Goal: Feedback & Contribution: Submit feedback/report problem

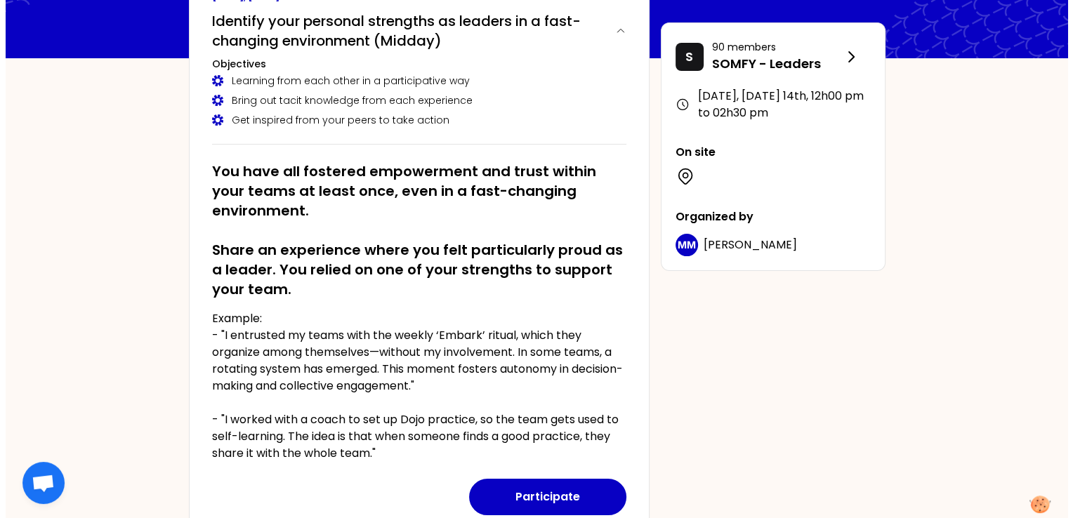
scroll to position [193, 0]
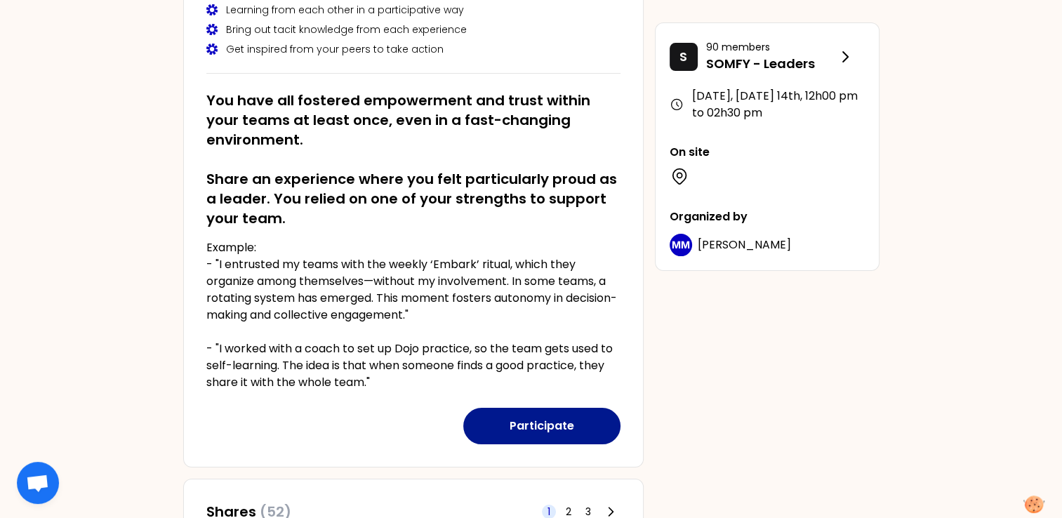
click at [557, 419] on button "Participate" at bounding box center [541, 426] width 157 height 37
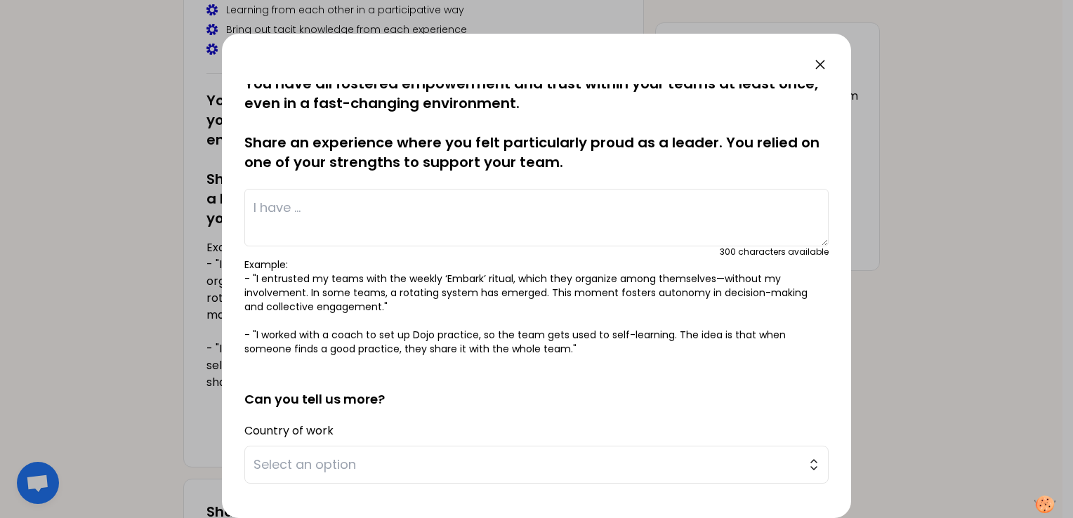
scroll to position [0, 0]
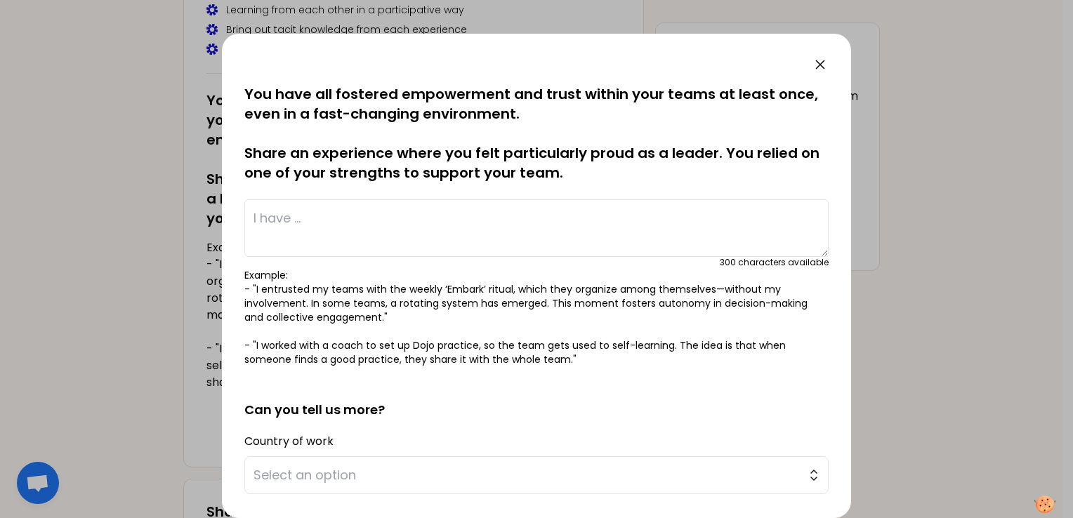
click at [497, 215] on textarea at bounding box center [536, 228] width 584 height 58
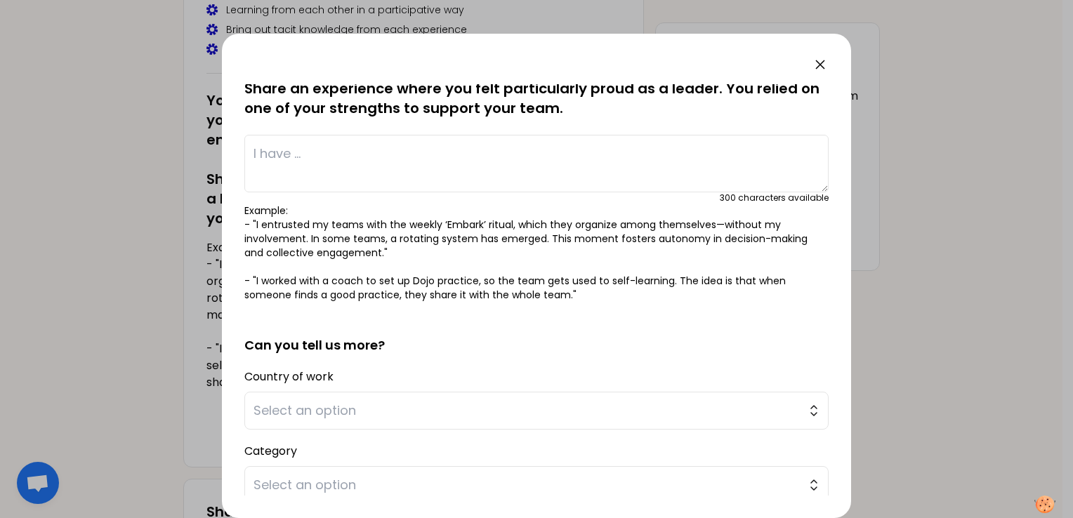
scroll to position [87, 0]
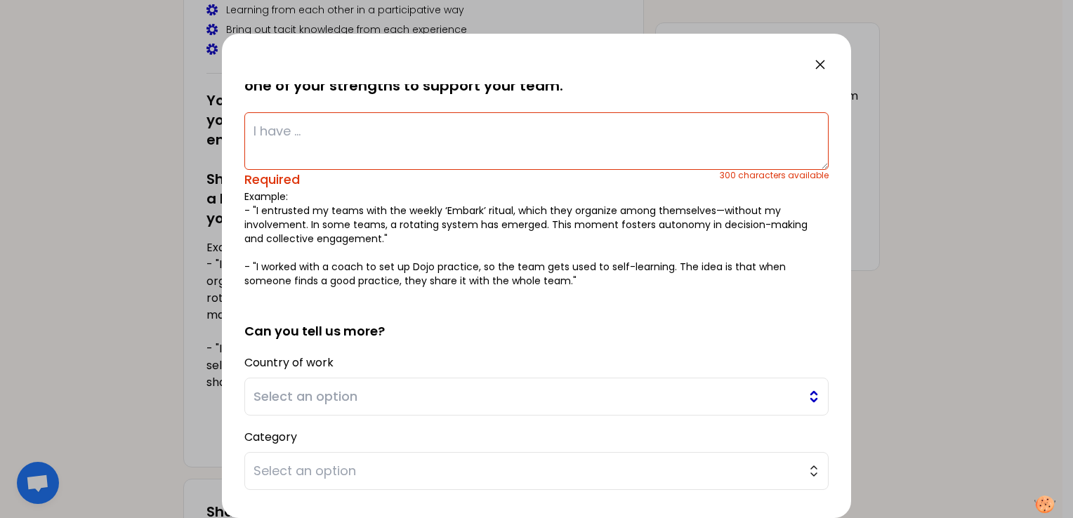
click at [486, 379] on button "Select an option" at bounding box center [536, 397] width 584 height 38
click at [481, 387] on span "Select an option" at bounding box center [526, 397] width 546 height 20
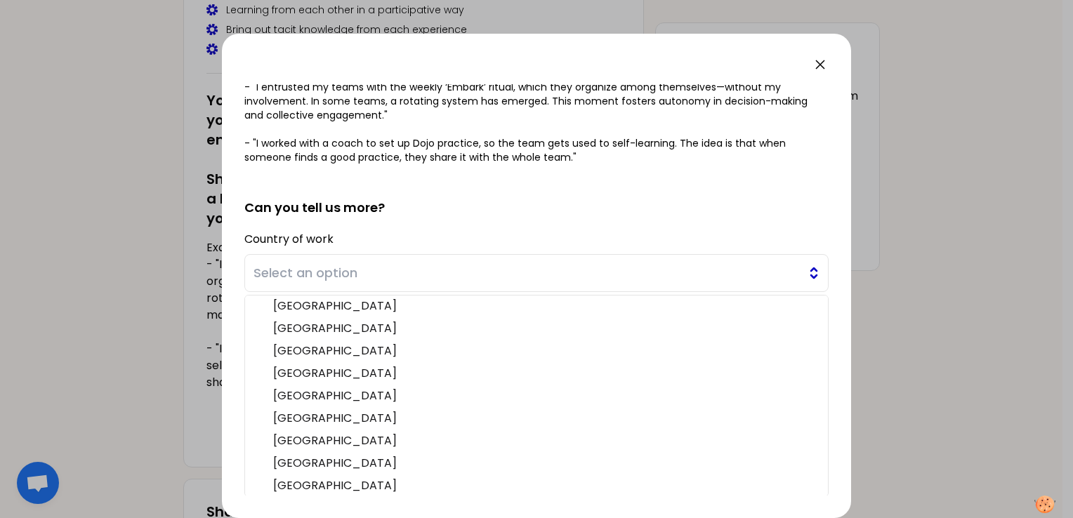
scroll to position [340, 0]
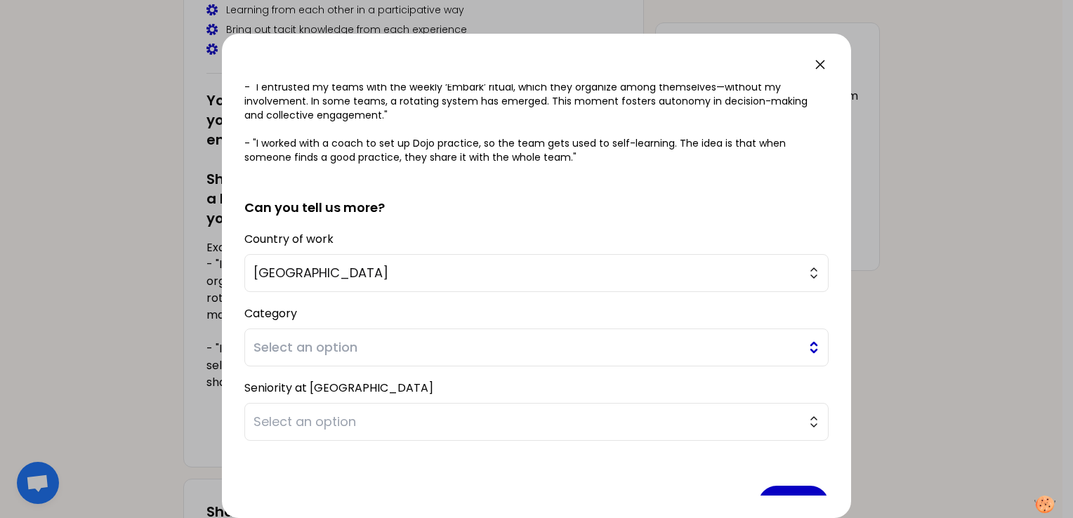
click at [452, 343] on span "Select an option" at bounding box center [526, 348] width 546 height 20
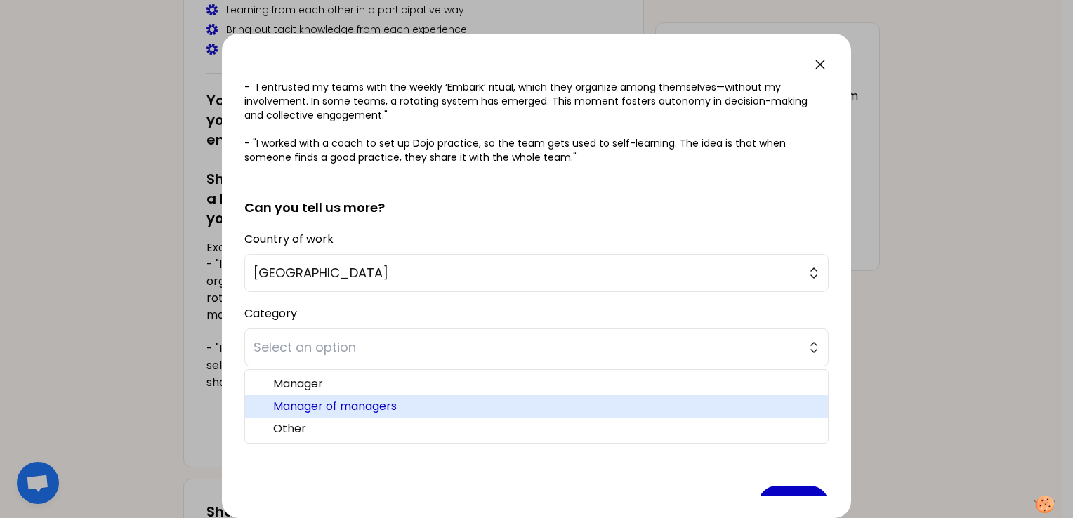
click at [446, 398] on span "Manager of managers" at bounding box center [544, 406] width 543 height 17
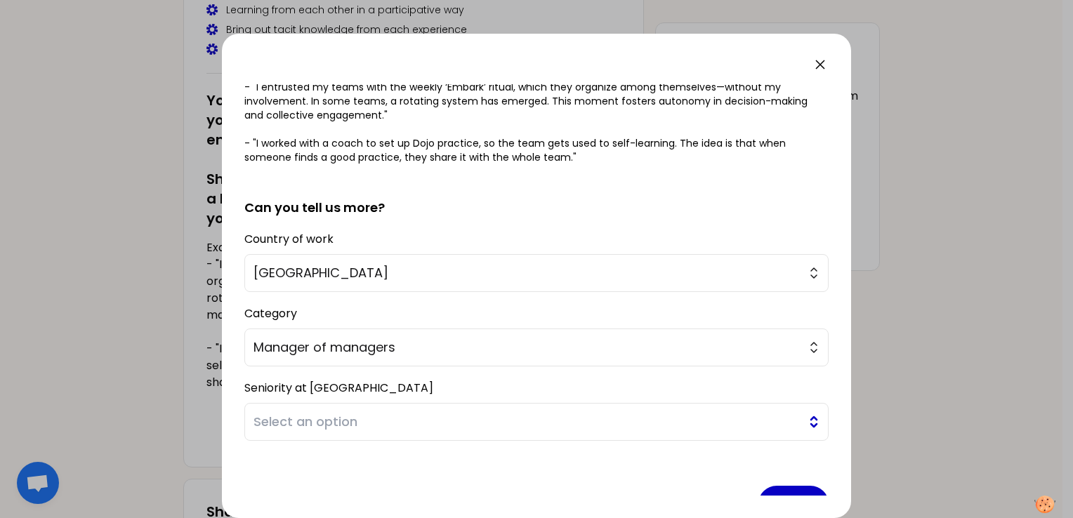
click at [450, 417] on span "Select an option" at bounding box center [526, 422] width 546 height 20
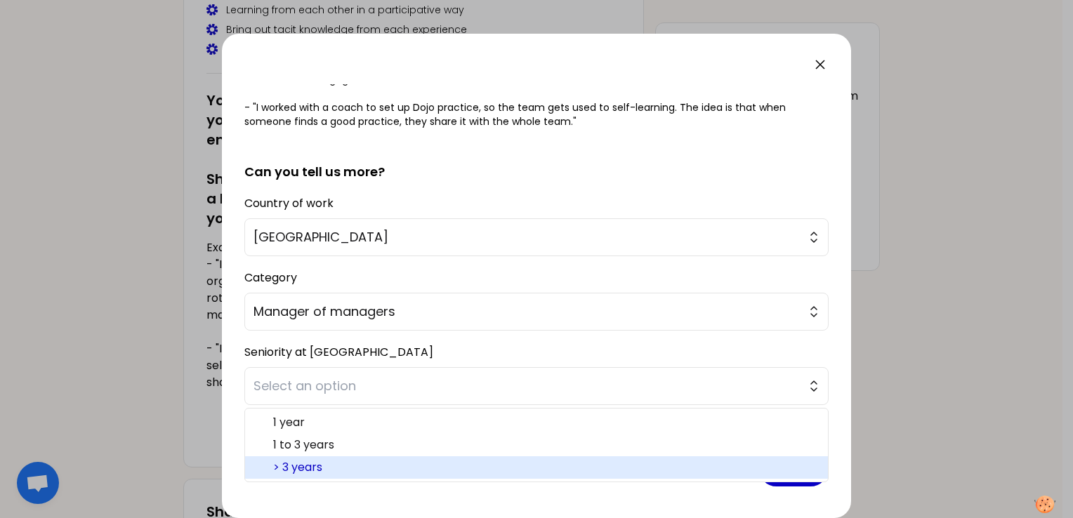
click at [398, 467] on span "> 3 years" at bounding box center [544, 467] width 543 height 17
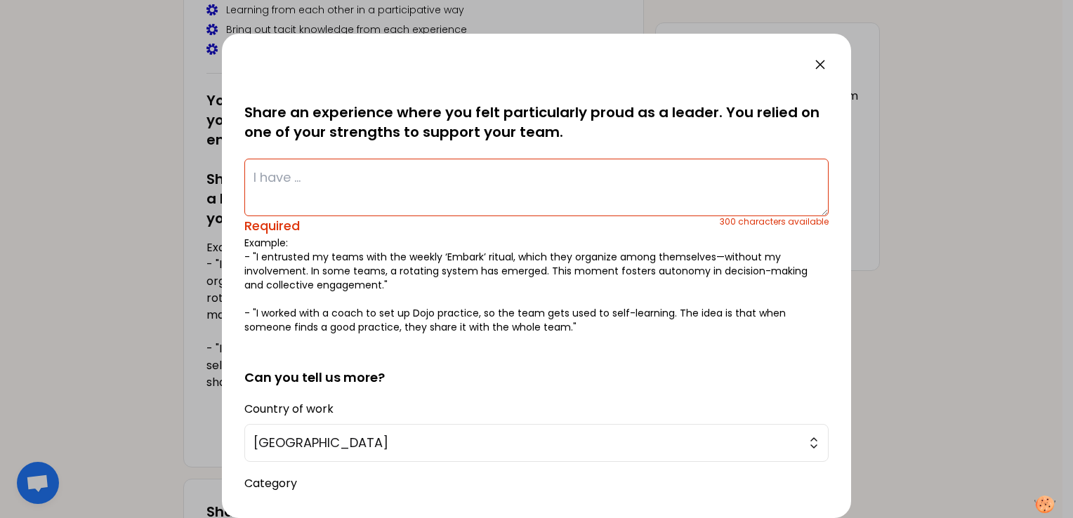
scroll to position [39, 0]
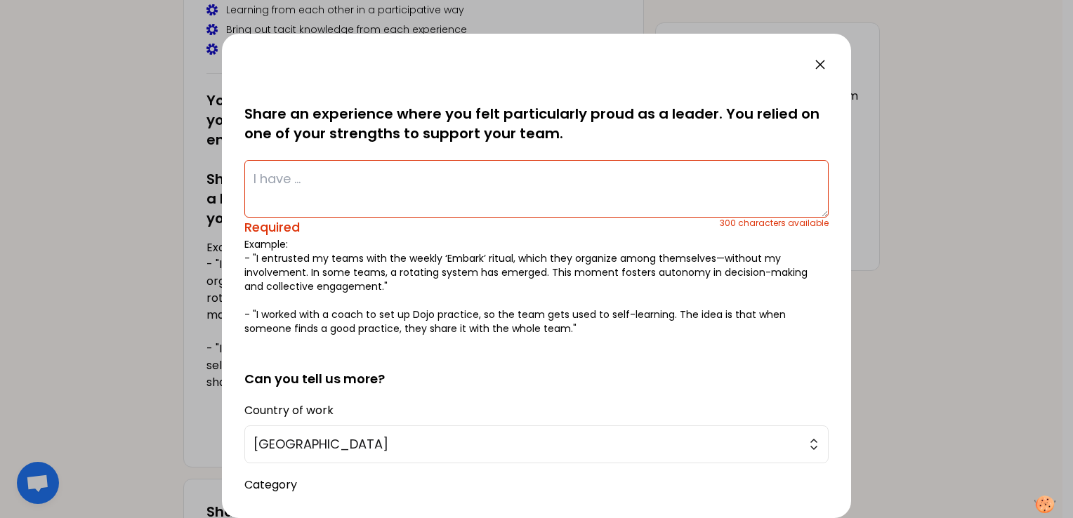
click at [416, 193] on textarea at bounding box center [536, 189] width 584 height 58
type textarea "F"
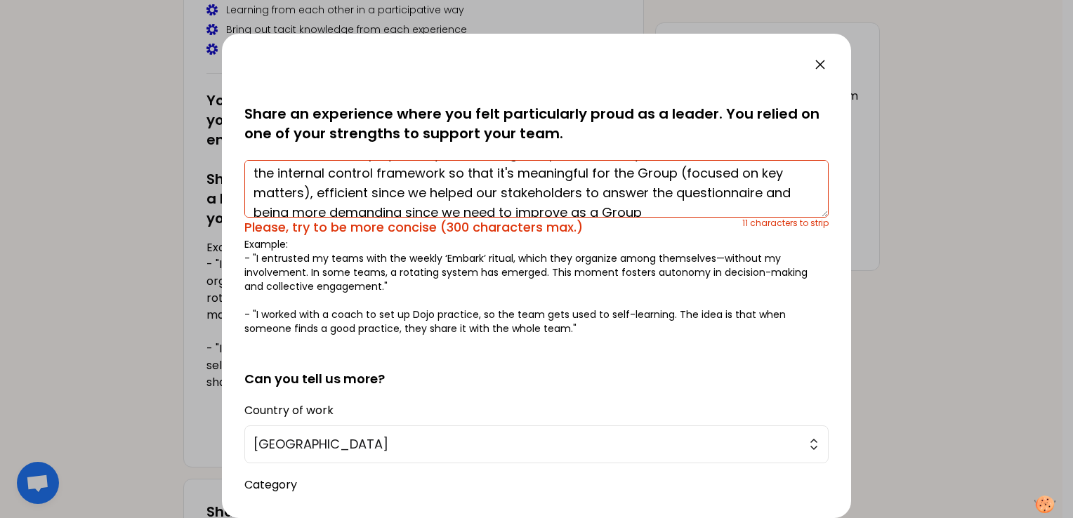
scroll to position [0, 0]
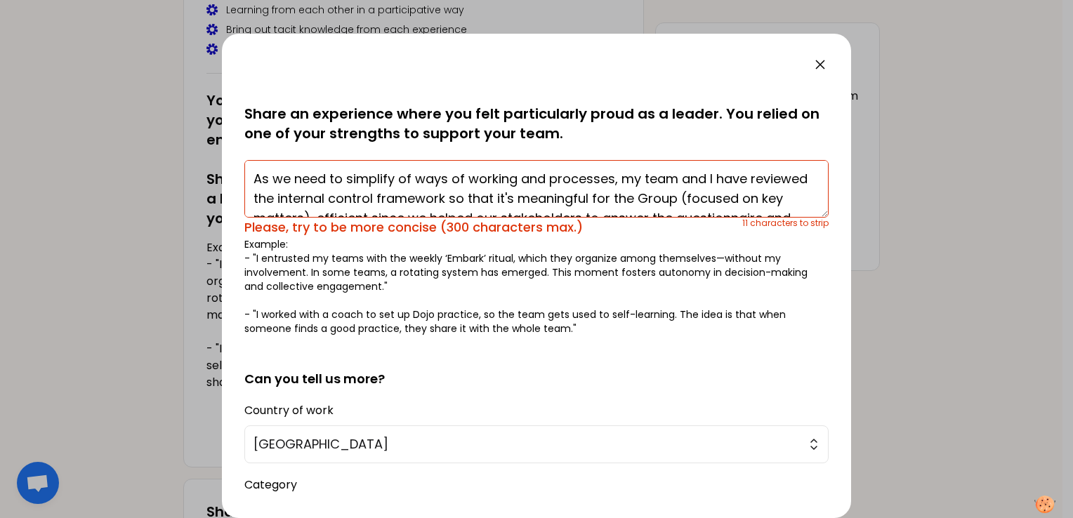
drag, startPoint x: 539, startPoint y: 180, endPoint x: 466, endPoint y: 177, distance: 73.1
click at [466, 177] on textarea "As we need to simplify of ways of working and processes, my team and I have rev…" at bounding box center [536, 189] width 584 height 58
click at [449, 178] on textarea "As we need to simplify of ways of working and processes, my team and I have rev…" at bounding box center [536, 189] width 584 height 58
click at [413, 176] on textarea "As we need to simplify of ways of working and processes, my team and I have rev…" at bounding box center [536, 189] width 584 height 58
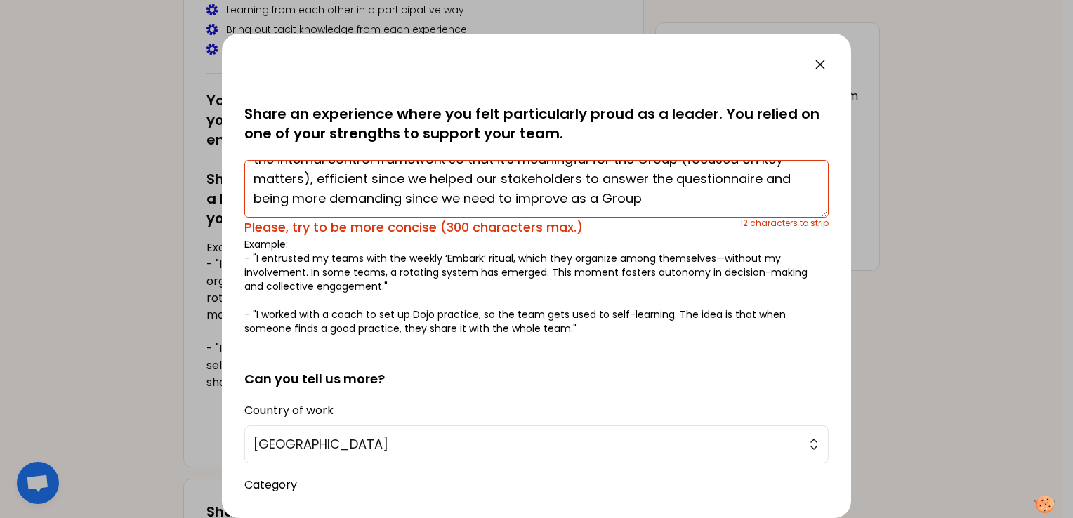
drag, startPoint x: 514, startPoint y: 178, endPoint x: 415, endPoint y: 183, distance: 99.1
click at [415, 183] on textarea "As we need to simplify our ways of working and processes, my team and I have re…" at bounding box center [536, 189] width 584 height 58
drag, startPoint x: 751, startPoint y: 176, endPoint x: 774, endPoint y: 178, distance: 22.5
click at [774, 178] on textarea "As we need to simplify our ways of working and processes, my team and I have re…" at bounding box center [536, 189] width 584 height 58
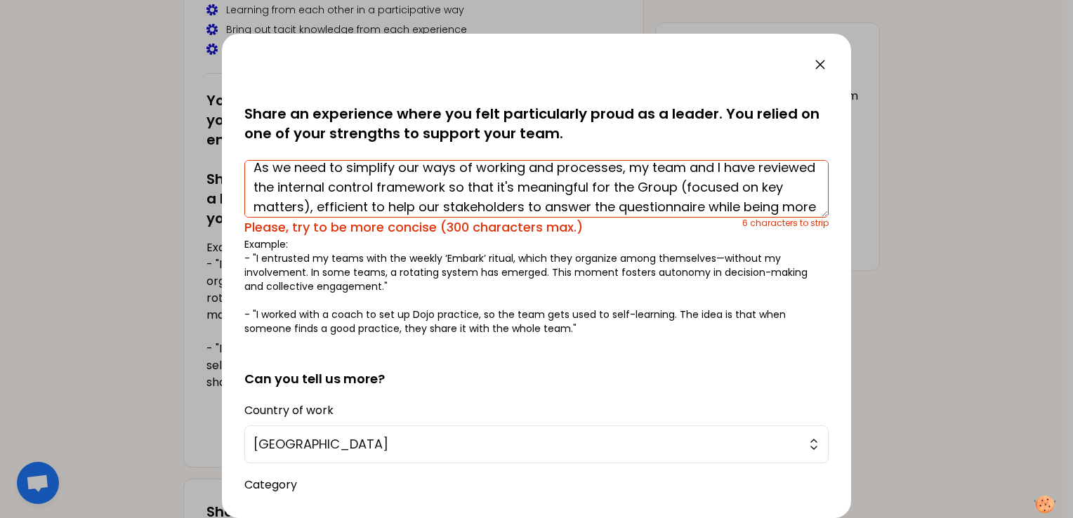
scroll to position [11, 0]
type textarea "As we need to simplify our ways of working and processes, my team and I have re…"
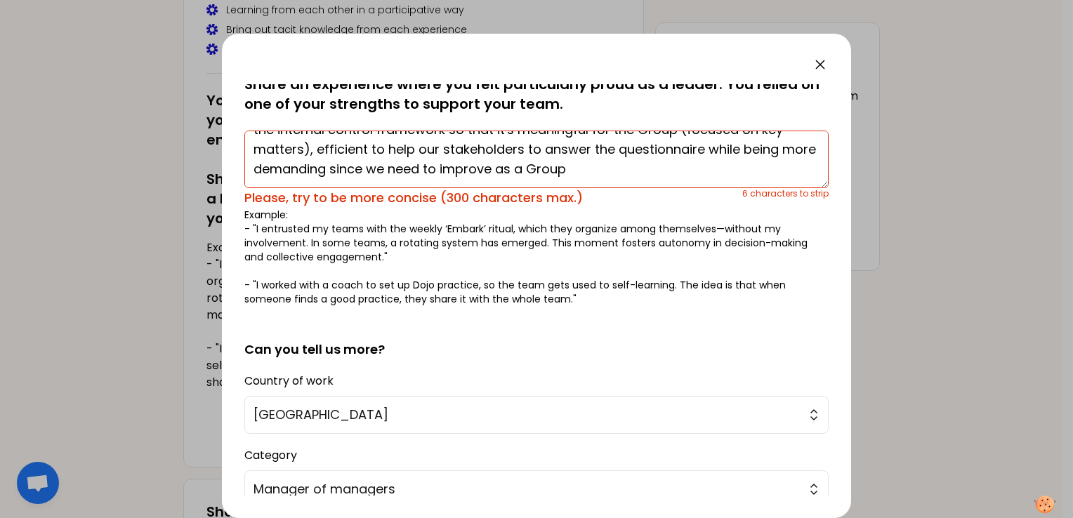
scroll to position [0, 0]
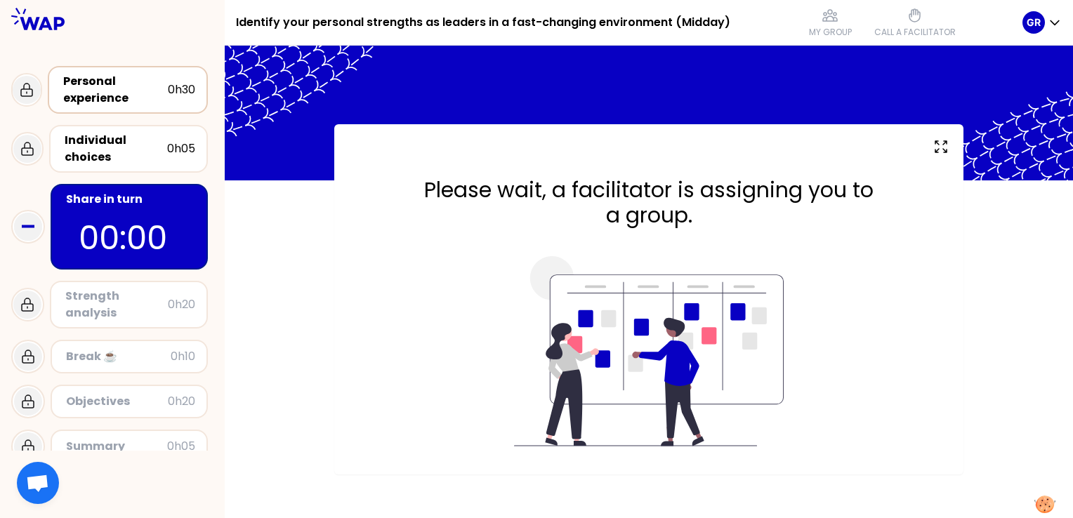
click at [133, 93] on div "Personal experience" at bounding box center [115, 90] width 105 height 34
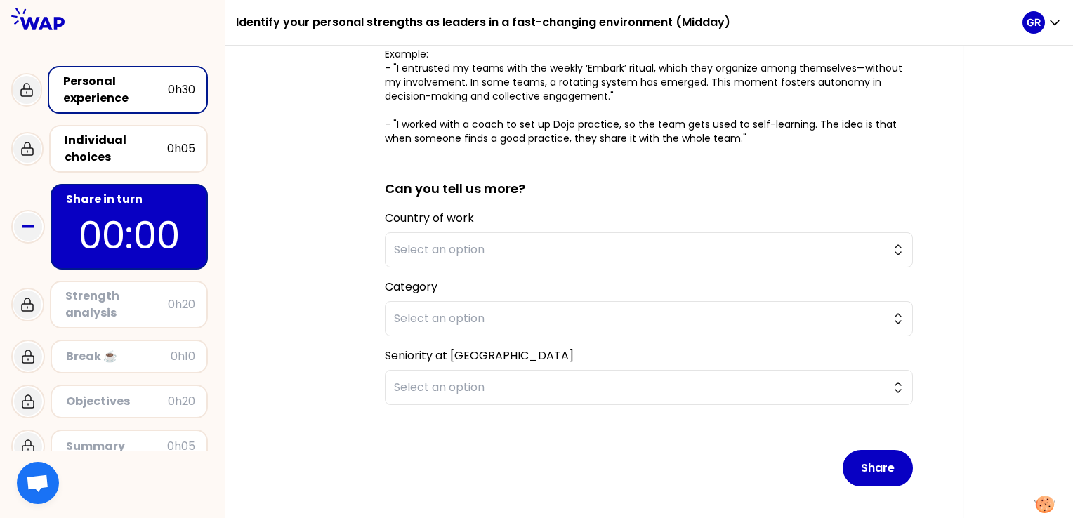
scroll to position [337, 0]
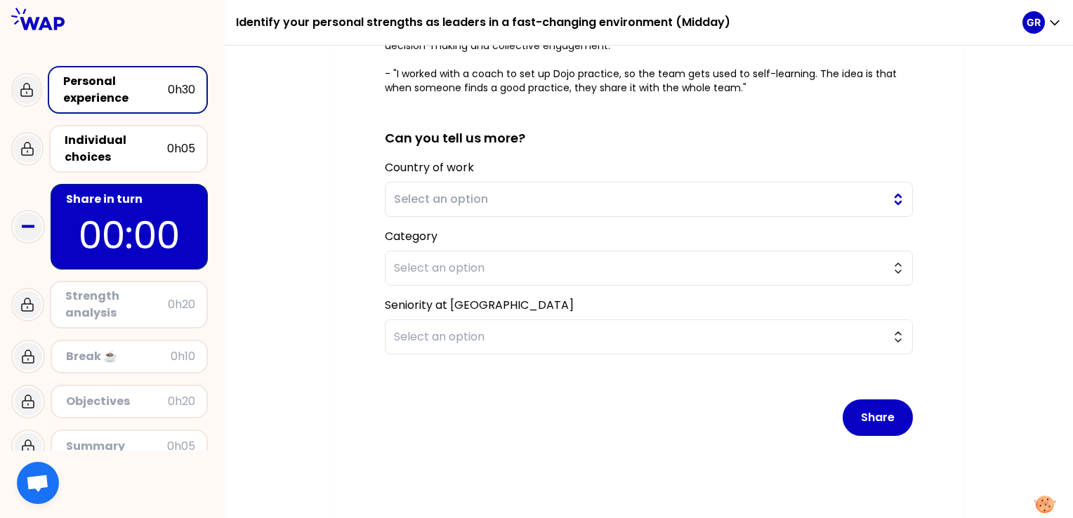
click at [587, 201] on span "Select an option" at bounding box center [639, 199] width 490 height 17
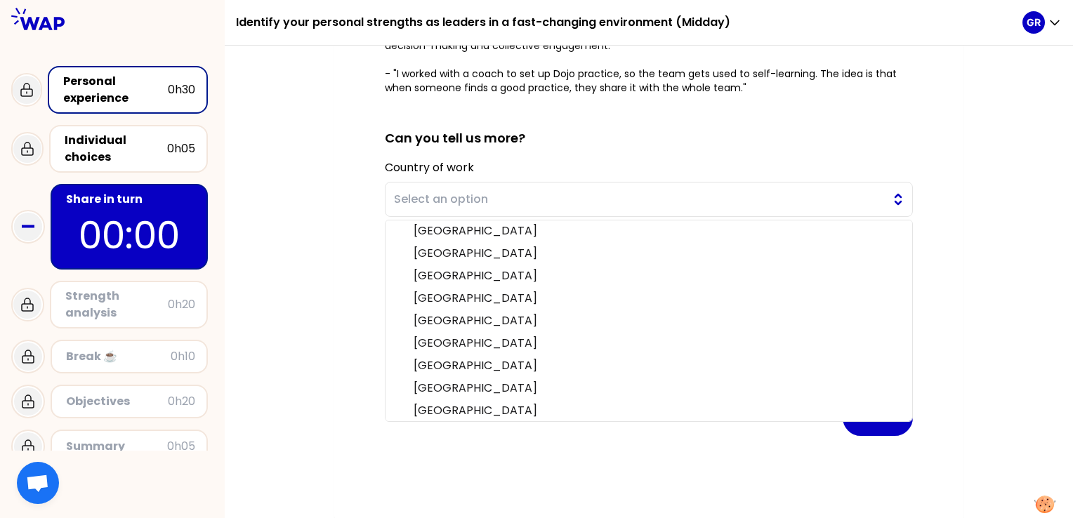
scroll to position [340, 0]
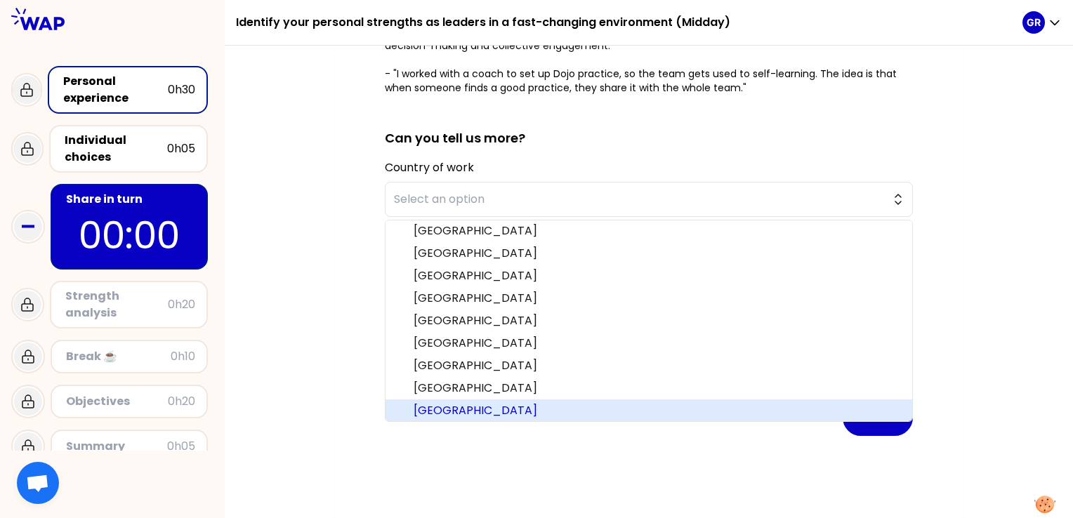
click at [493, 412] on span "[GEOGRAPHIC_DATA]" at bounding box center [656, 410] width 487 height 17
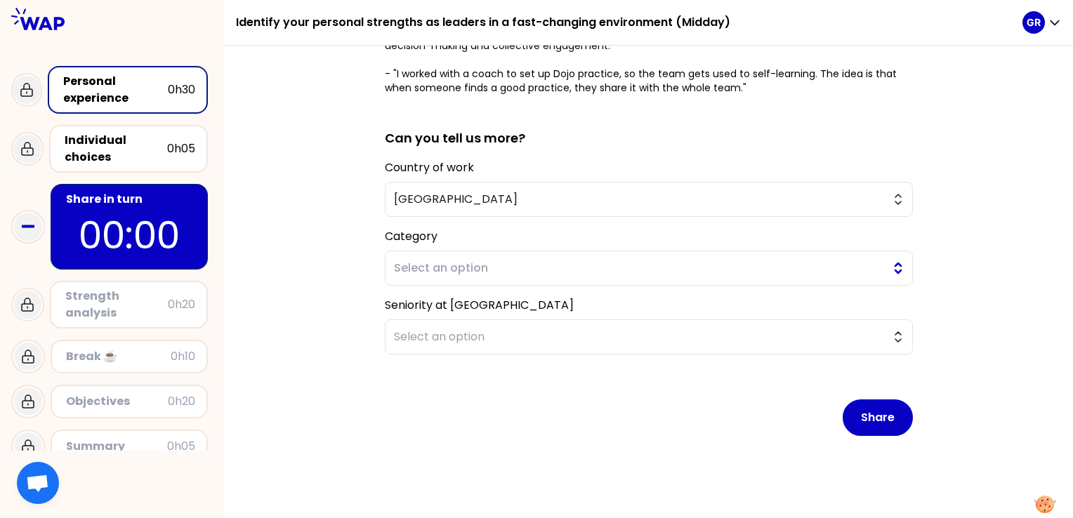
click at [504, 265] on span "Select an option" at bounding box center [639, 268] width 490 height 17
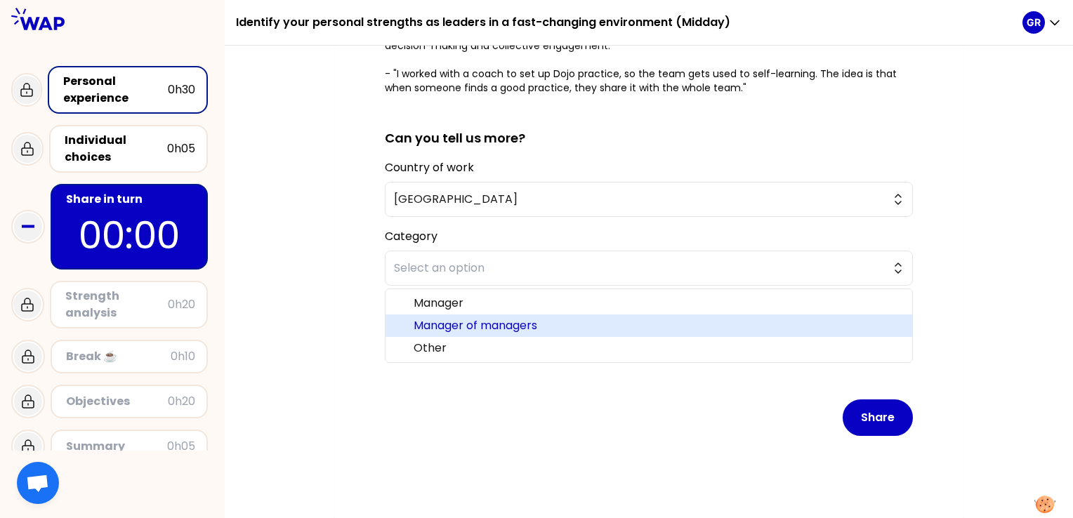
click at [501, 317] on span "Manager of managers" at bounding box center [656, 325] width 487 height 17
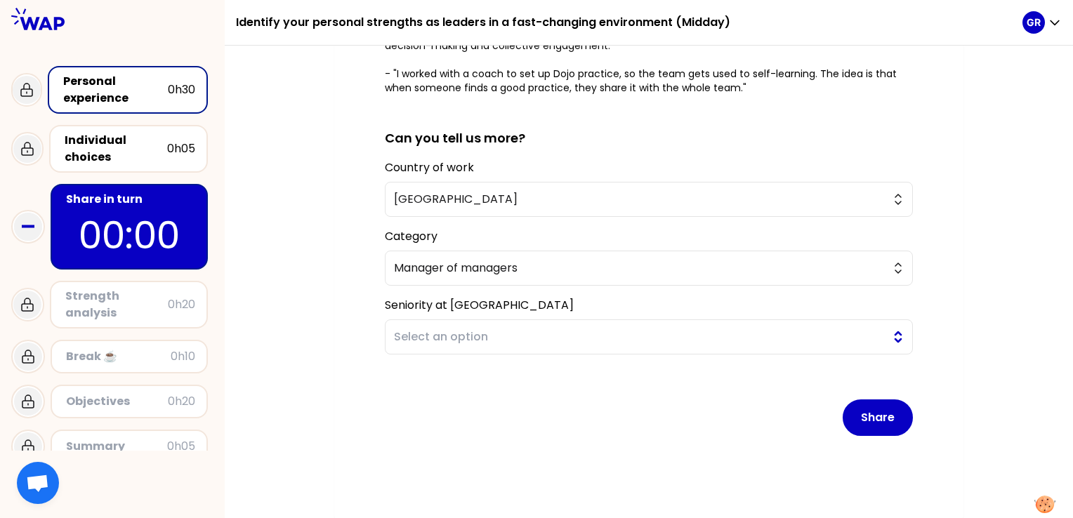
click at [475, 335] on span "Select an option" at bounding box center [639, 337] width 490 height 17
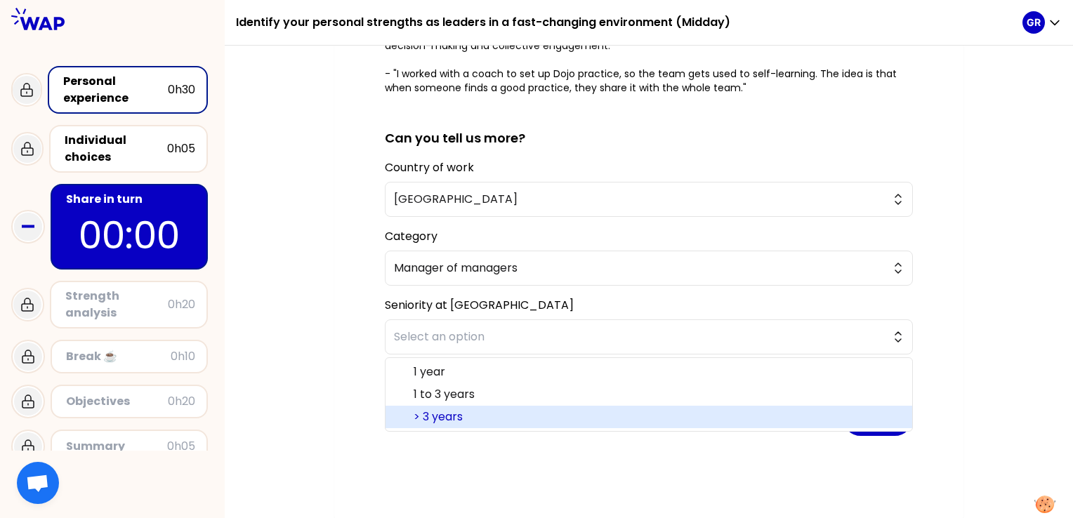
click at [473, 411] on span "> 3 years" at bounding box center [656, 417] width 487 height 17
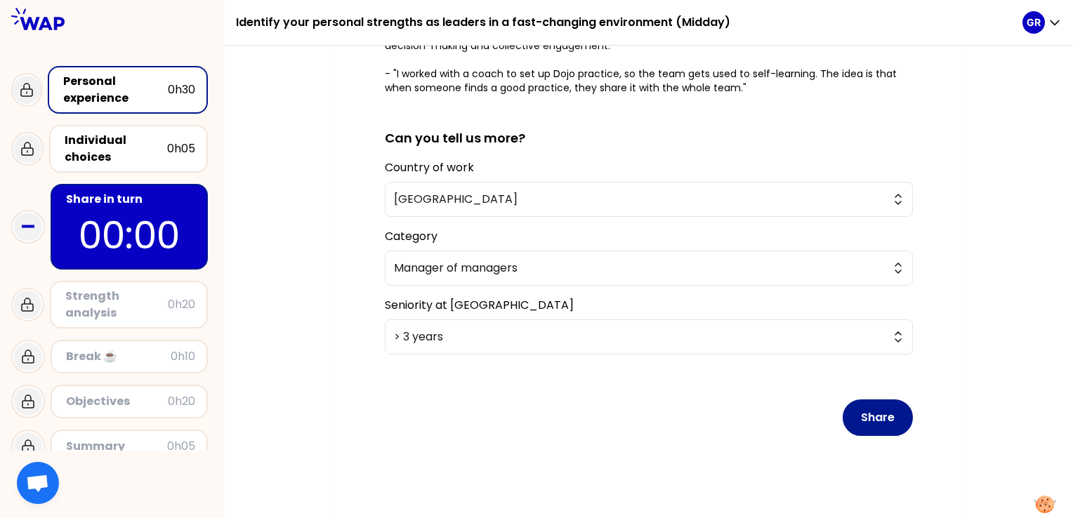
click at [874, 417] on button "Share" at bounding box center [877, 417] width 70 height 37
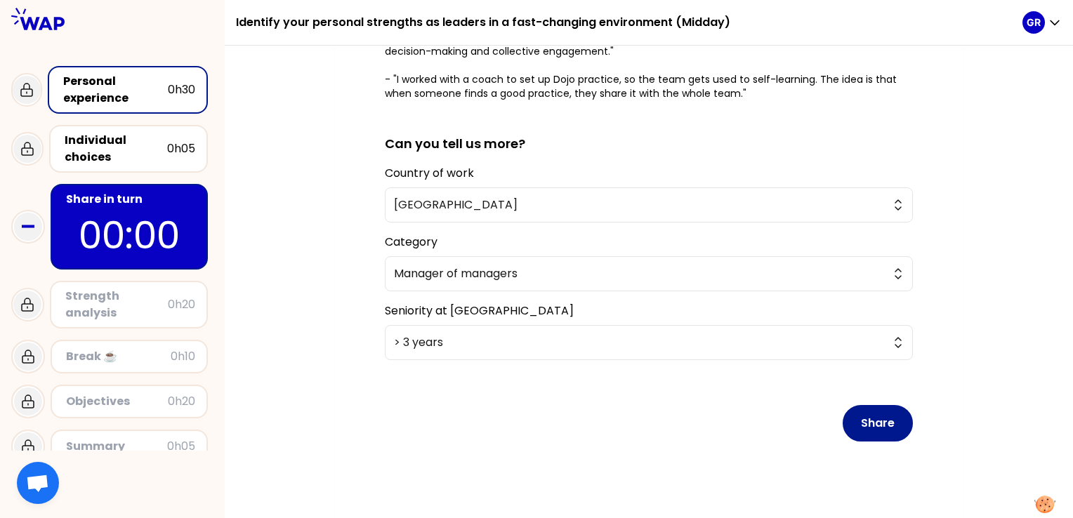
scroll to position [343, 0]
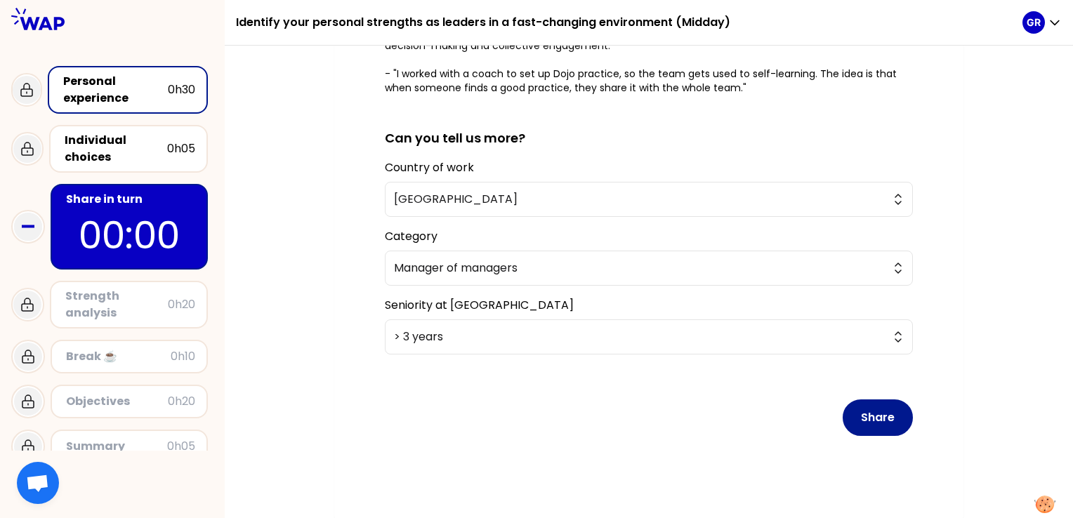
click at [872, 406] on button "Share" at bounding box center [877, 417] width 70 height 37
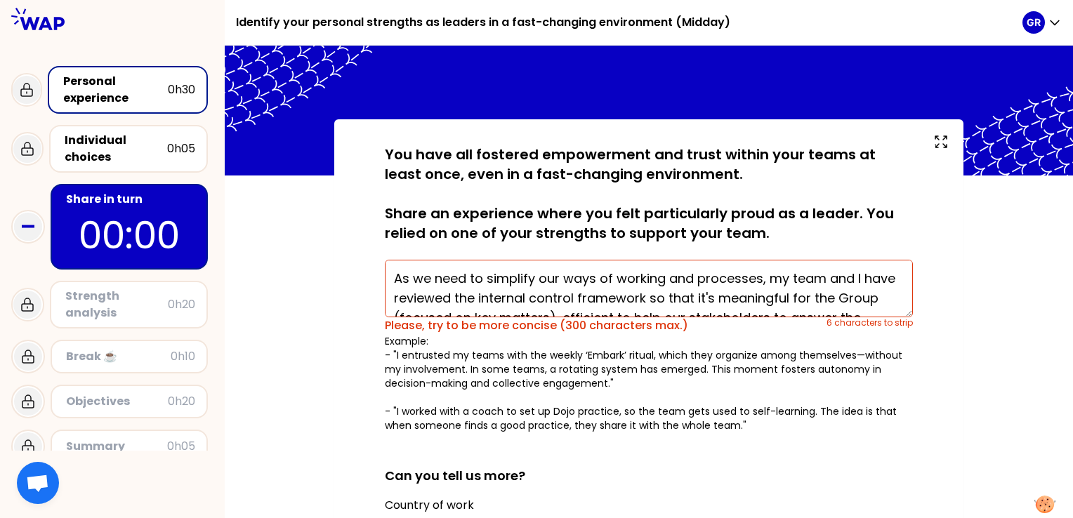
scroll to position [0, 0]
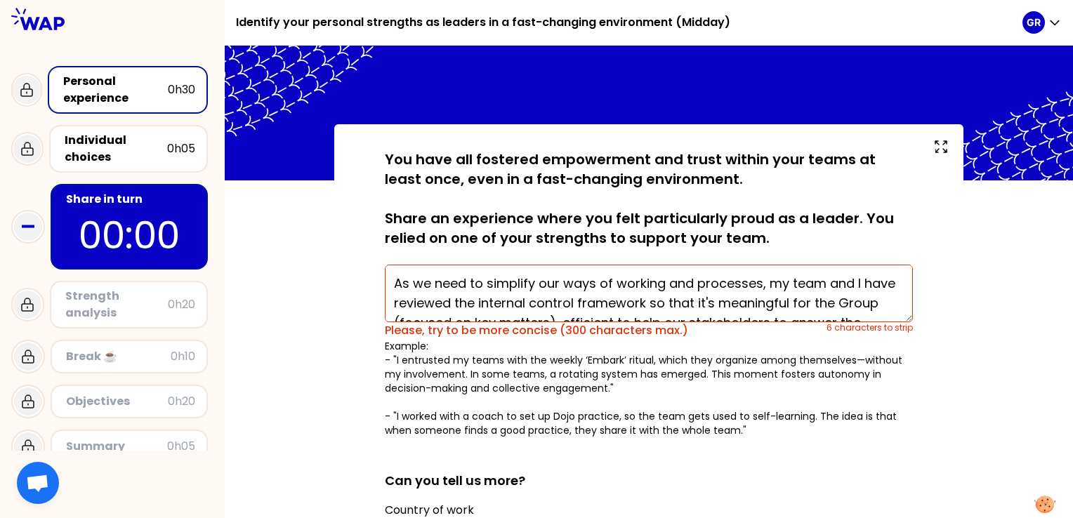
click at [410, 282] on textarea "As we need to simplify our ways of working and processes, my team and I have re…" at bounding box center [649, 294] width 528 height 58
click at [544, 283] on textarea "We need to simplify our ways of working and processes, my team and I have revie…" at bounding box center [649, 294] width 528 height 58
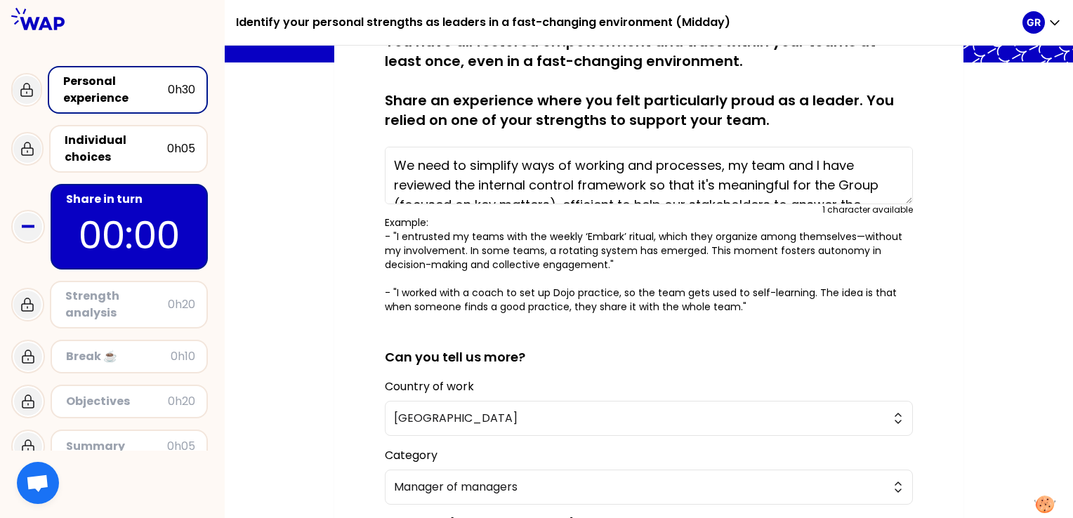
scroll to position [337, 0]
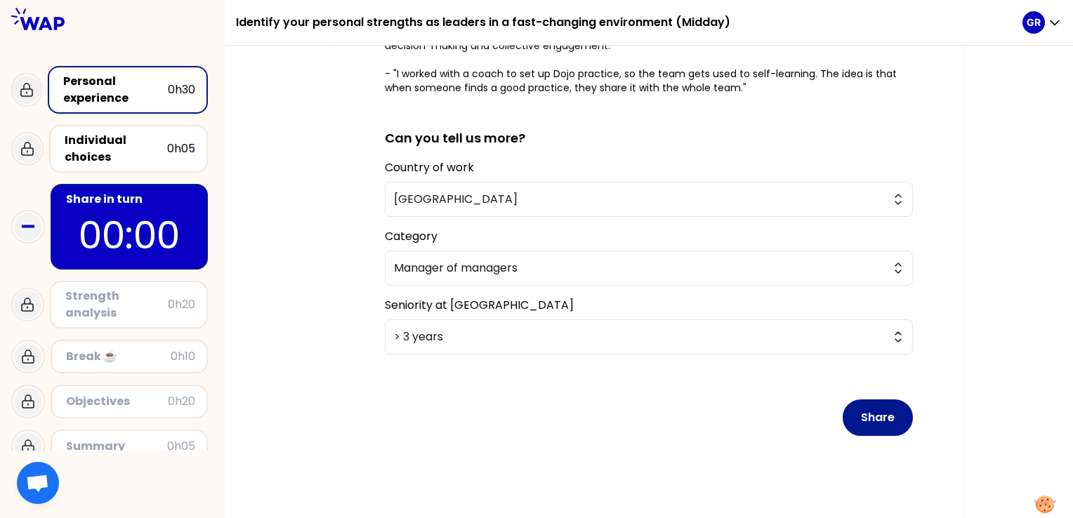
type textarea "We need to simplify ways of working and processes, my team and I have reviewed …"
click at [858, 411] on button "Share" at bounding box center [877, 417] width 70 height 37
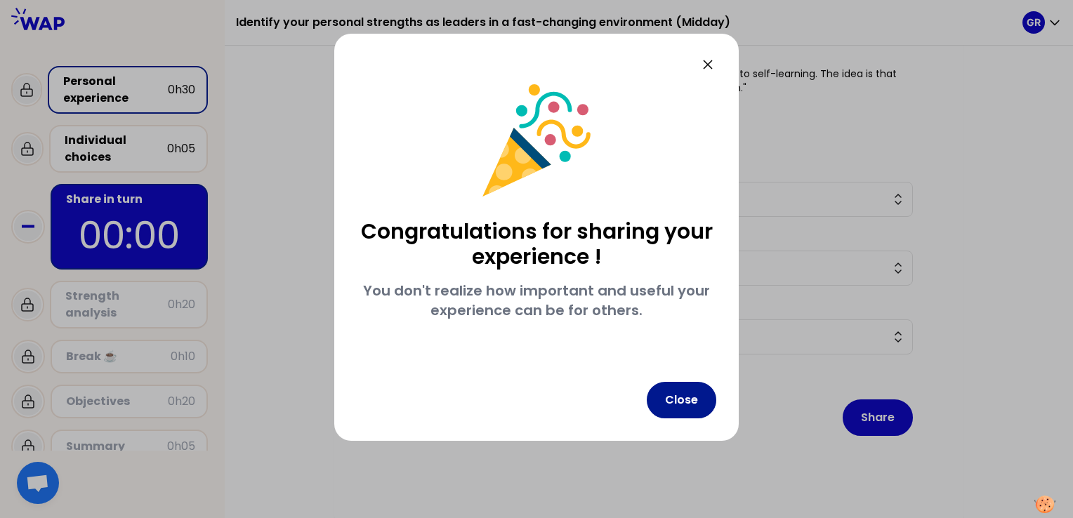
click at [663, 403] on button "Close" at bounding box center [680, 400] width 69 height 37
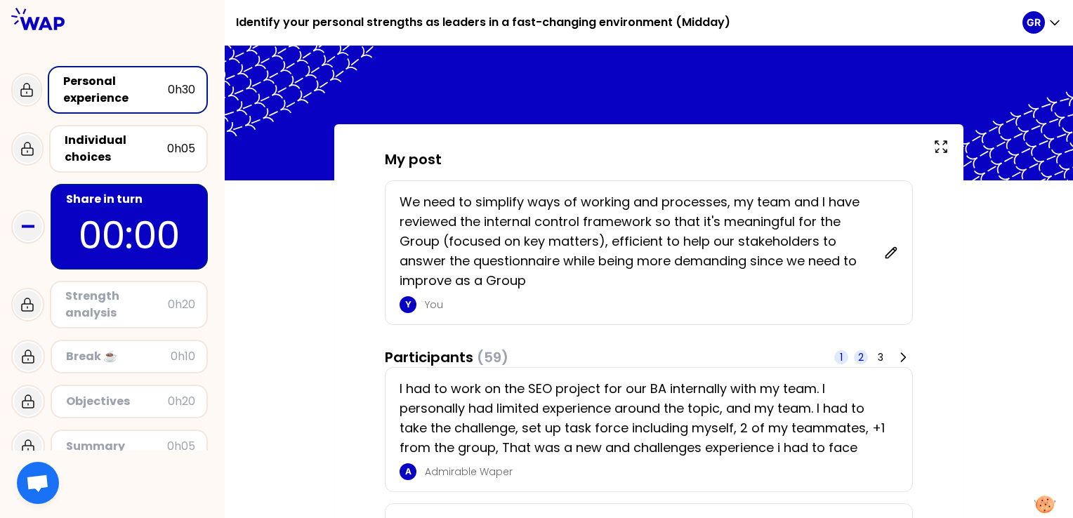
click at [861, 354] on span "2" at bounding box center [861, 357] width 6 height 14
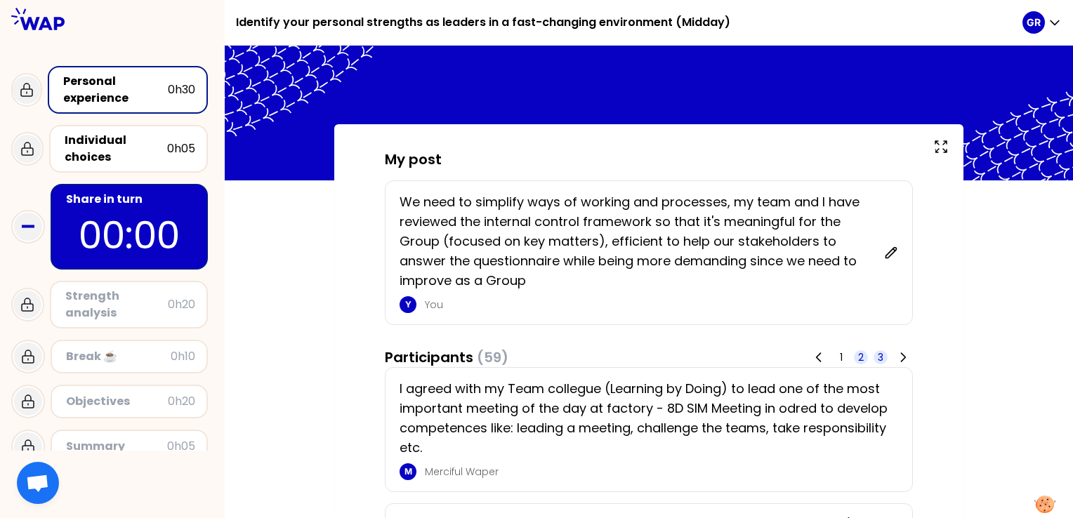
click at [877, 352] on span "3" at bounding box center [880, 357] width 6 height 14
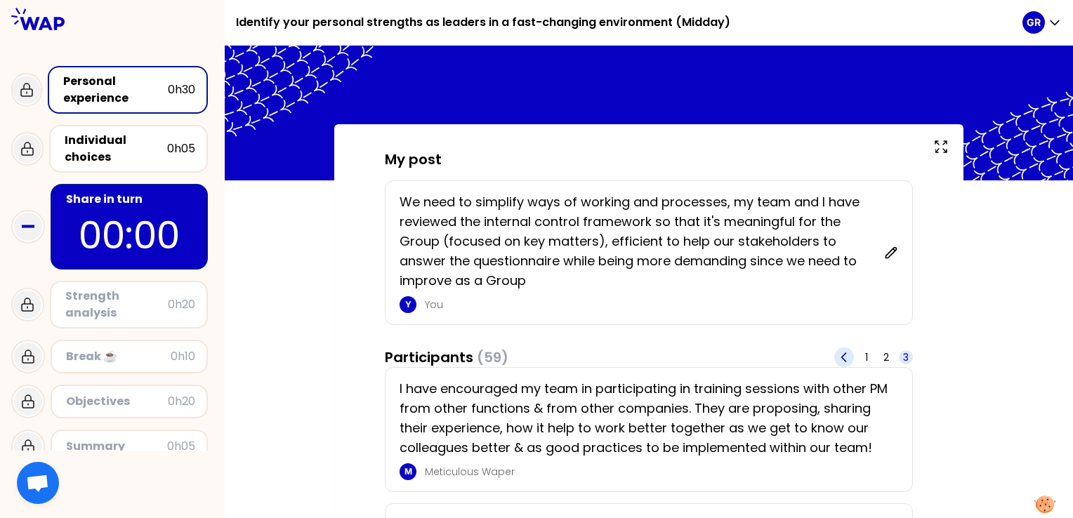
click at [848, 356] on icon at bounding box center [844, 357] width 14 height 14
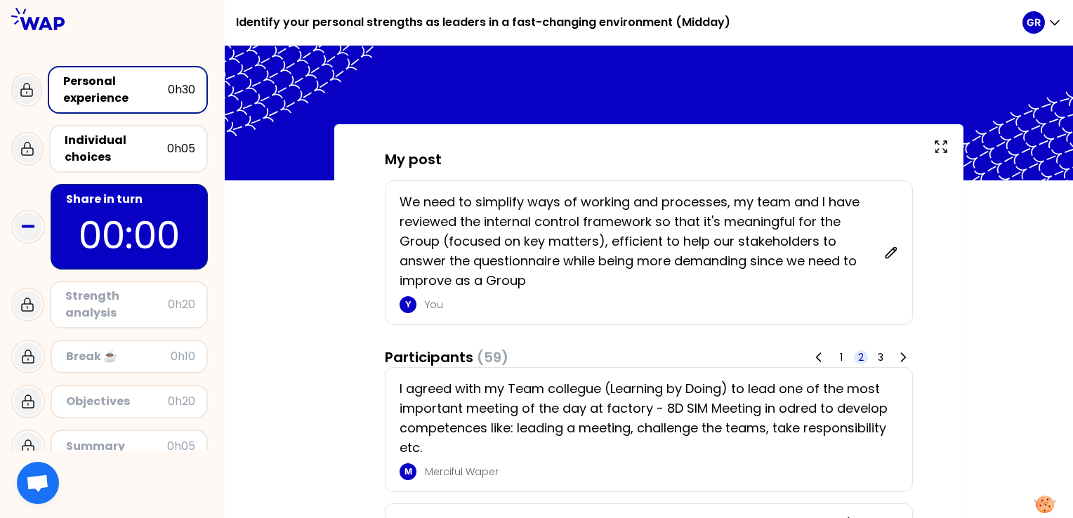
click at [848, 356] on div "1 2 3" at bounding box center [861, 357] width 104 height 20
click at [171, 239] on p "00:00" at bounding box center [129, 235] width 132 height 55
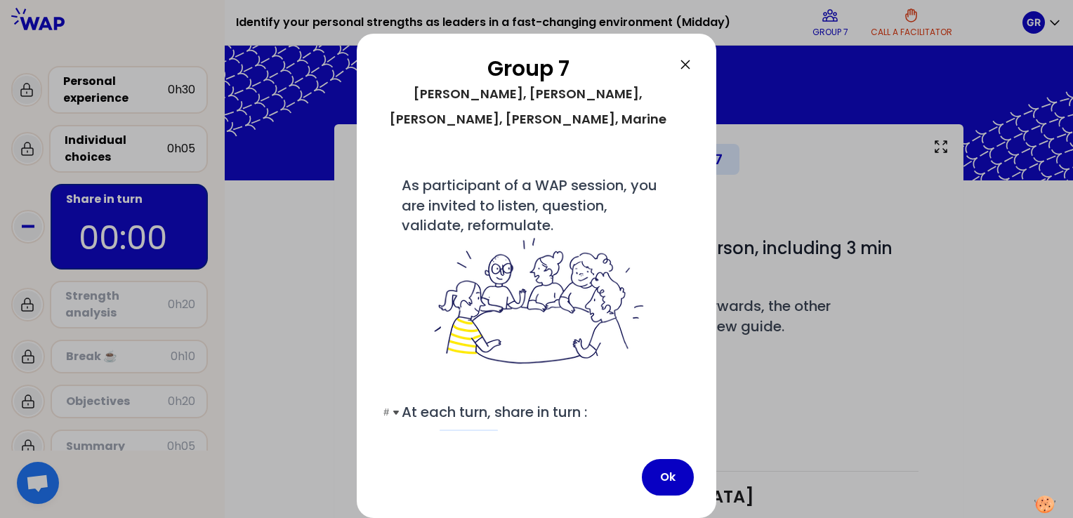
scroll to position [55, 0]
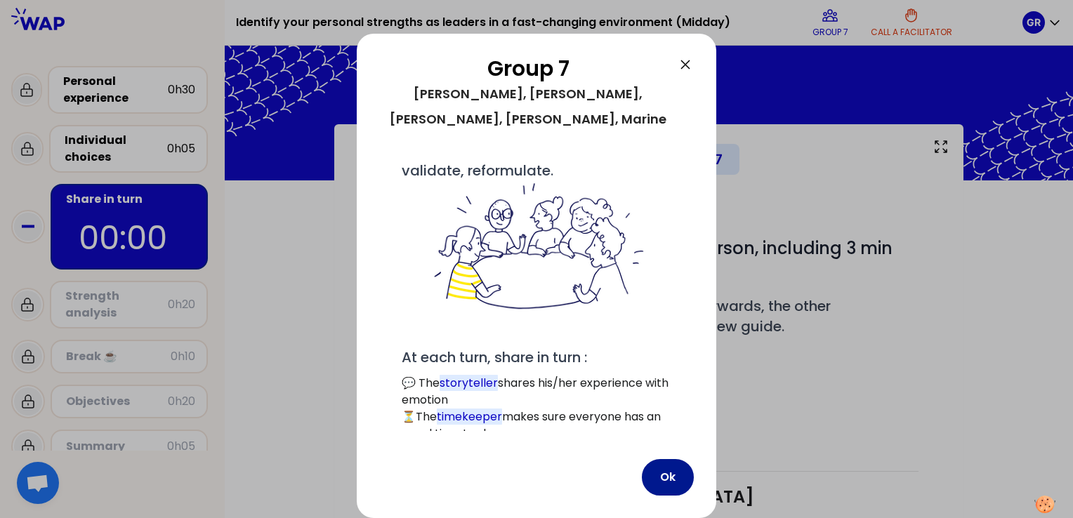
click at [660, 475] on button "Ok" at bounding box center [668, 477] width 52 height 37
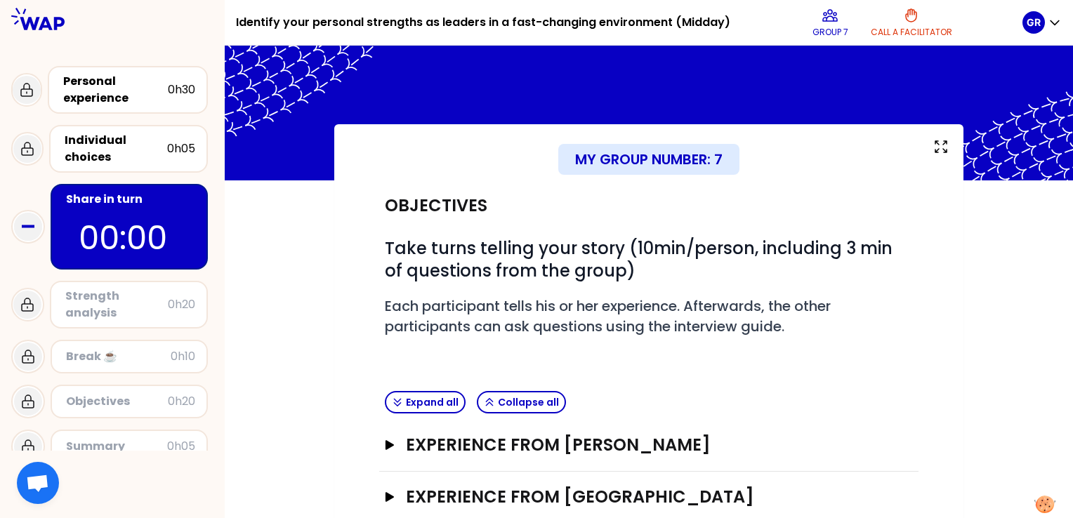
scroll to position [132, 0]
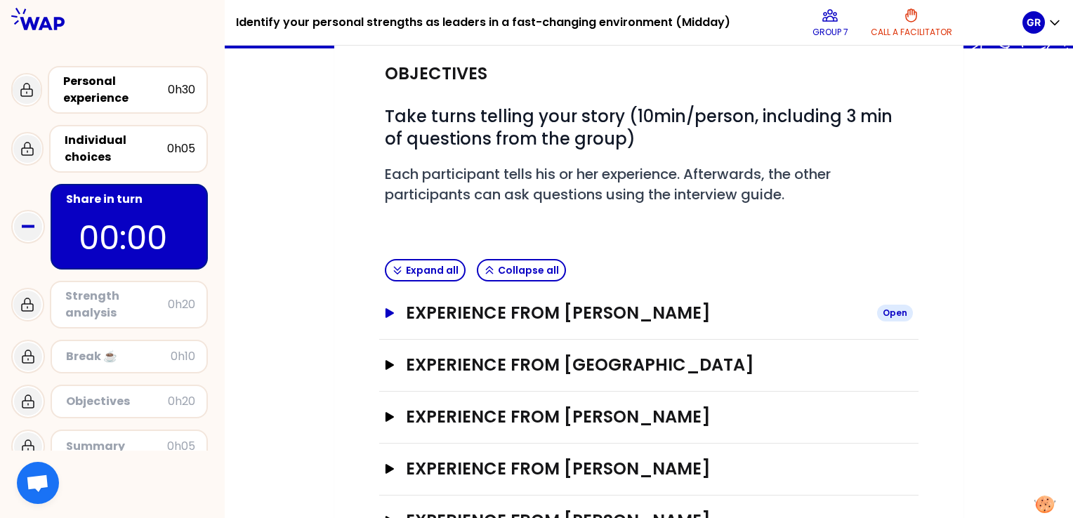
click at [387, 313] on icon "button" at bounding box center [389, 313] width 8 height 10
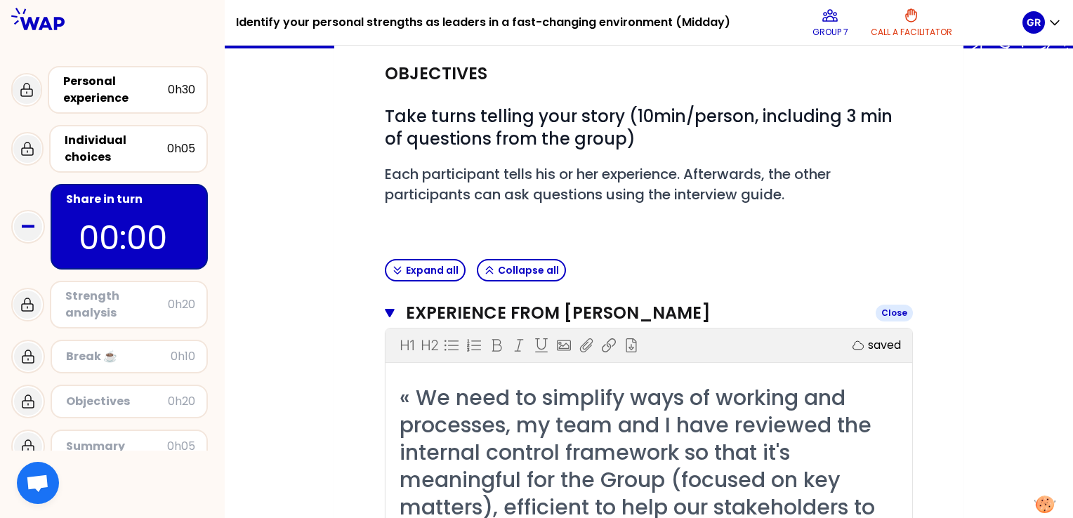
click at [385, 312] on icon "button" at bounding box center [390, 312] width 10 height 11
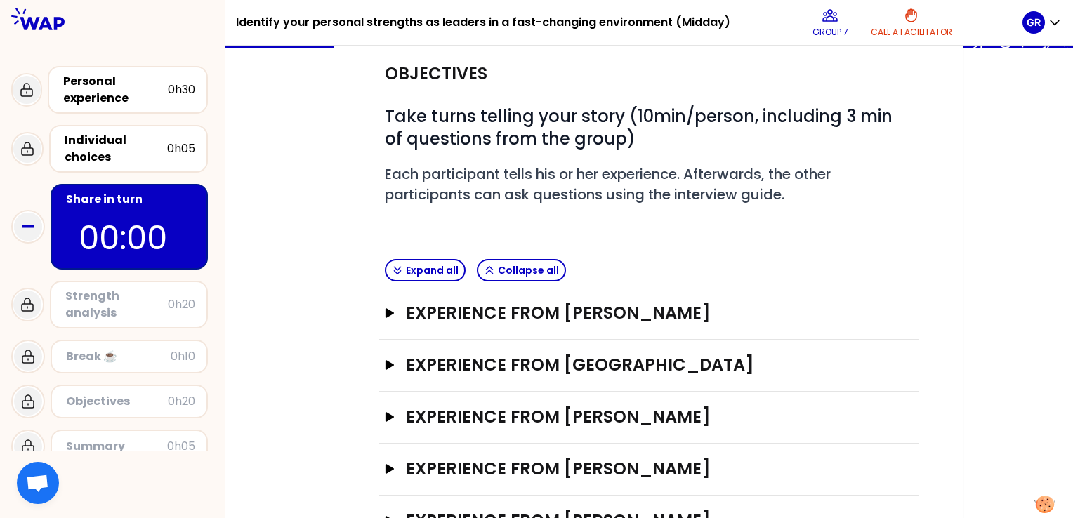
scroll to position [186, 0]
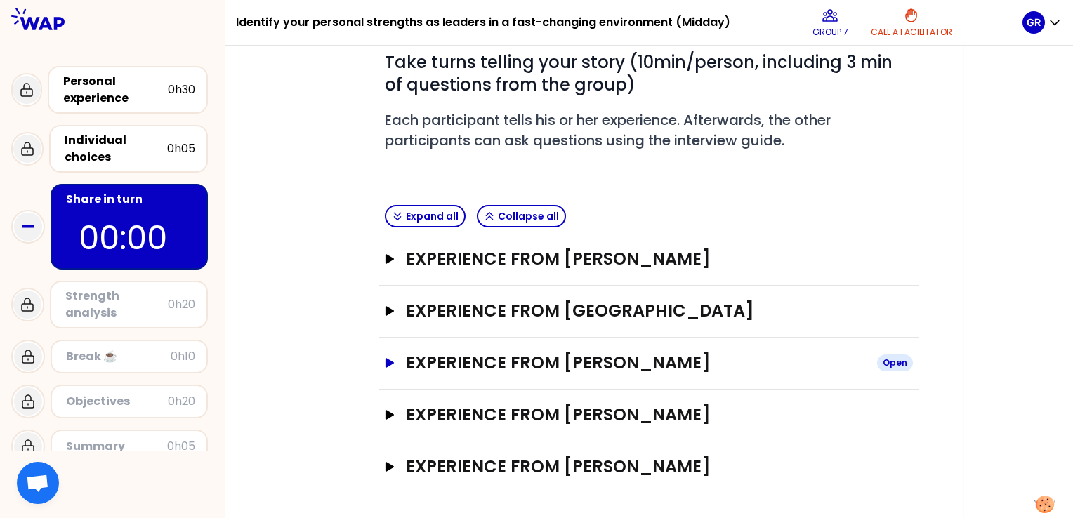
click at [387, 361] on icon "button" at bounding box center [389, 363] width 8 height 10
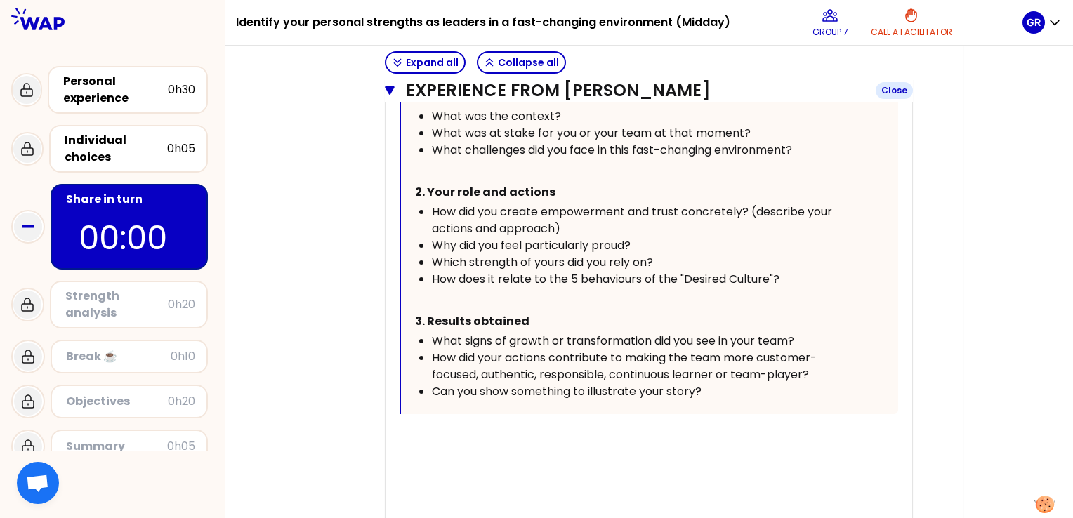
scroll to position [792, 0]
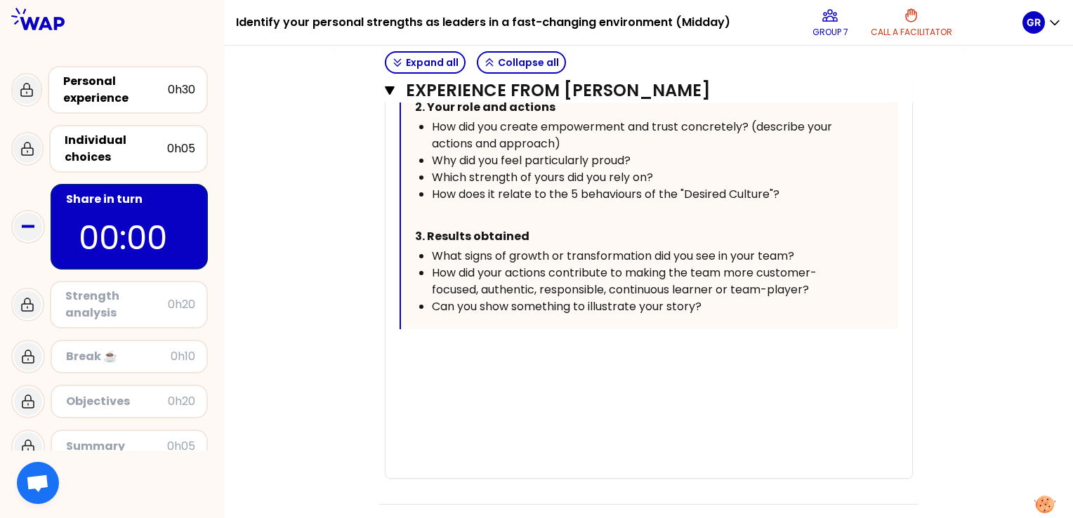
click at [427, 354] on div "﻿" at bounding box center [648, 351] width 498 height 17
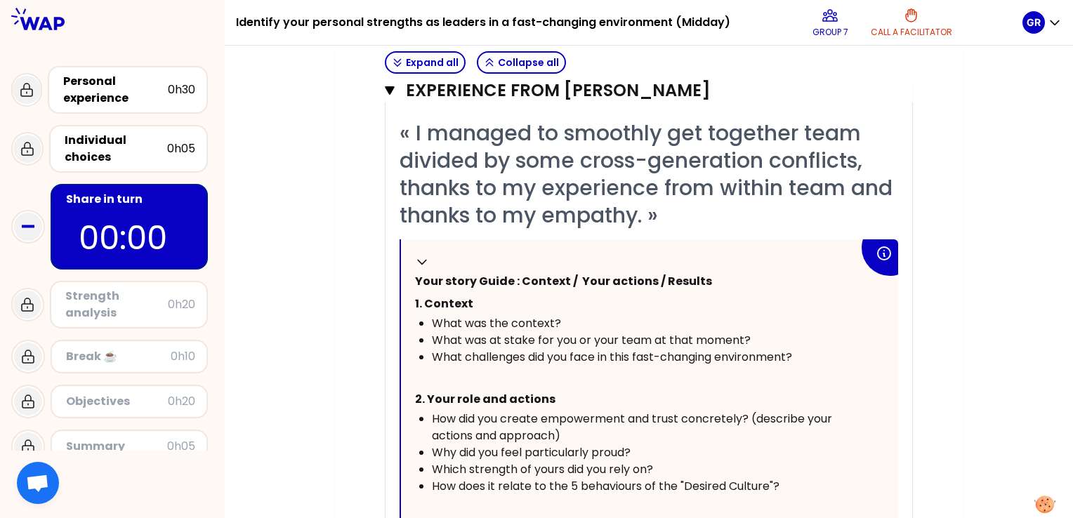
scroll to position [859, 0]
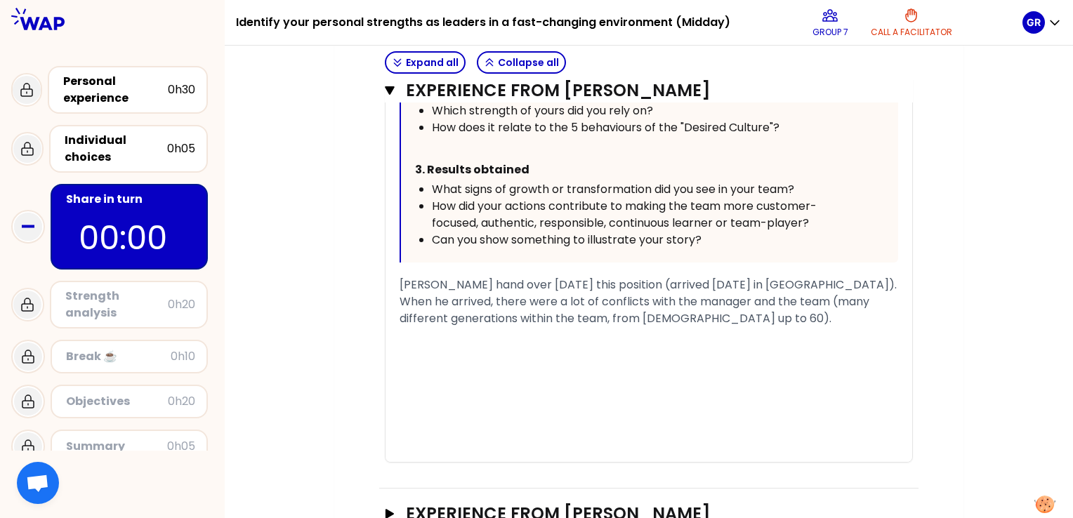
click at [121, 238] on p "00:00" at bounding box center [129, 237] width 101 height 49
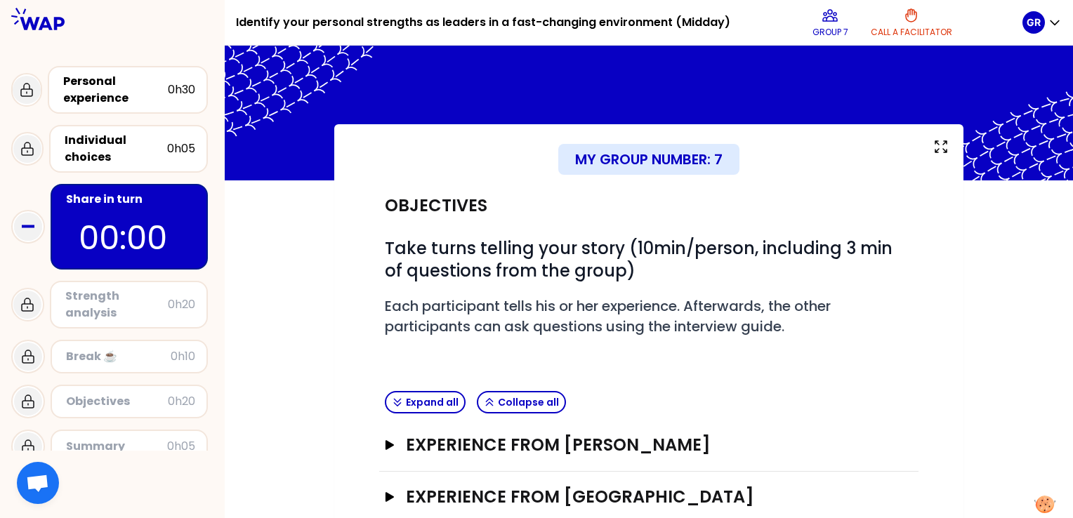
click at [121, 238] on p "00:00" at bounding box center [129, 237] width 101 height 49
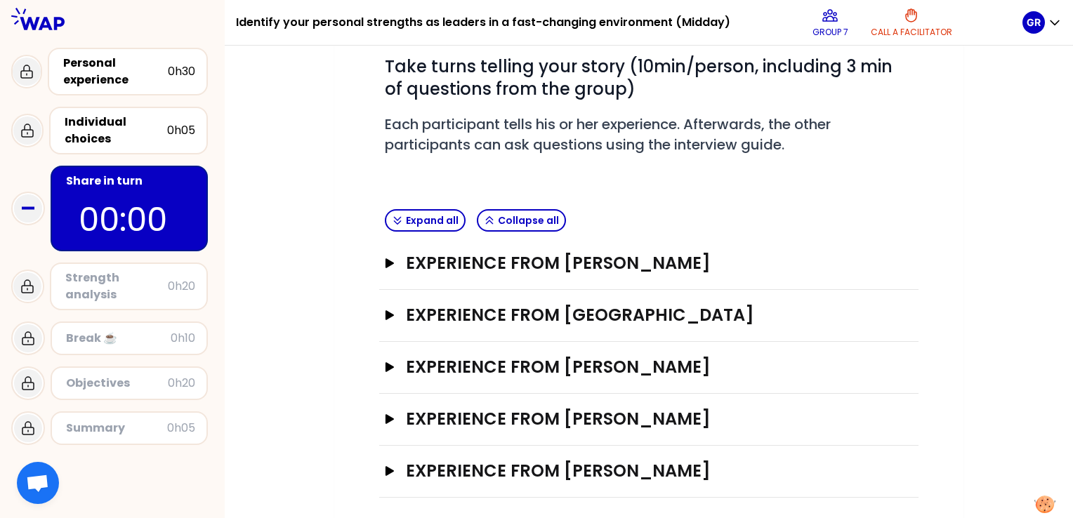
scroll to position [18, 0]
click at [396, 417] on button "Experience from [PERSON_NAME] Open" at bounding box center [649, 419] width 528 height 22
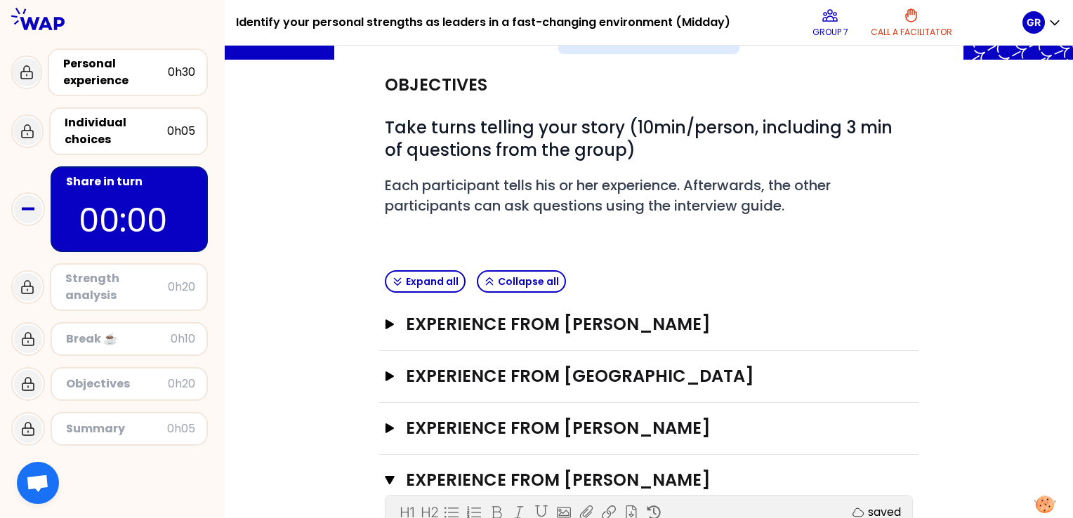
scroll to position [148, 0]
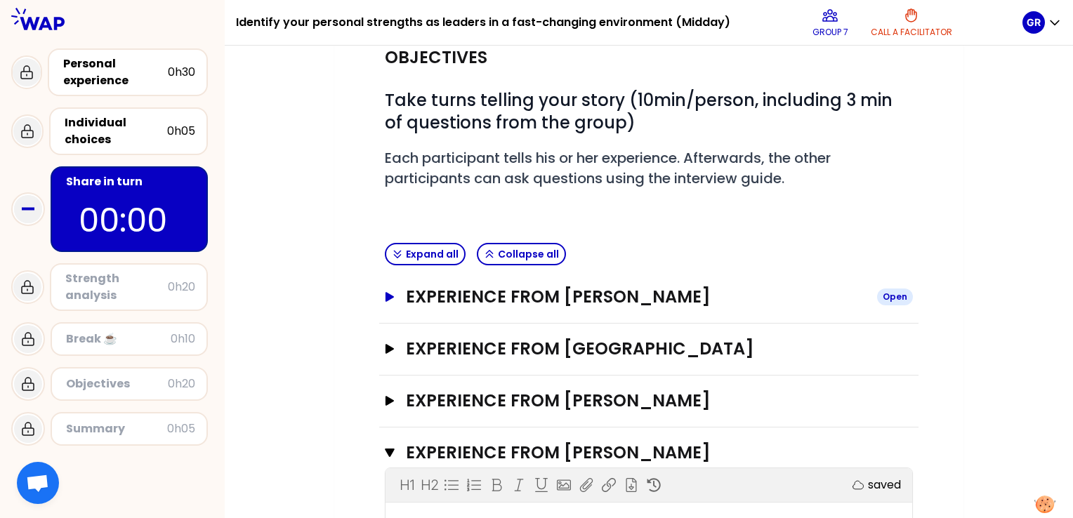
click at [392, 293] on icon "button" at bounding box center [389, 297] width 11 height 10
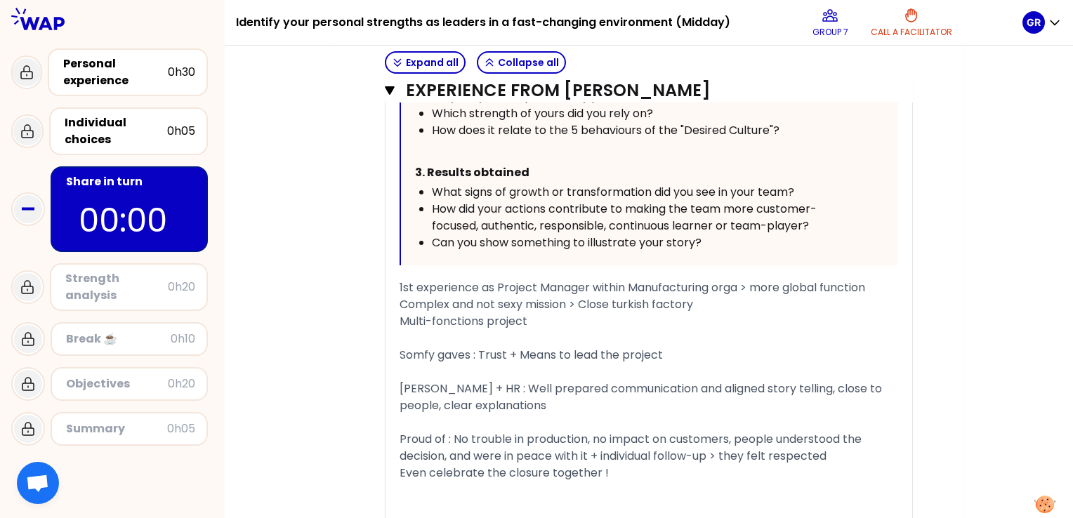
scroll to position [1928, 0]
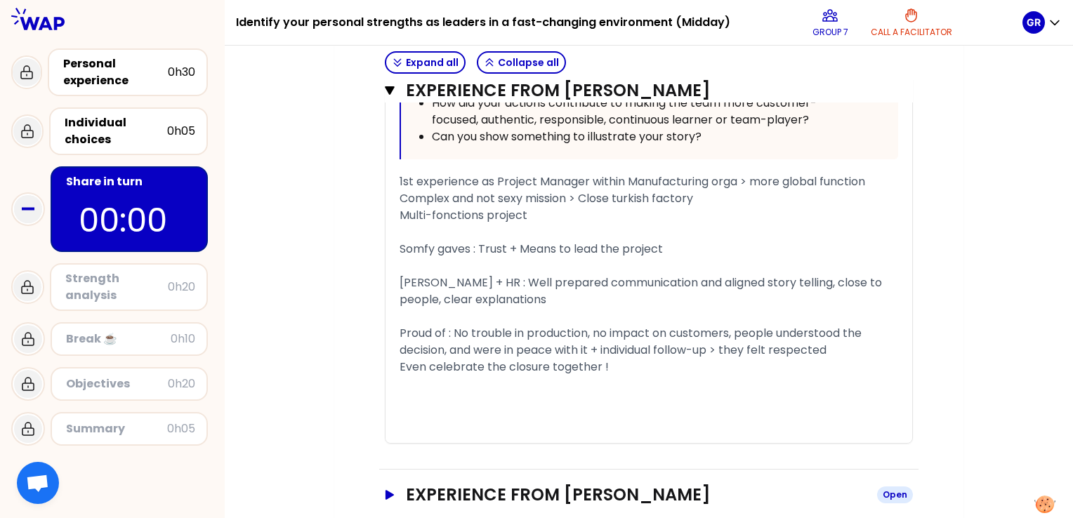
click at [385, 484] on button "Experience from Marine [PERSON_NAME] Open" at bounding box center [649, 495] width 528 height 22
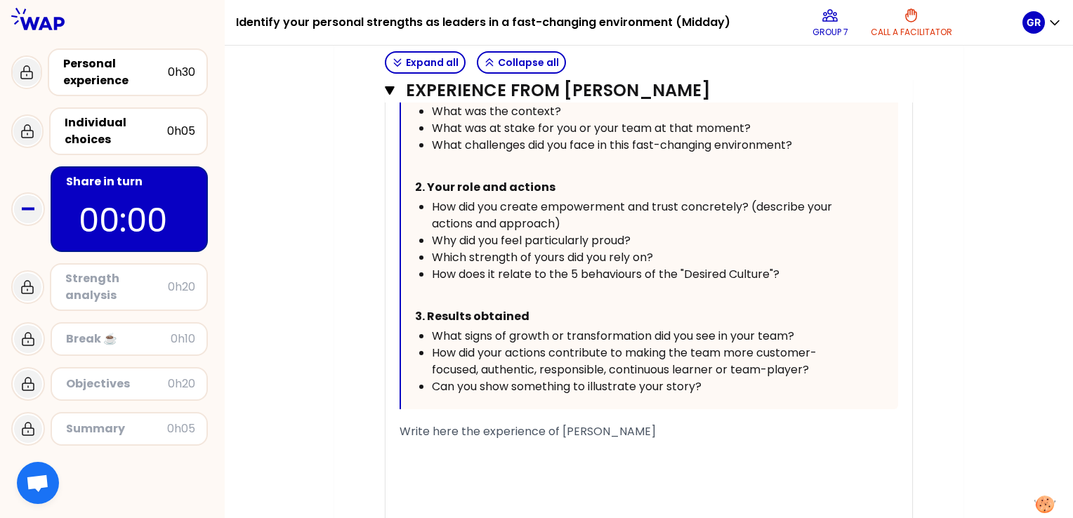
scroll to position [2669, 0]
click at [408, 423] on span "Write here the experience of [PERSON_NAME]" at bounding box center [527, 431] width 256 height 16
drag, startPoint x: 632, startPoint y: 401, endPoint x: 359, endPoint y: 404, distance: 272.4
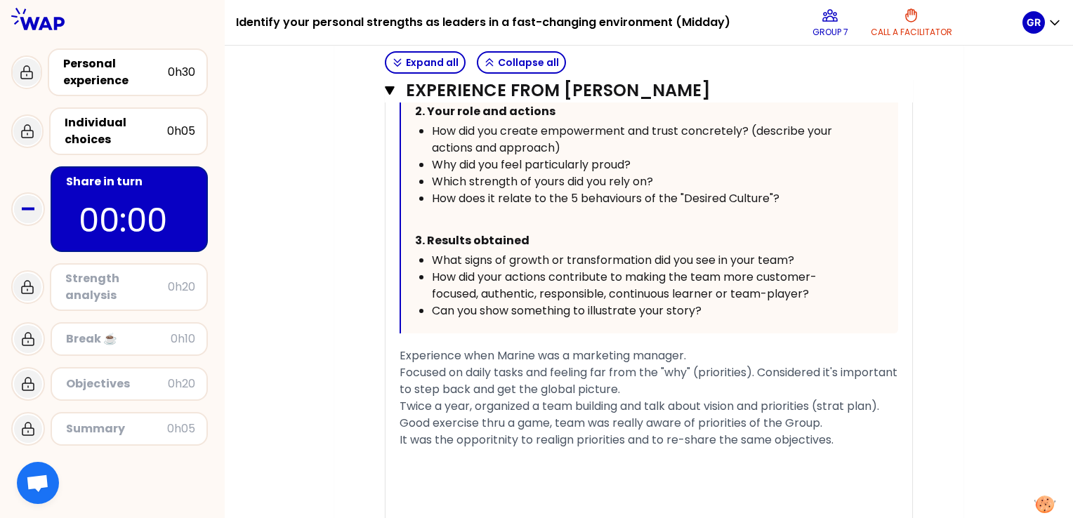
scroll to position [2745, 0]
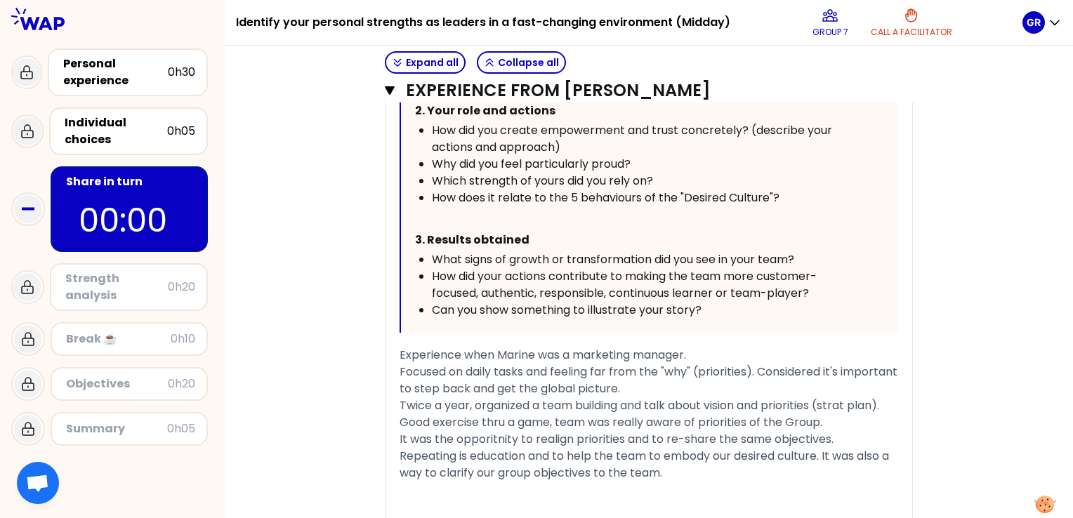
click at [551, 397] on span "Twice a year, organized a team building and talk about vision and priorities (s…" at bounding box center [640, 413] width 482 height 33
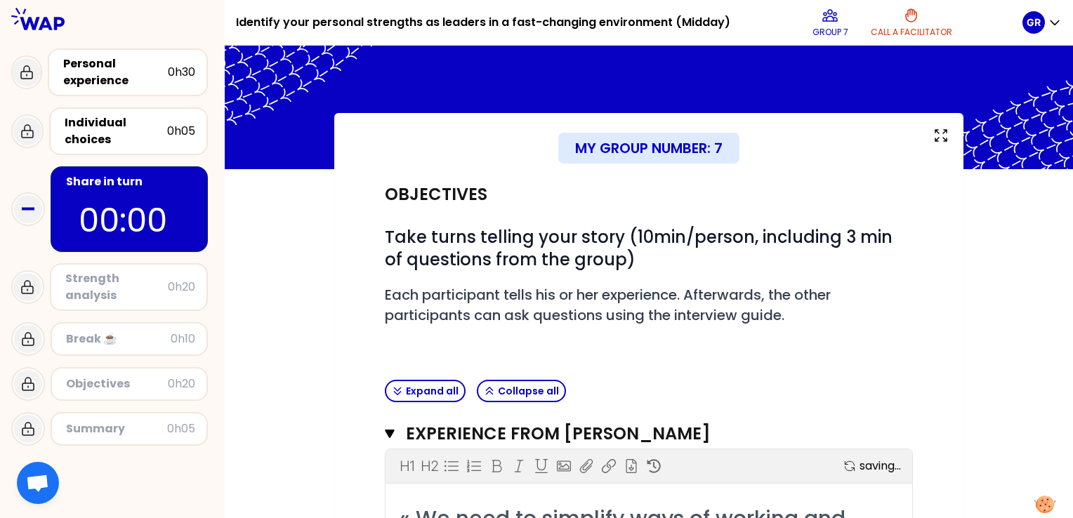
scroll to position [0, 0]
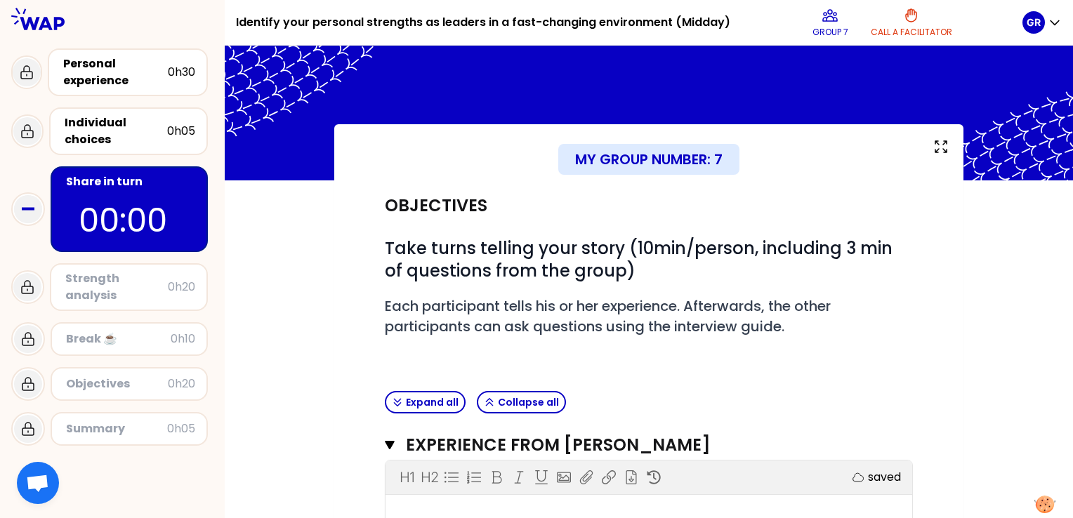
click at [110, 281] on div "Strength analysis" at bounding box center [116, 287] width 102 height 34
click at [124, 190] on div "Share in turn 00:00" at bounding box center [129, 209] width 157 height 86
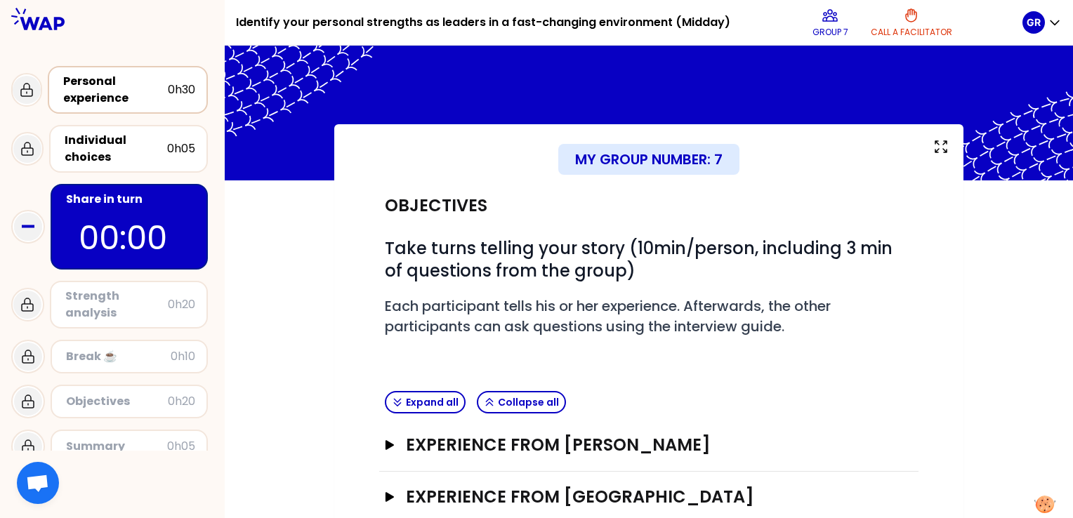
click at [107, 82] on div "Personal experience" at bounding box center [115, 90] width 105 height 34
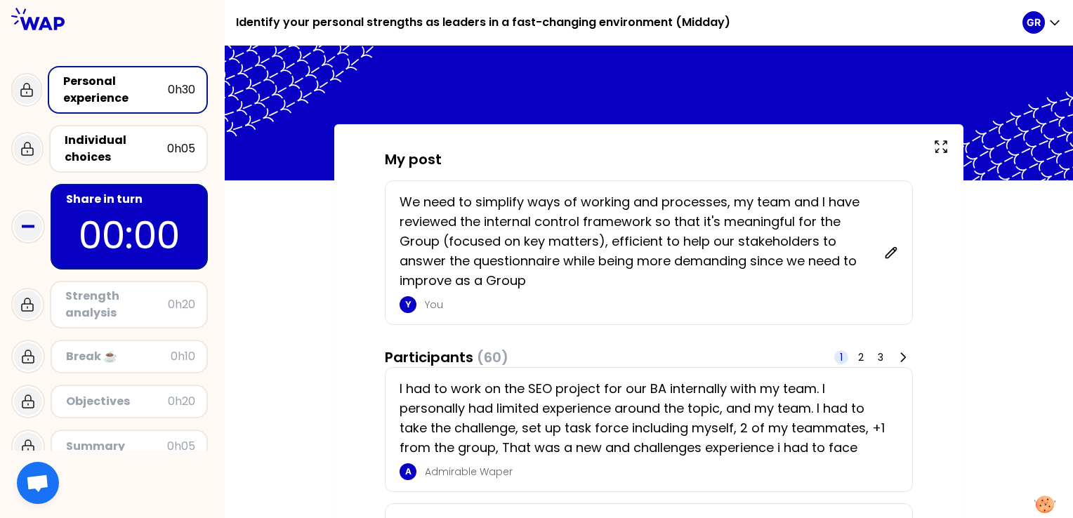
click at [128, 213] on p "00:00" at bounding box center [129, 235] width 132 height 55
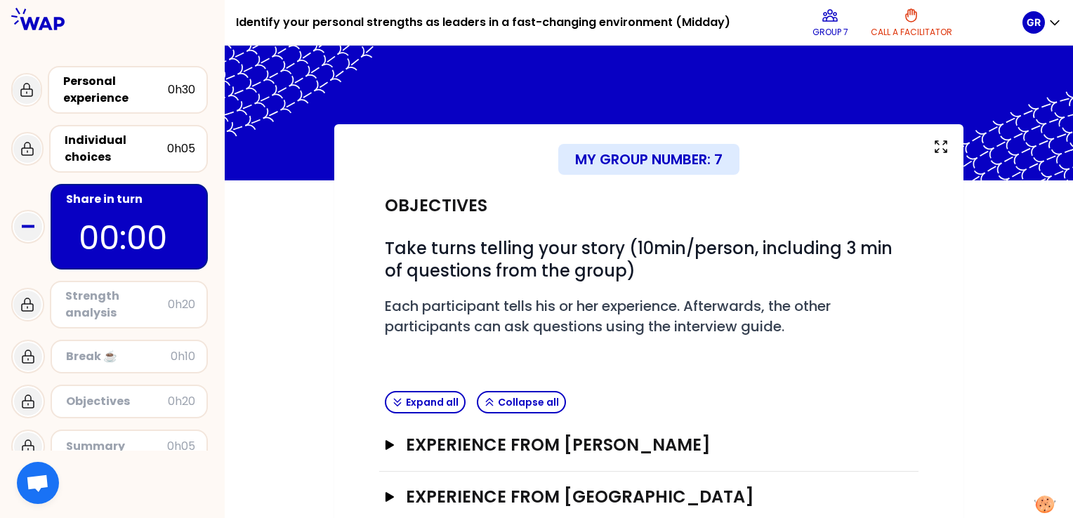
click at [135, 307] on div "Strength analysis" at bounding box center [116, 305] width 102 height 34
click at [121, 300] on div "Strength analysis" at bounding box center [116, 305] width 102 height 34
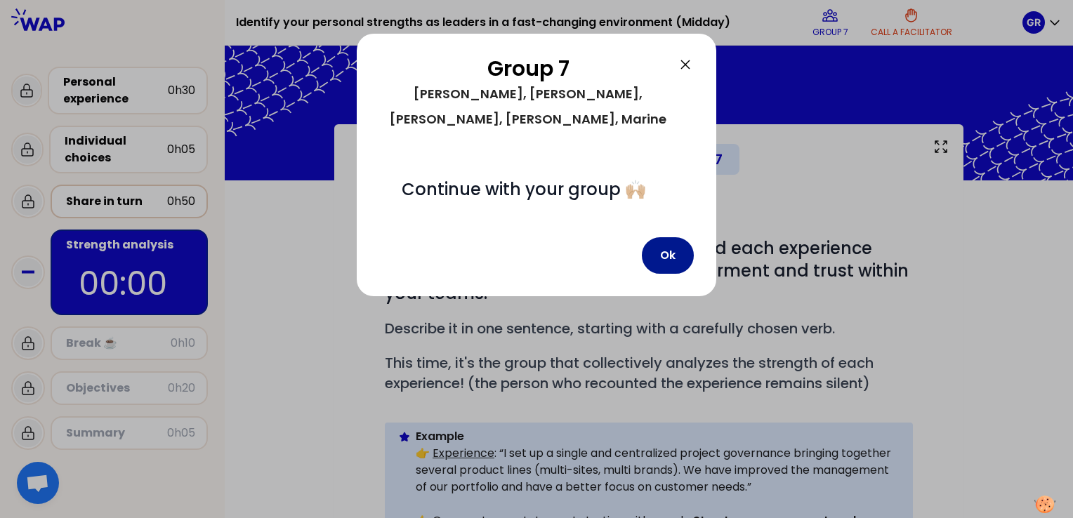
click at [665, 237] on button "Ok" at bounding box center [668, 255] width 52 height 37
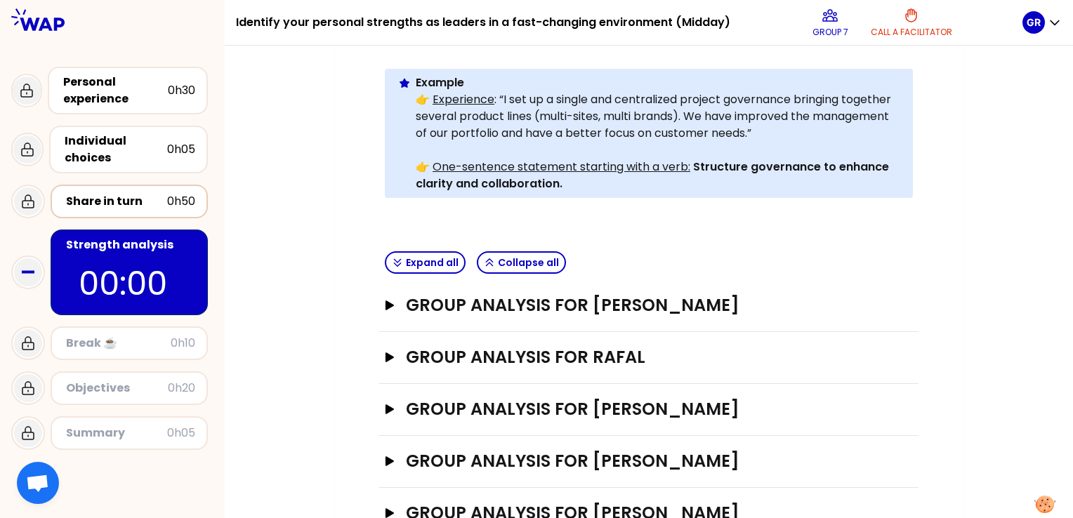
scroll to position [355, 0]
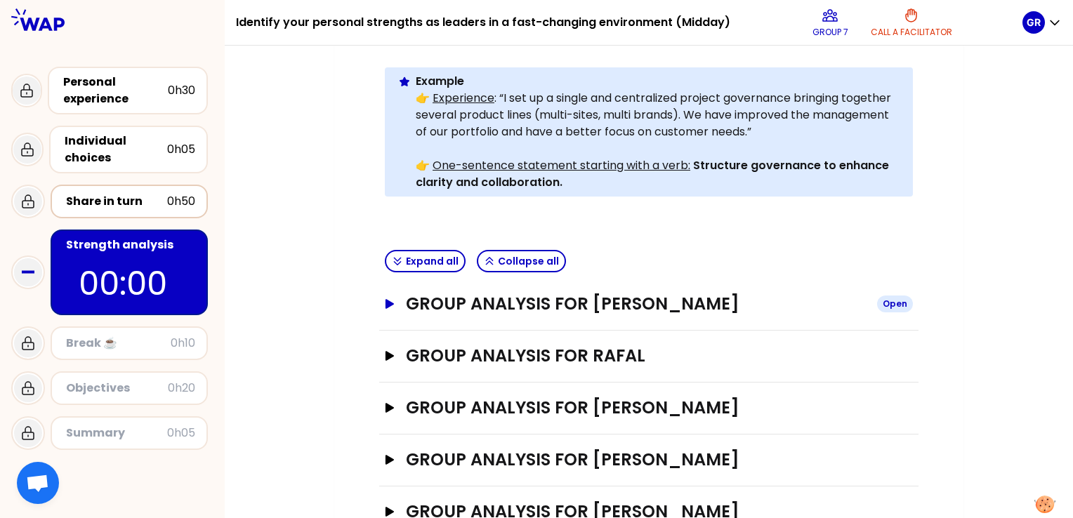
click at [387, 299] on icon "button" at bounding box center [389, 304] width 8 height 10
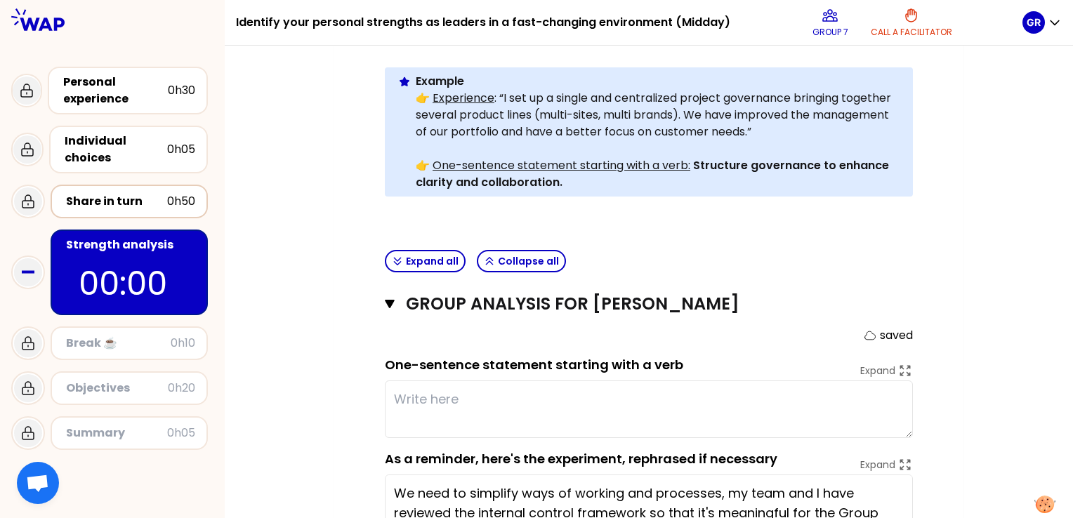
click at [453, 380] on textarea at bounding box center [649, 409] width 528 height 58
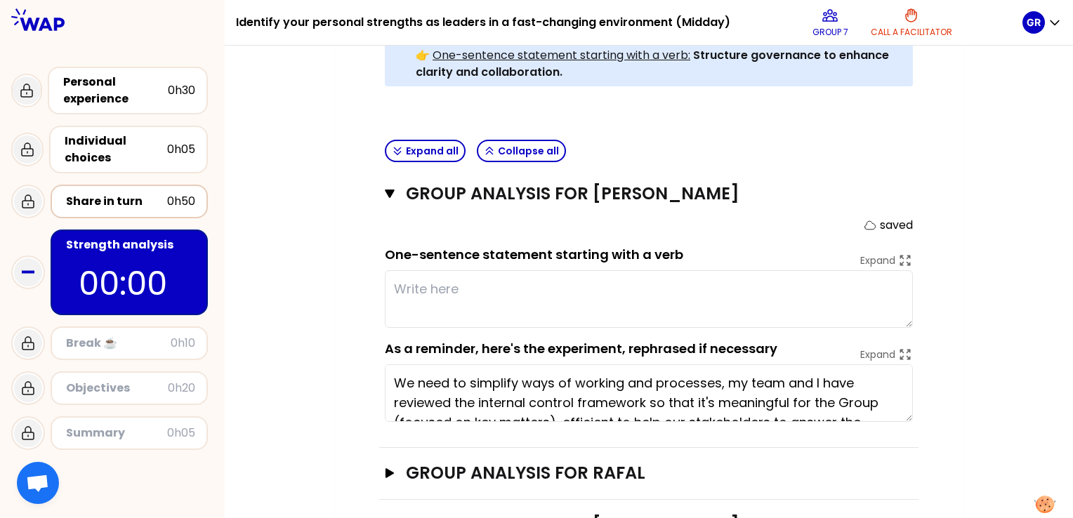
scroll to position [472, 0]
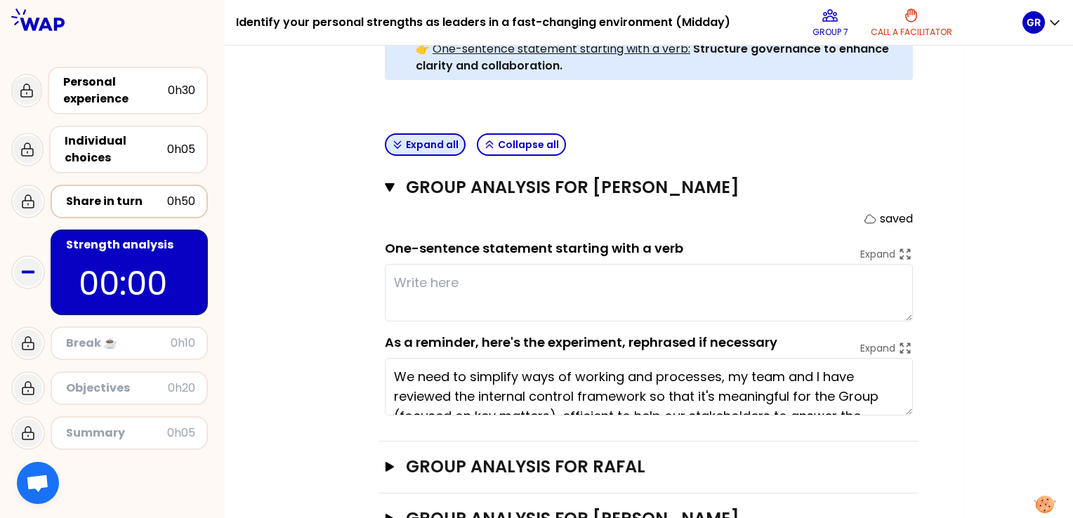
click at [431, 133] on button "Expand all" at bounding box center [425, 144] width 81 height 22
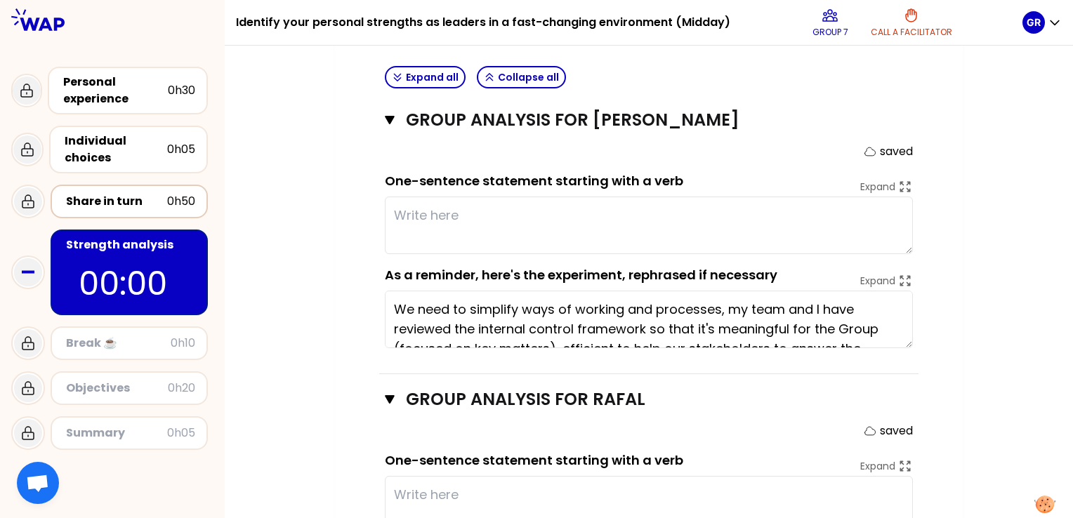
scroll to position [31, 0]
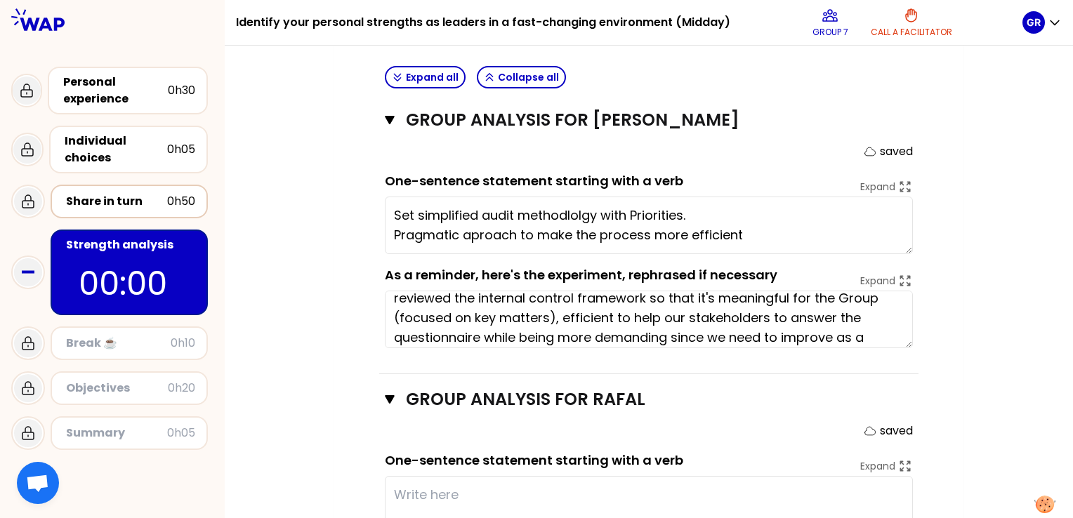
type textarea "Set simplified audit methodlolgy with Priorities. Pragmatic aproach to make the…"
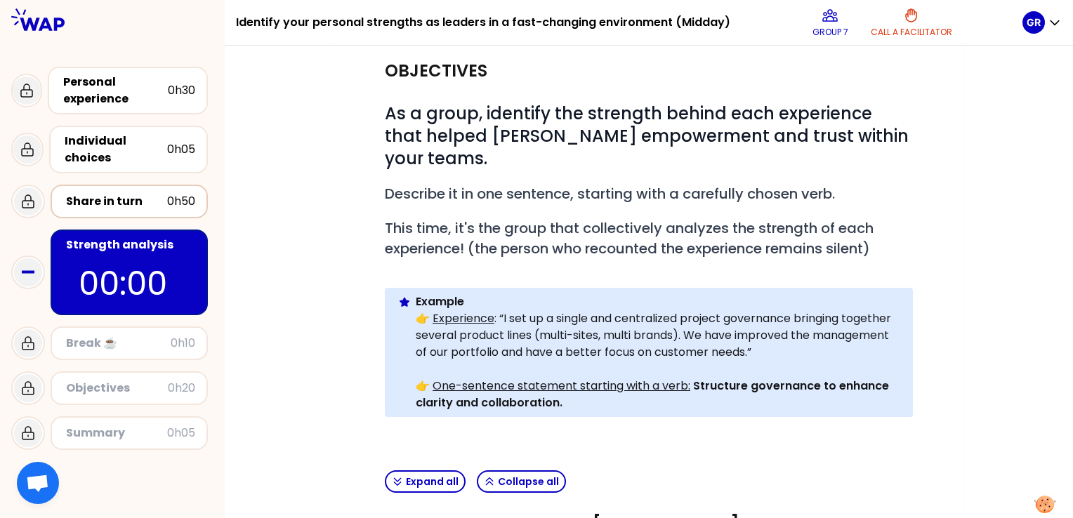
scroll to position [135, 0]
click at [115, 195] on div "Share in turn" at bounding box center [116, 201] width 101 height 17
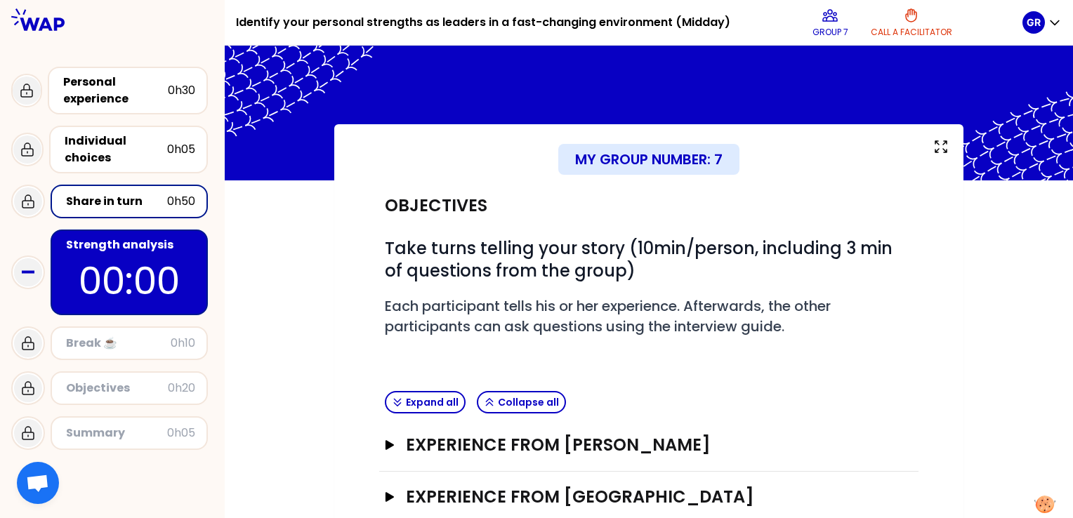
scroll to position [186, 0]
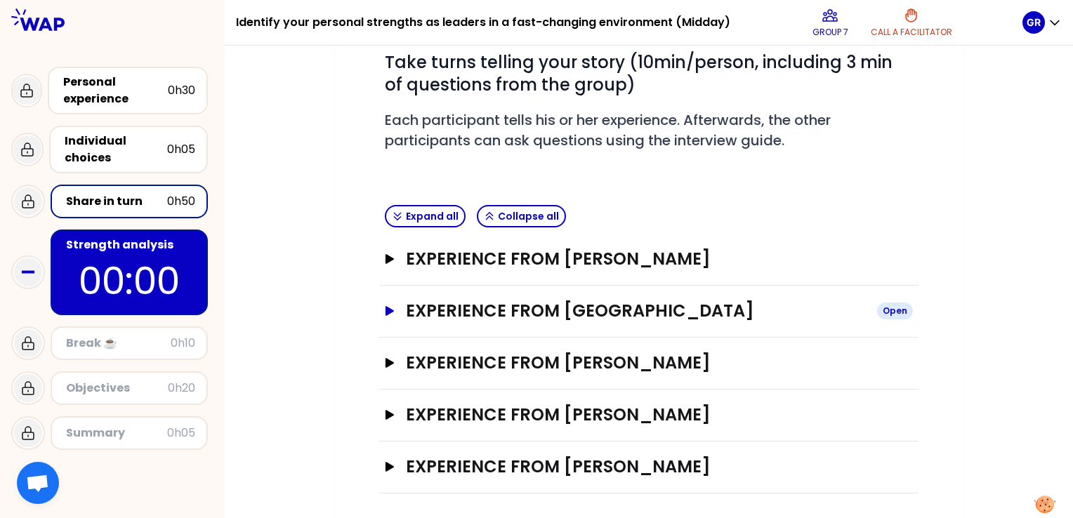
click at [384, 306] on icon "button" at bounding box center [389, 311] width 11 height 10
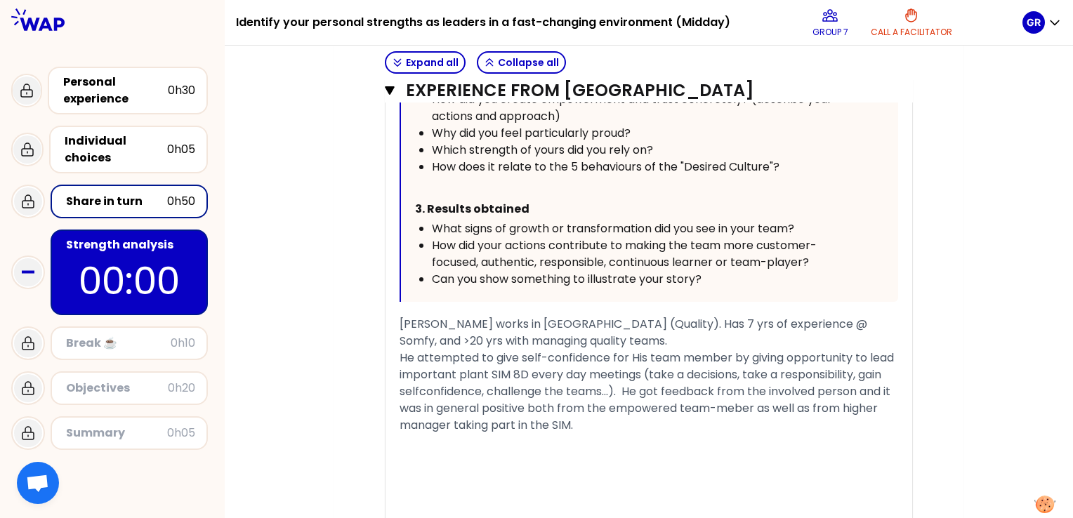
scroll to position [798, 0]
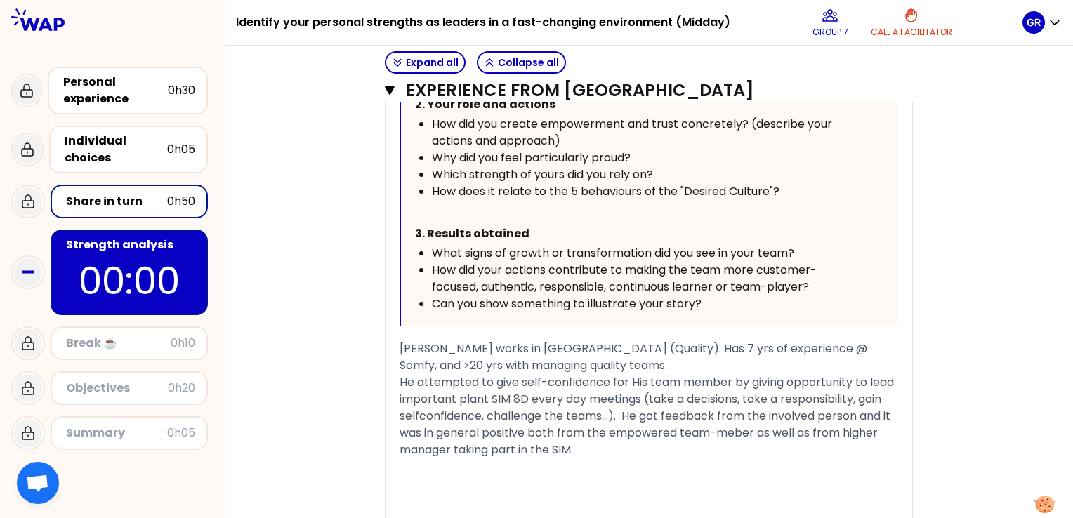
click at [595, 446] on div "[PERSON_NAME] works in [GEOGRAPHIC_DATA] (Quality). Has 7 yrs of experience @ S…" at bounding box center [648, 399] width 498 height 118
click at [142, 272] on p "00:00" at bounding box center [129, 280] width 132 height 55
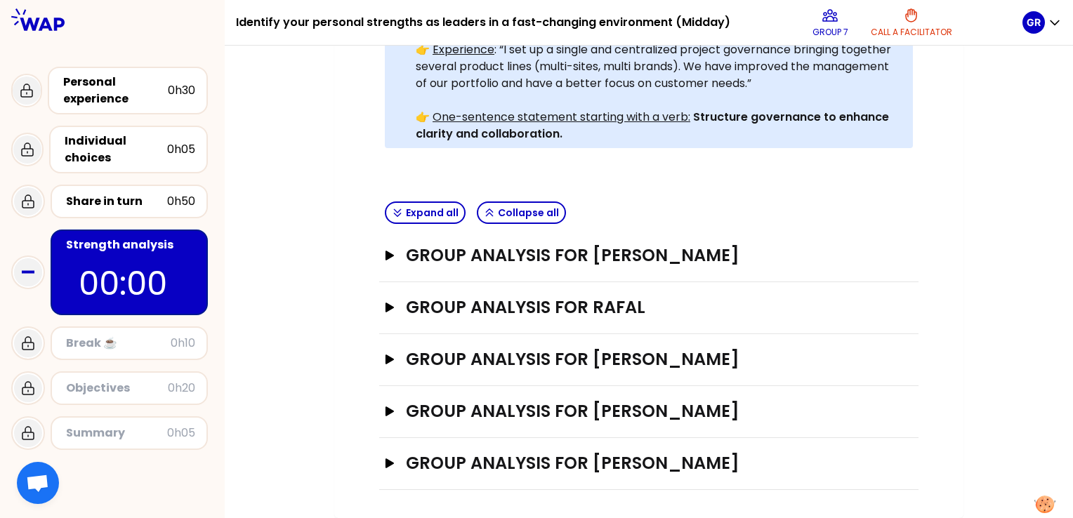
scroll to position [377, 0]
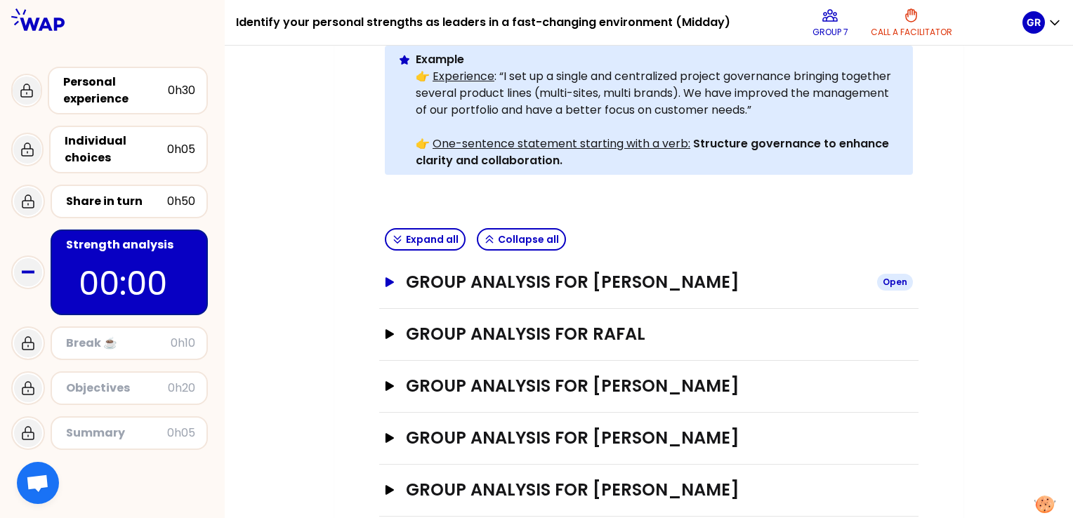
click at [386, 277] on icon "button" at bounding box center [389, 282] width 8 height 10
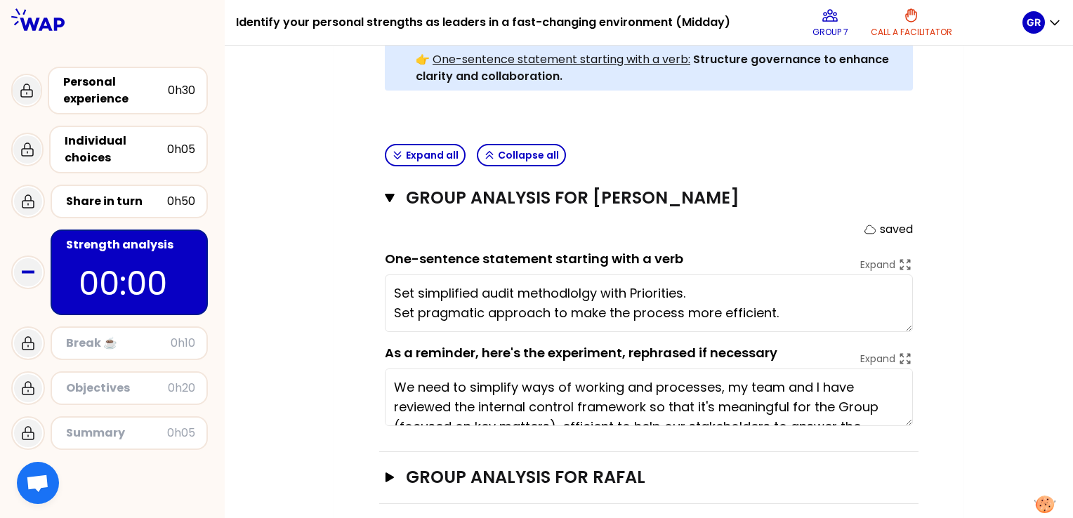
scroll to position [462, 0]
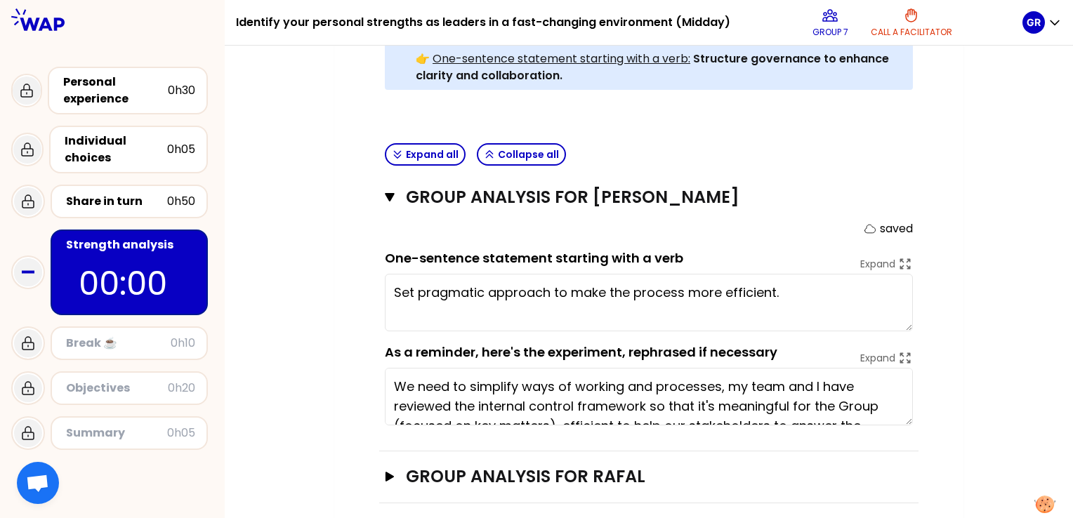
type textarea "Set pragmatic approach to make the process more efficient."
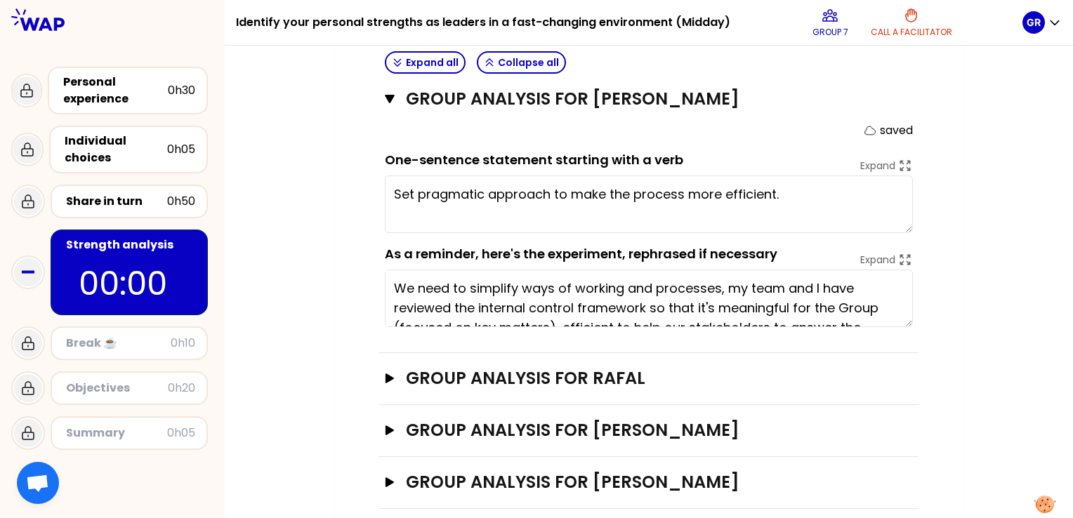
scroll to position [562, 0]
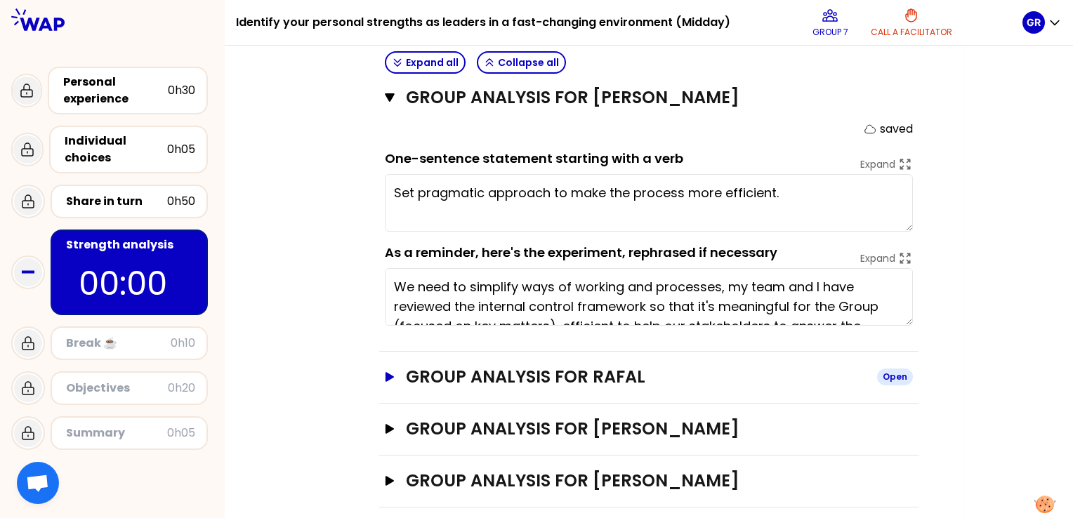
click at [387, 372] on icon "button" at bounding box center [389, 377] width 8 height 10
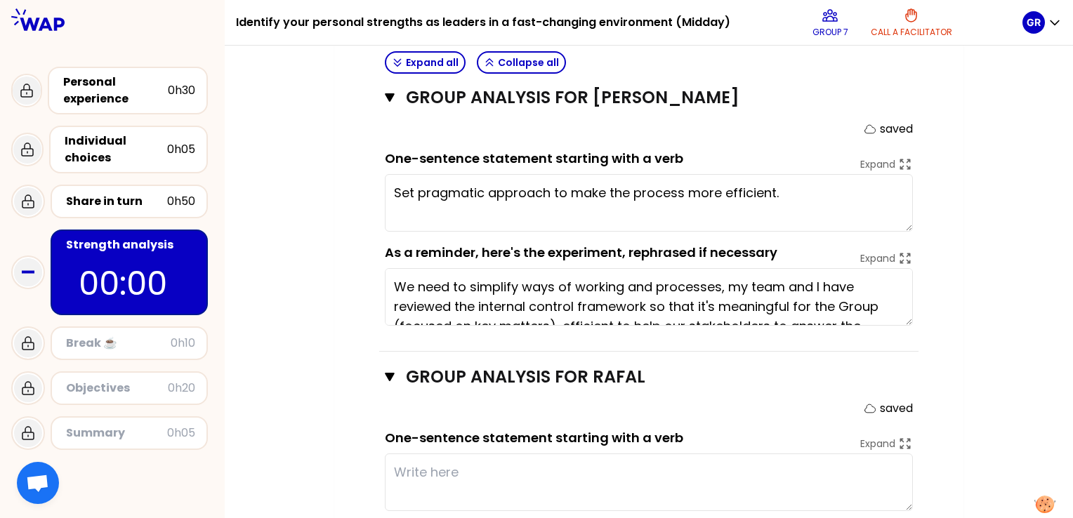
click at [413, 453] on textarea at bounding box center [649, 482] width 528 height 58
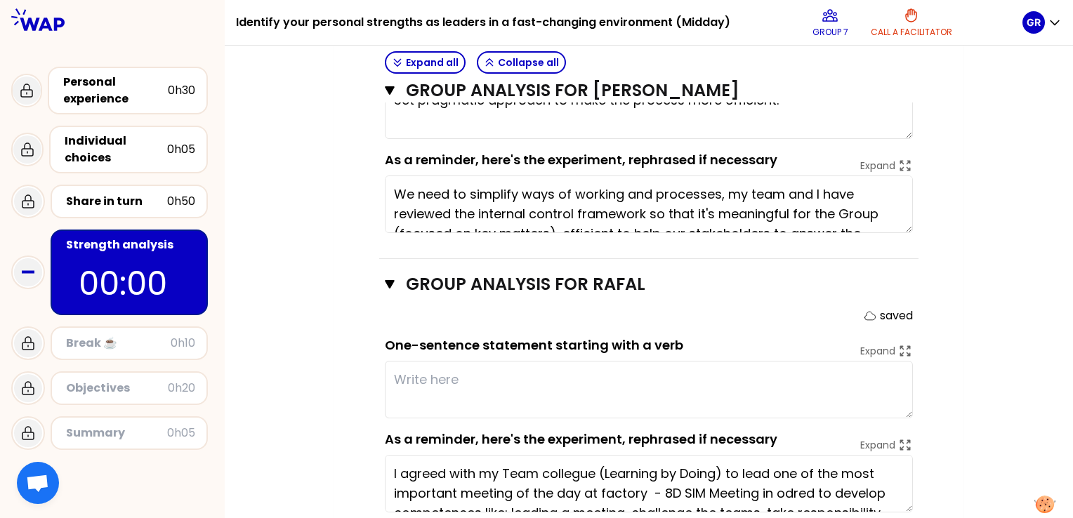
scroll to position [656, 0]
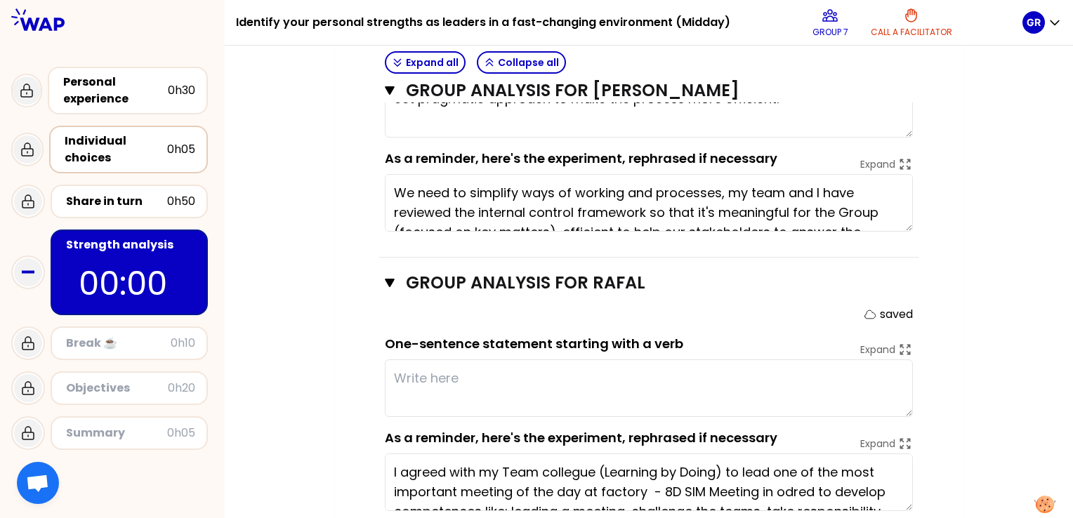
click at [147, 162] on div "Individual choices" at bounding box center [116, 150] width 102 height 34
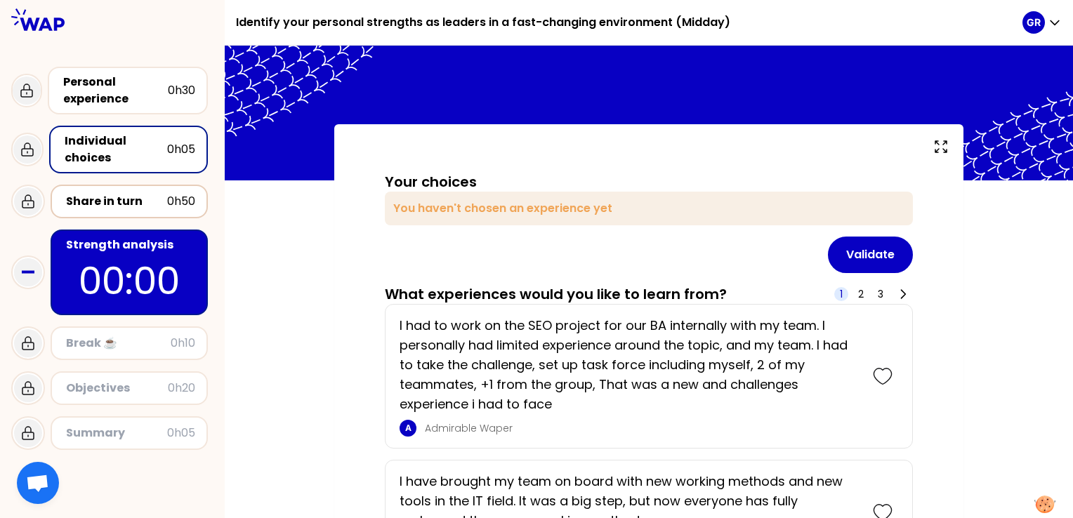
click at [147, 204] on div "Share in turn" at bounding box center [116, 201] width 101 height 17
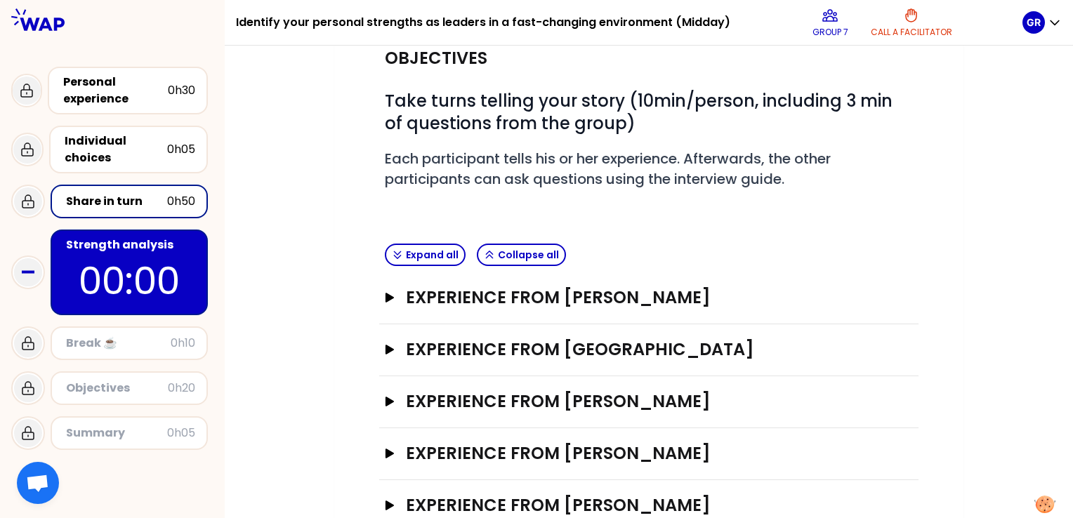
scroll to position [148, 0]
click at [387, 351] on icon "button" at bounding box center [389, 349] width 11 height 10
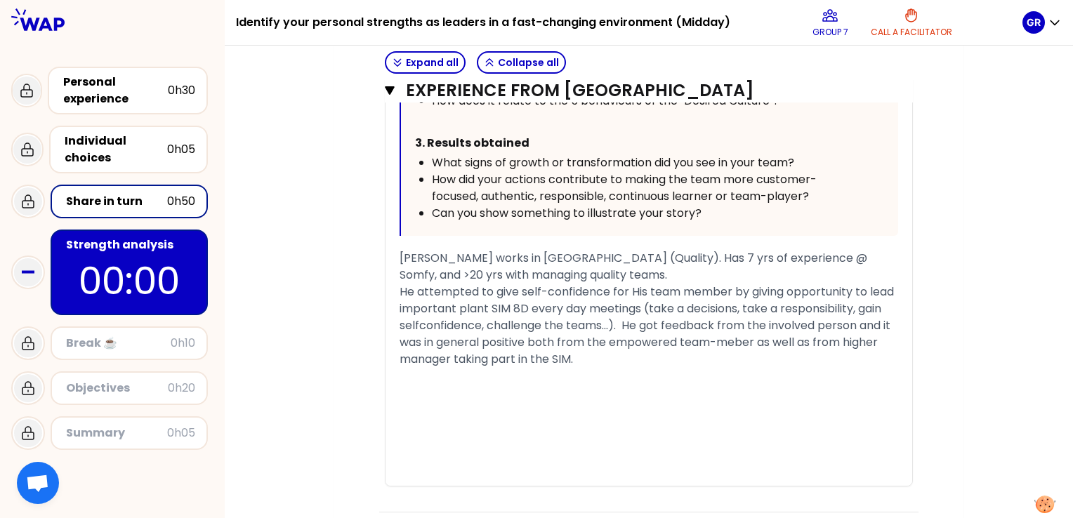
scroll to position [889, 0]
click at [183, 257] on p "00:00" at bounding box center [129, 280] width 132 height 55
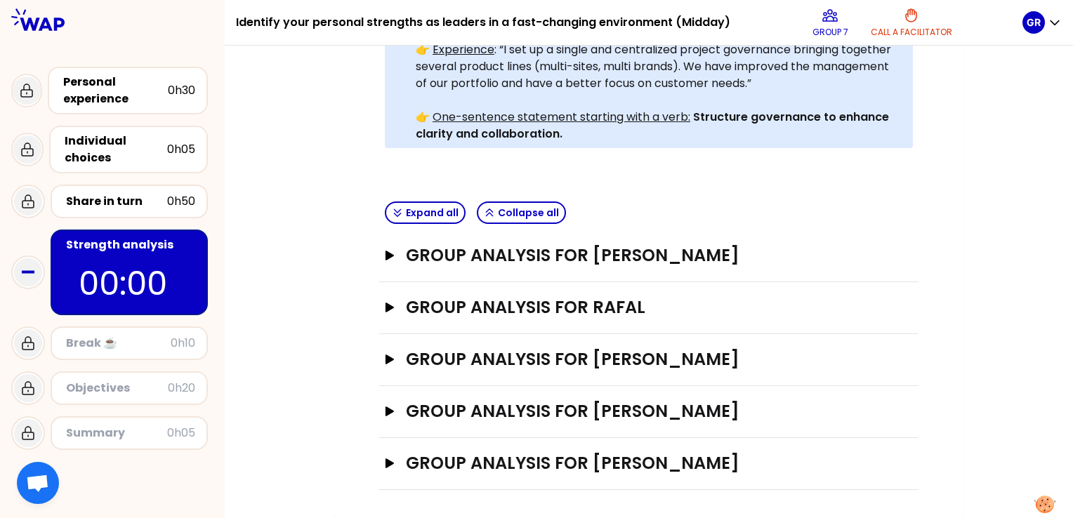
scroll to position [377, 0]
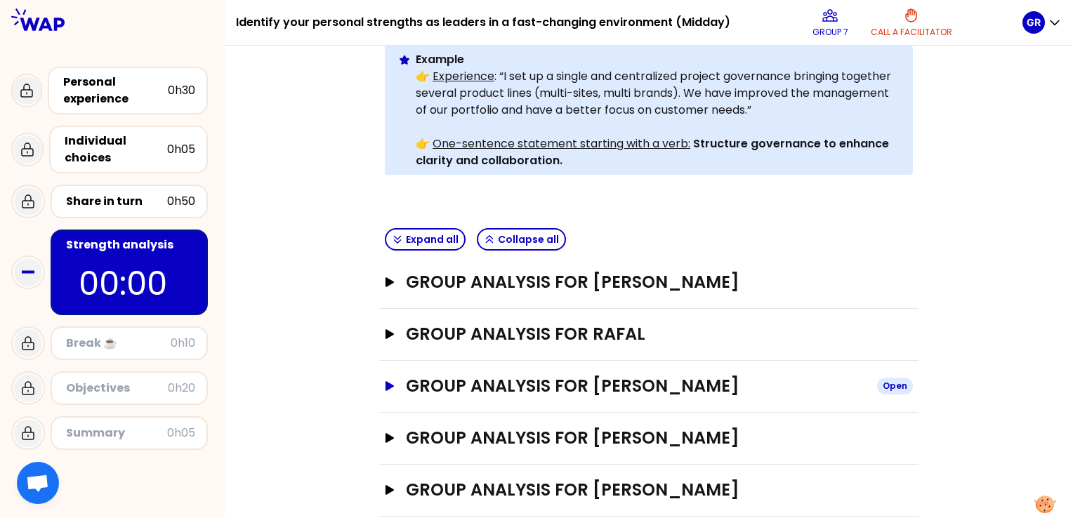
click at [385, 381] on icon "button" at bounding box center [389, 386] width 11 height 10
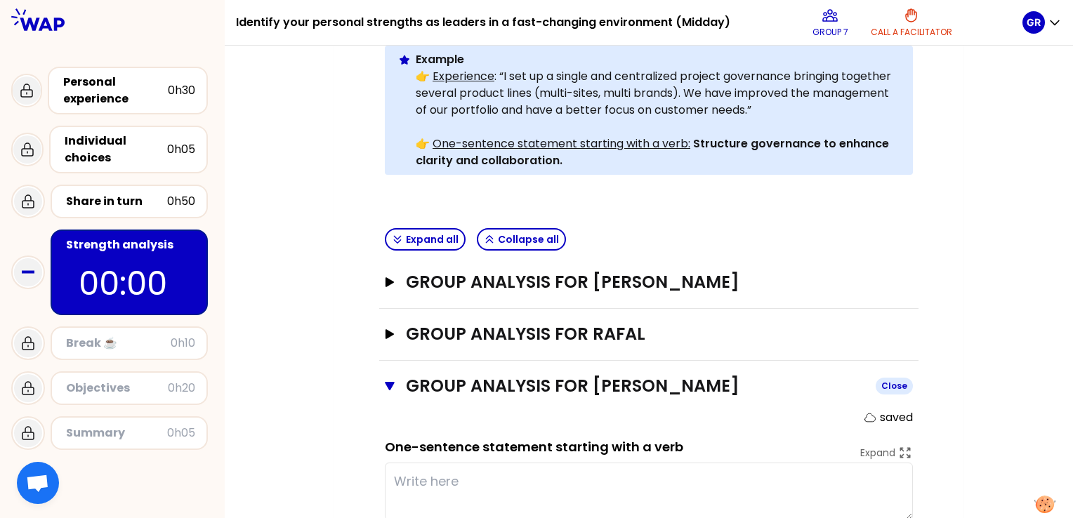
scroll to position [604, 0]
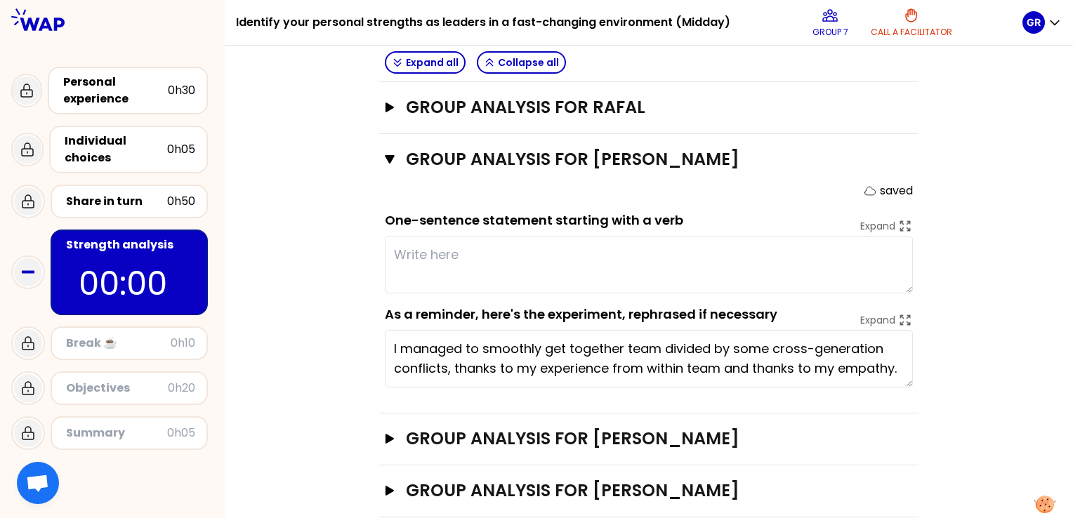
click at [450, 236] on textarea at bounding box center [649, 265] width 528 height 58
click at [463, 236] on textarea at bounding box center [649, 265] width 528 height 58
click at [137, 200] on div "Share in turn" at bounding box center [116, 201] width 101 height 17
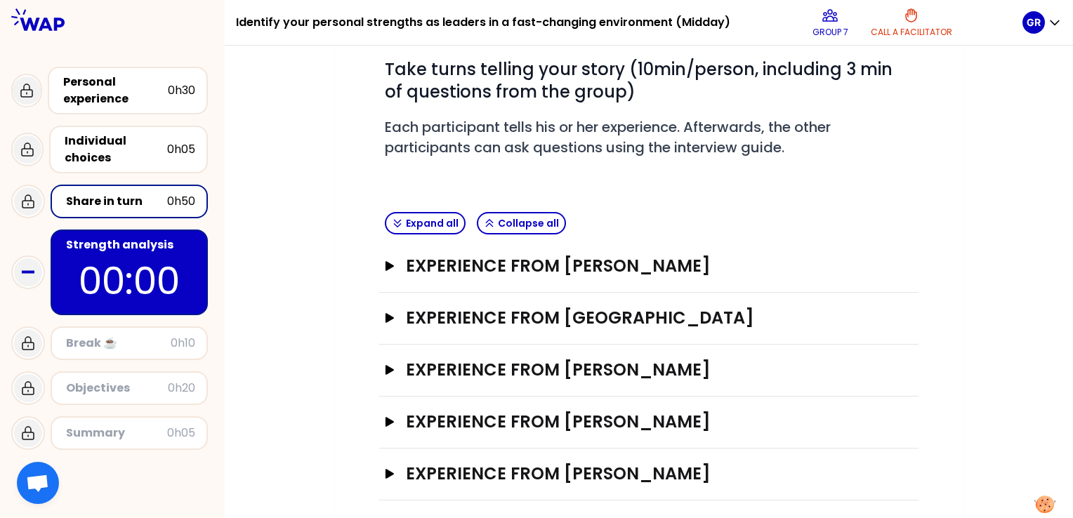
scroll to position [180, 0]
click at [386, 369] on icon "button" at bounding box center [389, 369] width 8 height 10
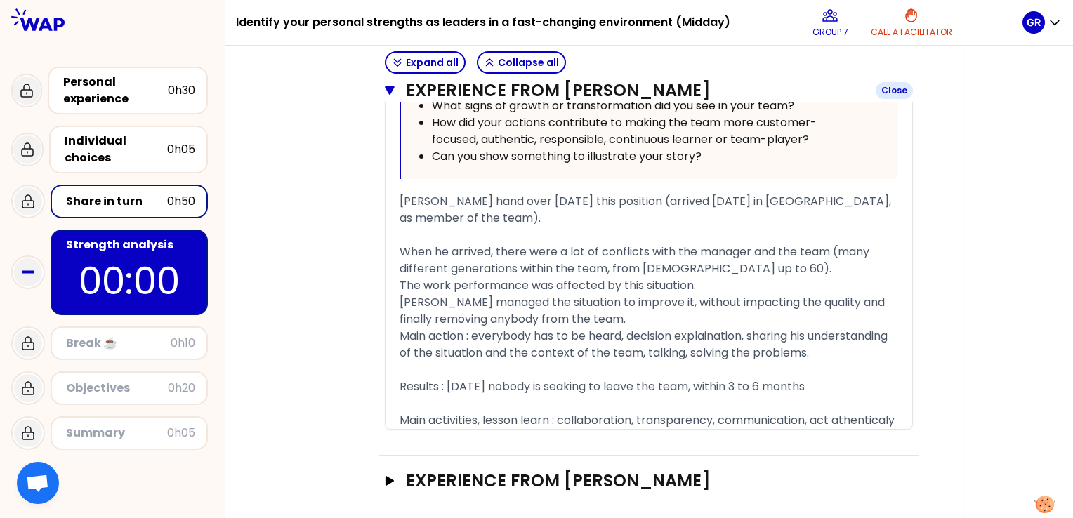
scroll to position [941, 0]
click at [153, 271] on p "00:00" at bounding box center [129, 280] width 132 height 55
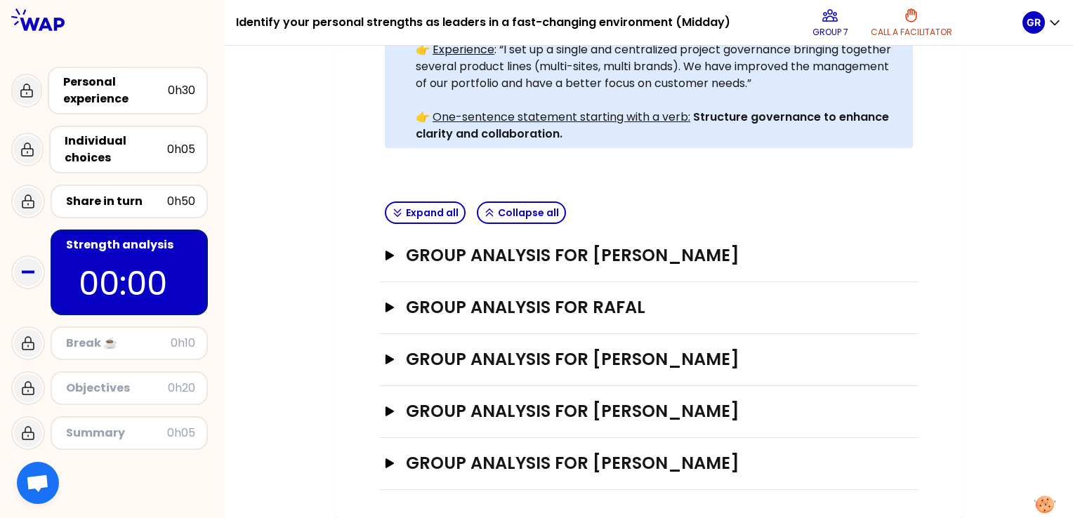
scroll to position [377, 0]
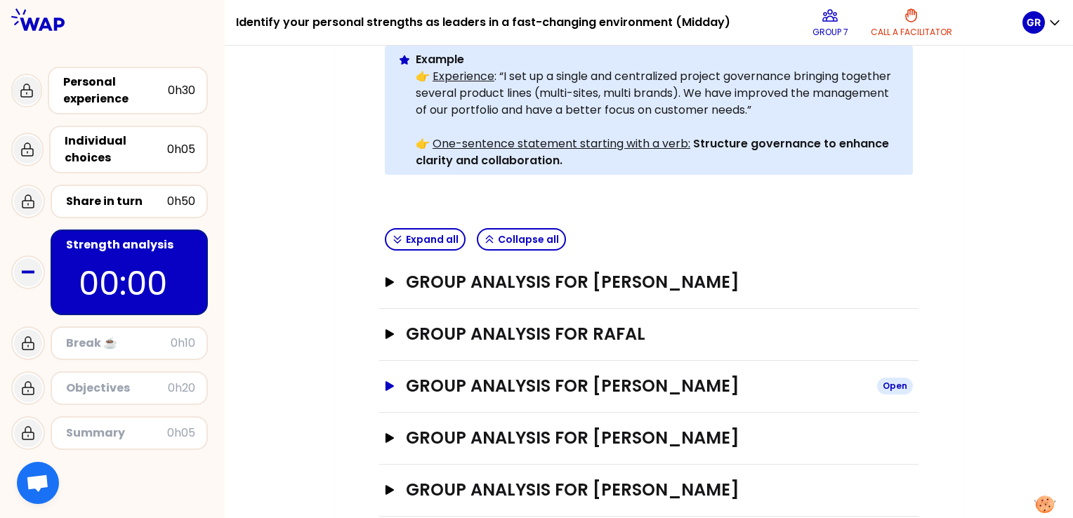
click at [392, 381] on icon "button" at bounding box center [389, 386] width 11 height 10
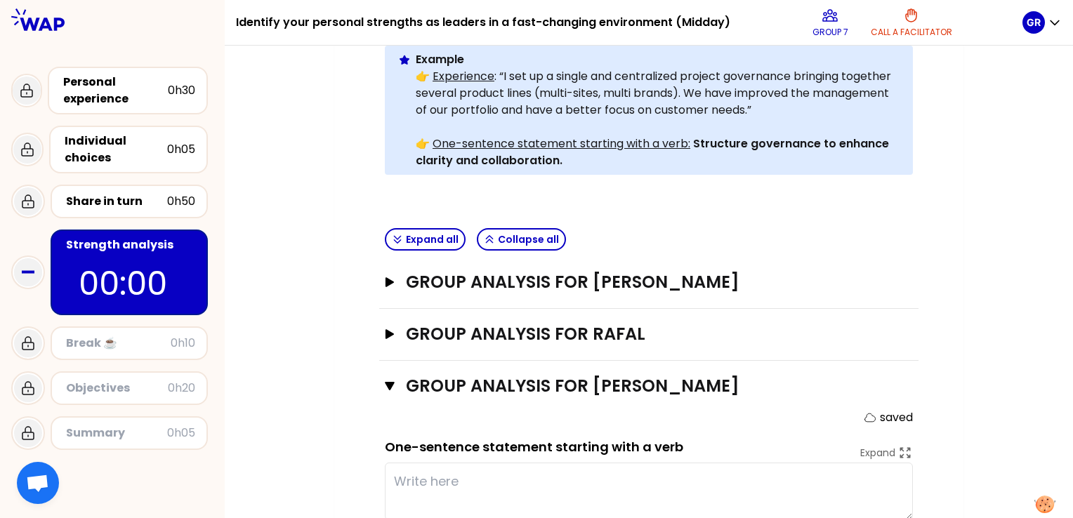
click at [453, 463] on textarea at bounding box center [649, 492] width 528 height 58
type textarea "K"
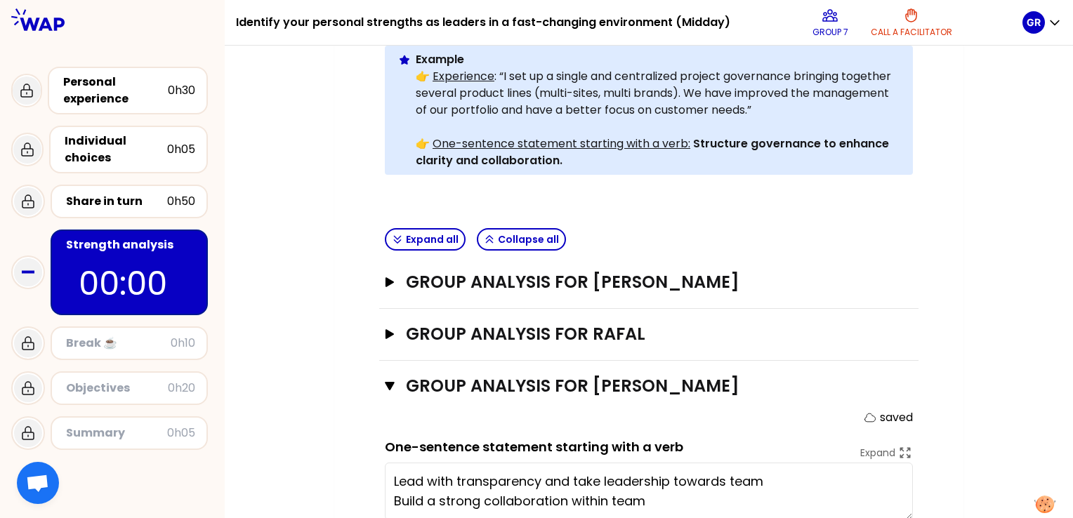
drag, startPoint x: 771, startPoint y: 456, endPoint x: 760, endPoint y: 455, distance: 11.3
click at [760, 463] on textarea "Lead with transparency and take leadership towards team Build a strong collabor…" at bounding box center [649, 492] width 528 height 58
click at [573, 463] on textarea "Lead with transparency and take leadership towards team Build a strong collabor…" at bounding box center [649, 492] width 528 height 58
click at [583, 476] on textarea "Lead with transparency, take leadership towards team and build a strong collabo…" at bounding box center [649, 492] width 528 height 58
drag, startPoint x: 649, startPoint y: 455, endPoint x: 736, endPoint y: 456, distance: 86.3
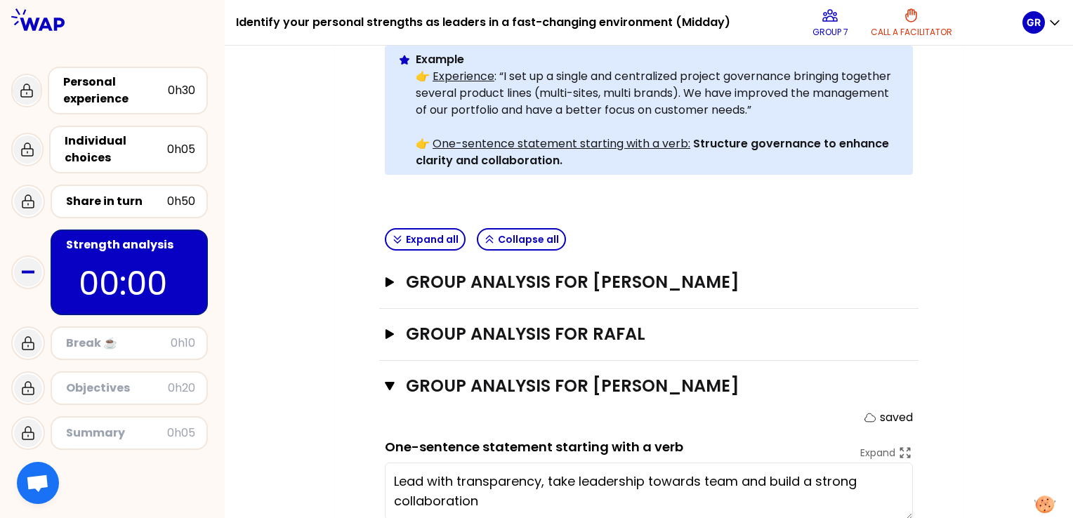
click at [736, 463] on textarea "Lead with transparency, take leadership towards team and build a strong collabo…" at bounding box center [649, 492] width 528 height 58
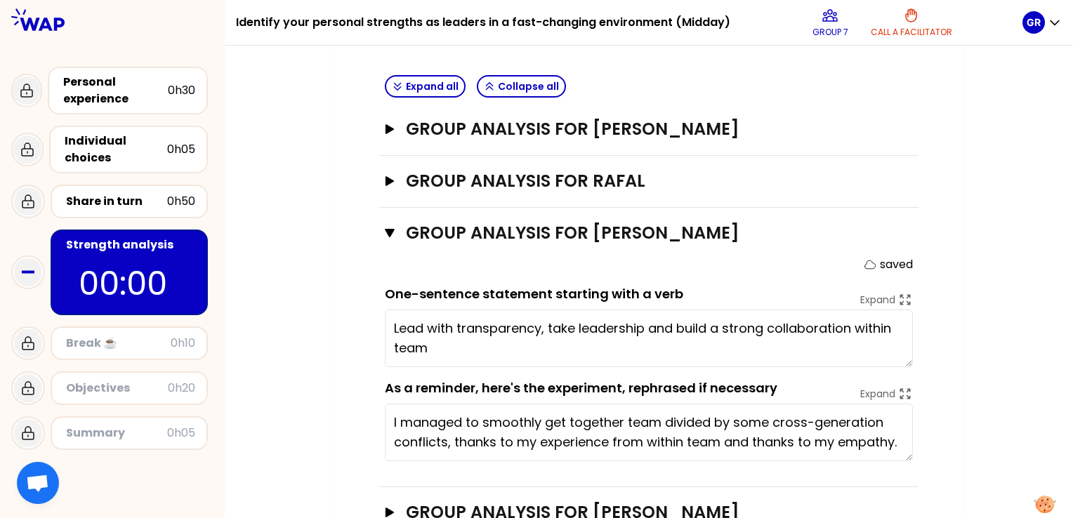
scroll to position [545, 0]
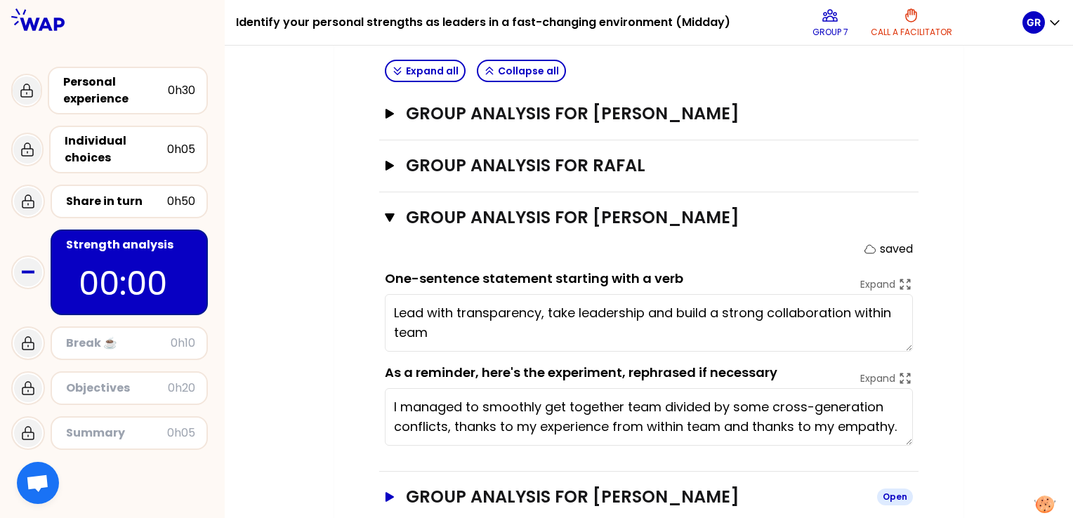
type textarea "Lead with transparency, take leadership and build a strong collaboration within…"
click at [390, 486] on button "Group analysis for [PERSON_NAME] Open" at bounding box center [649, 497] width 528 height 22
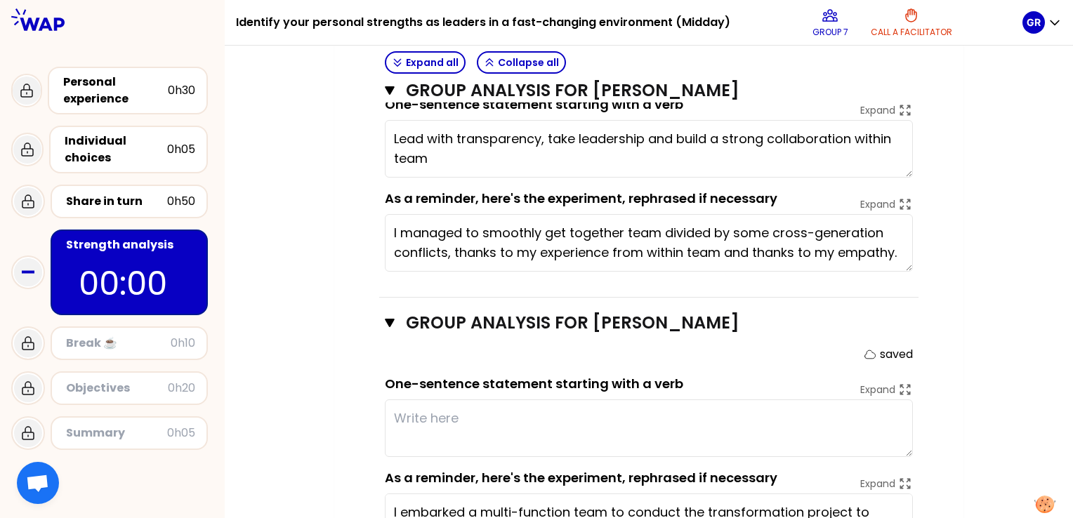
scroll to position [823, 0]
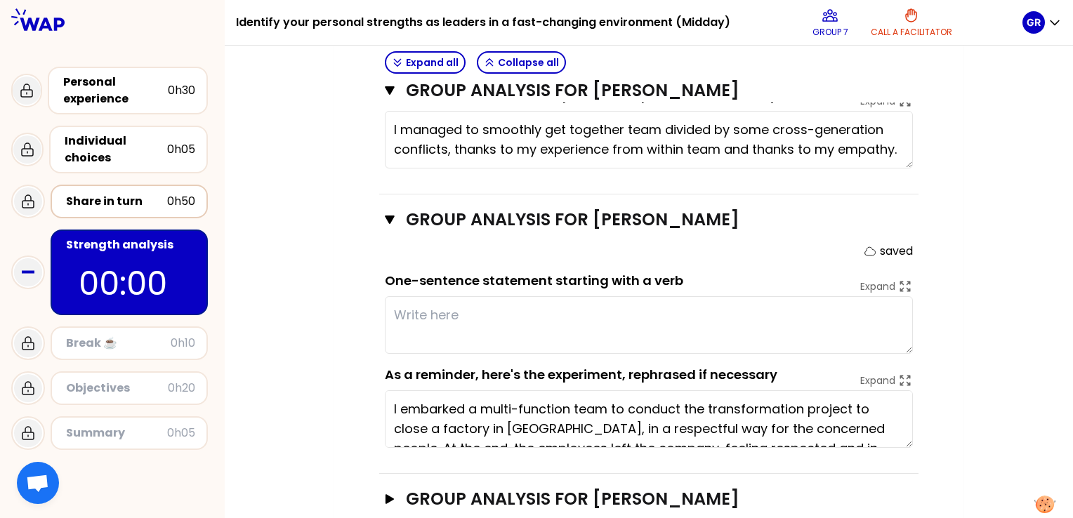
click at [124, 206] on div "Share in turn" at bounding box center [116, 201] width 101 height 17
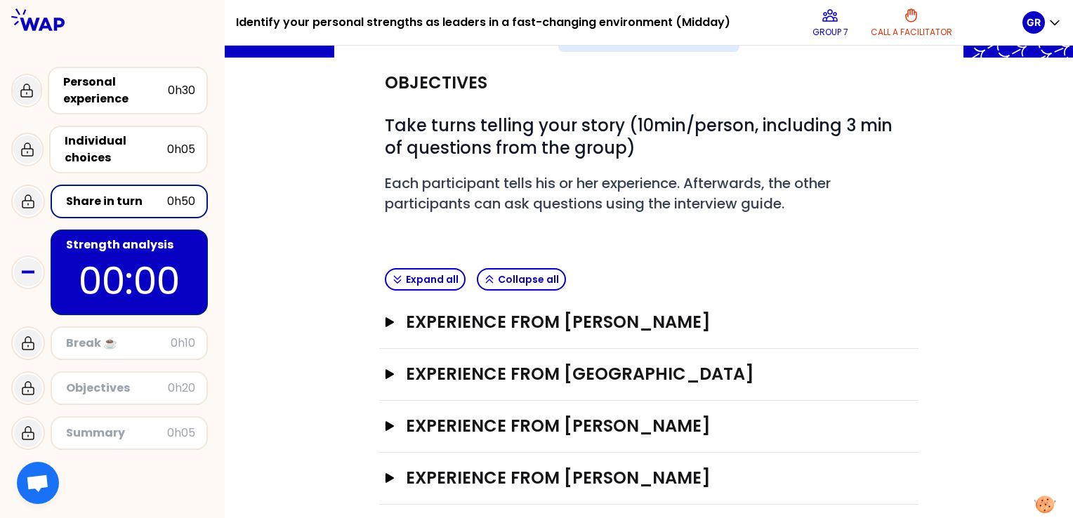
scroll to position [186, 0]
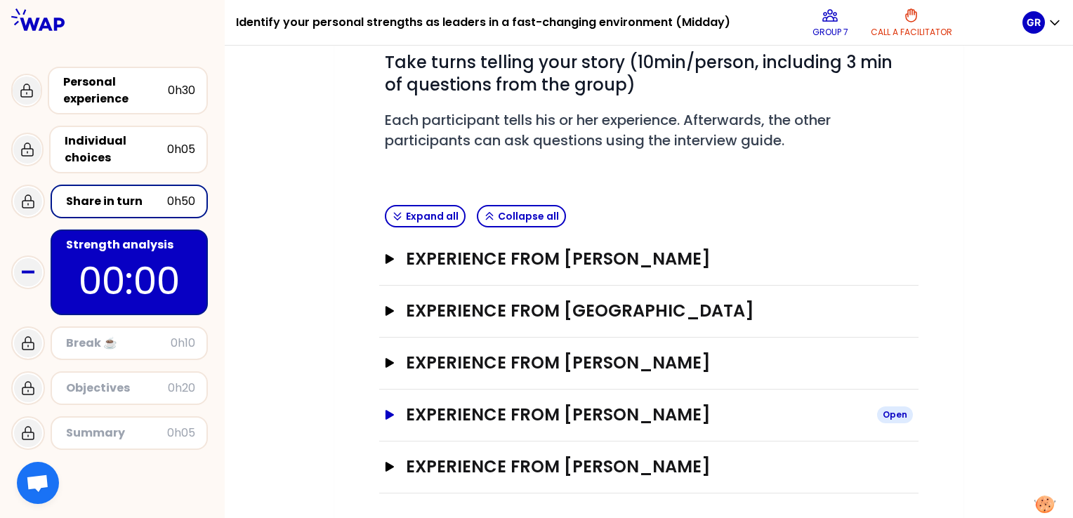
click at [385, 410] on icon "button" at bounding box center [389, 415] width 11 height 10
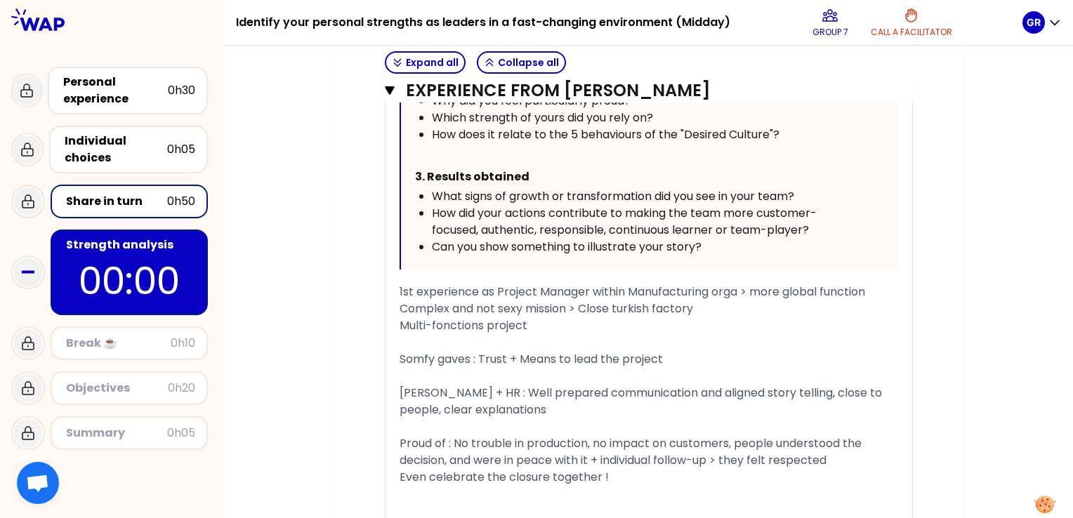
scroll to position [1096, 0]
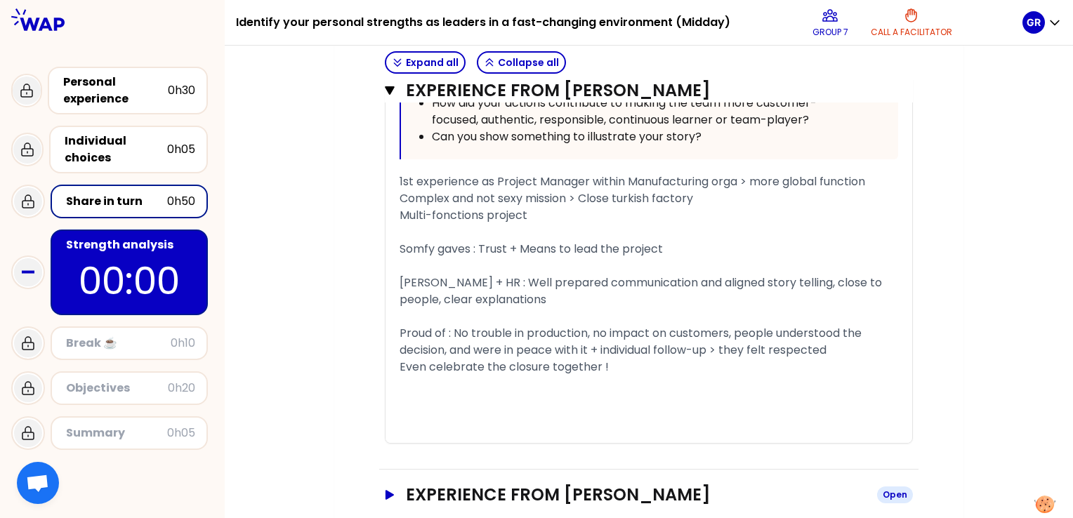
click at [389, 490] on icon "button" at bounding box center [389, 495] width 8 height 10
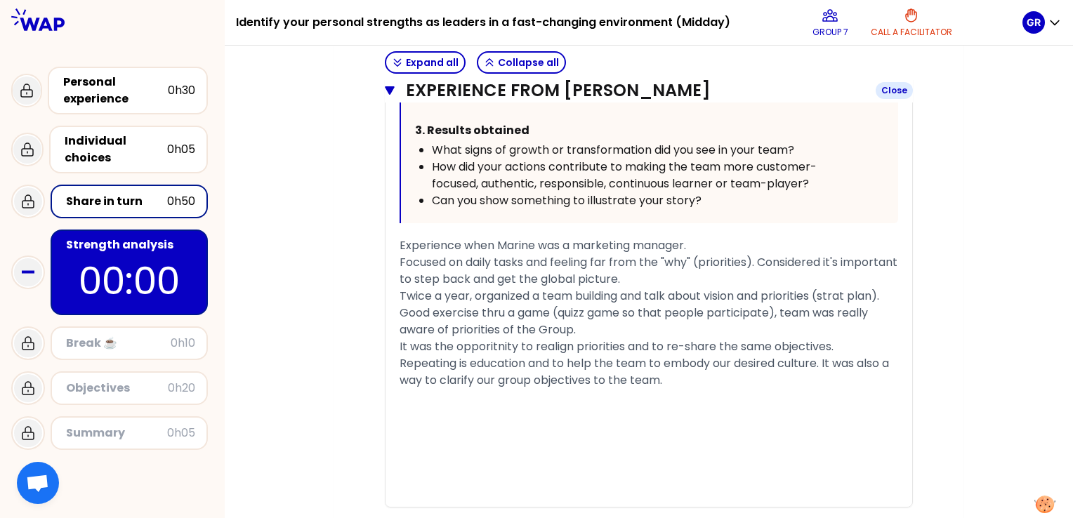
scroll to position [2035, 0]
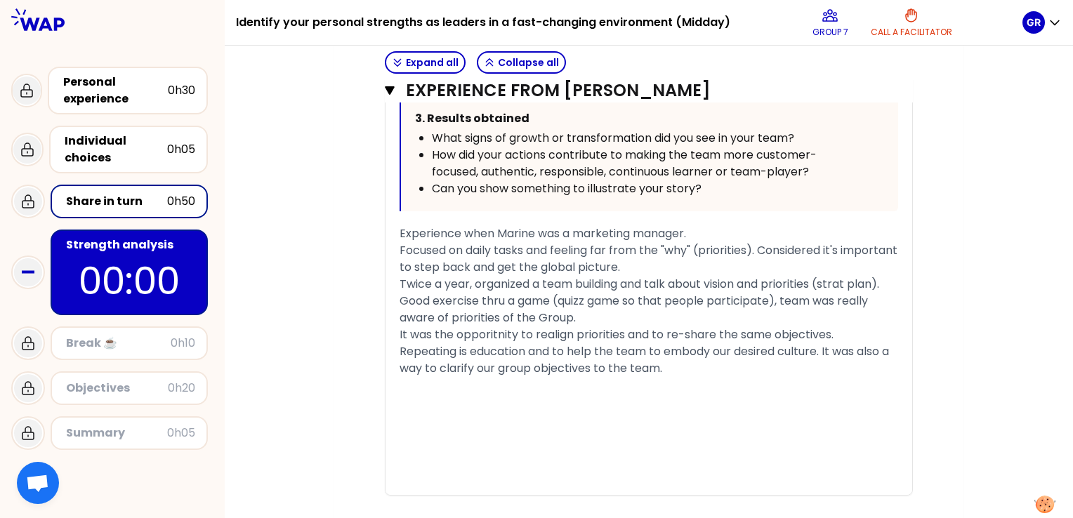
click at [180, 274] on p "00:00" at bounding box center [129, 280] width 132 height 55
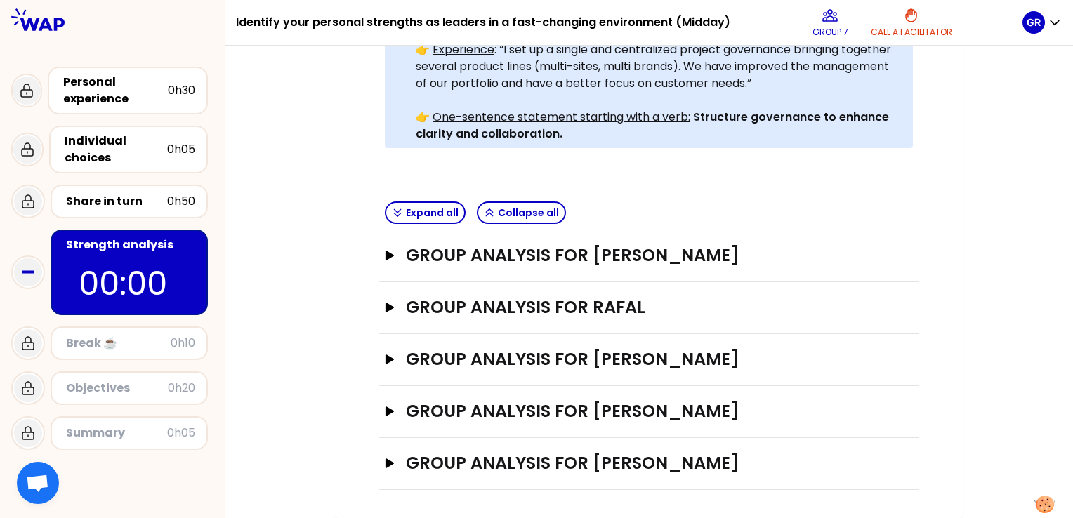
scroll to position [377, 0]
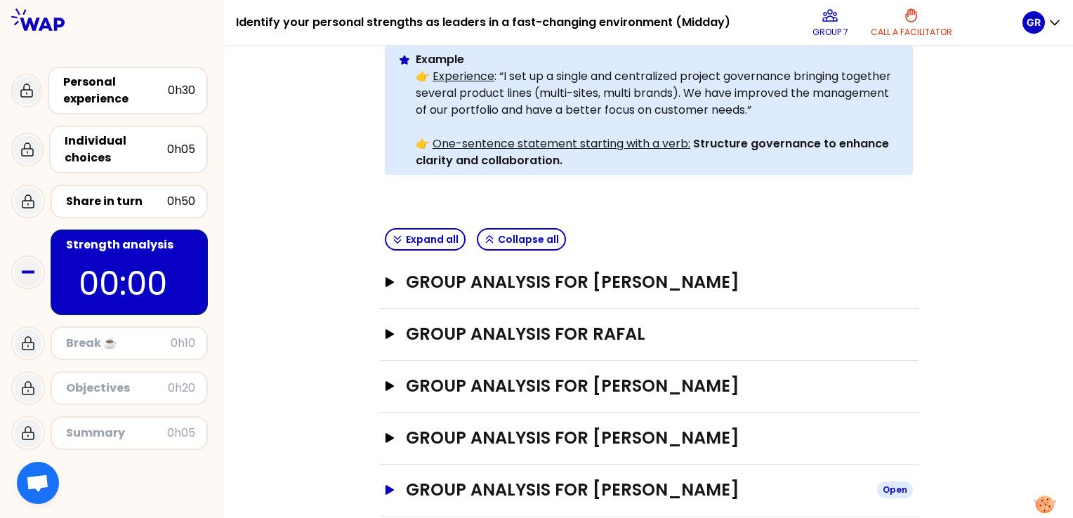
click at [385, 485] on icon "button" at bounding box center [389, 490] width 11 height 10
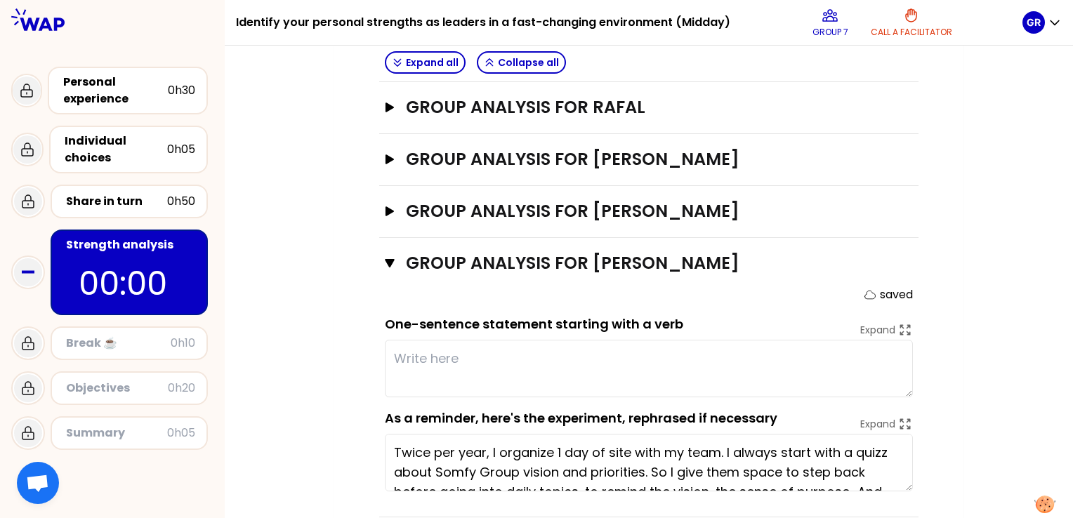
click at [416, 340] on textarea at bounding box center [649, 369] width 528 height 58
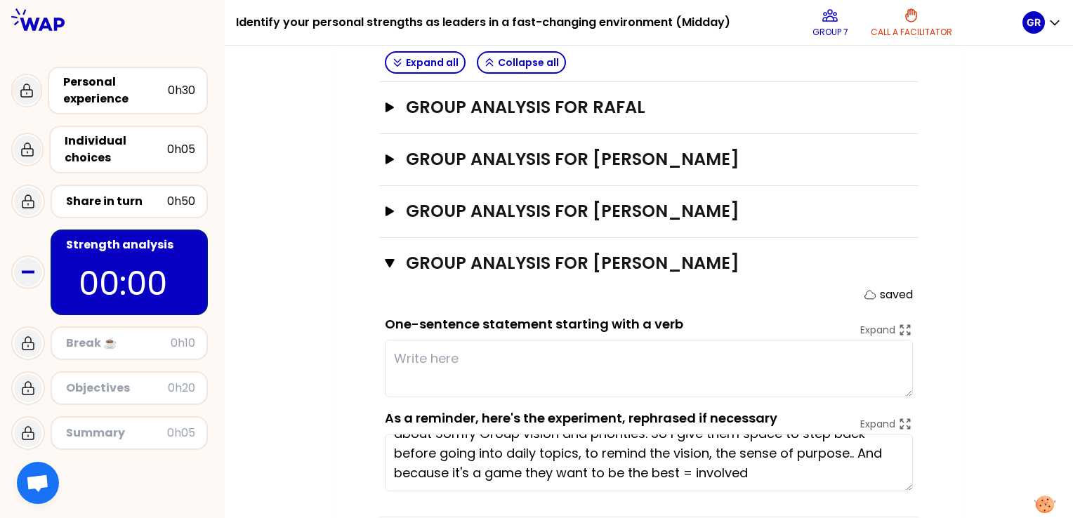
scroll to position [0, 0]
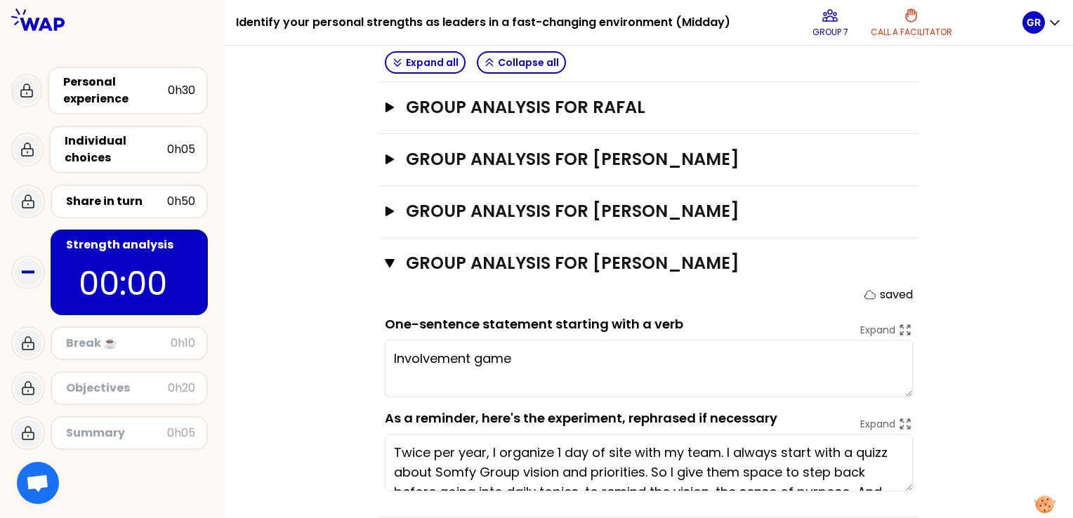
type textarea "Involvement gam"
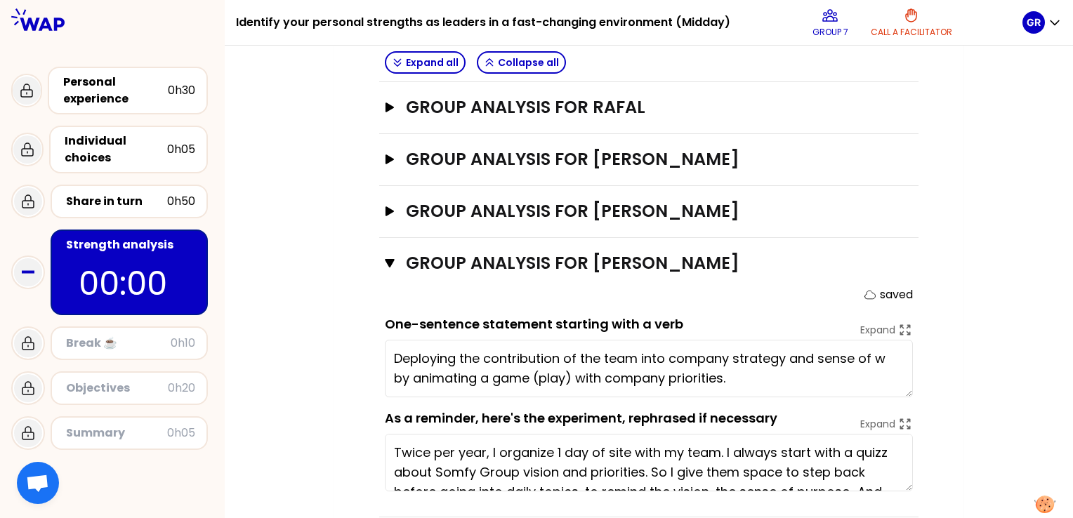
type textarea "Deploying the contribution of the team into company strategy and sense of work …"
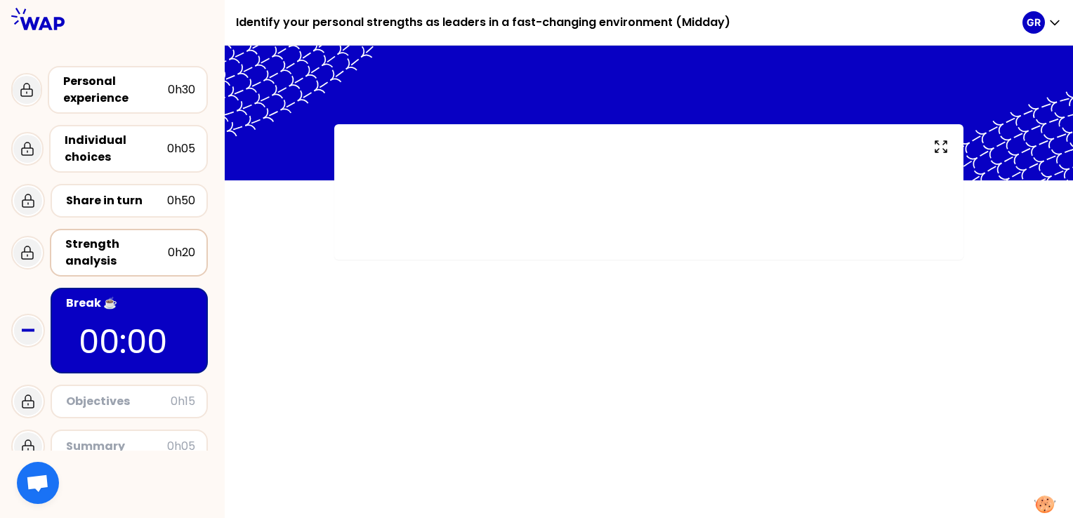
click at [158, 402] on div "Objectives" at bounding box center [118, 401] width 105 height 17
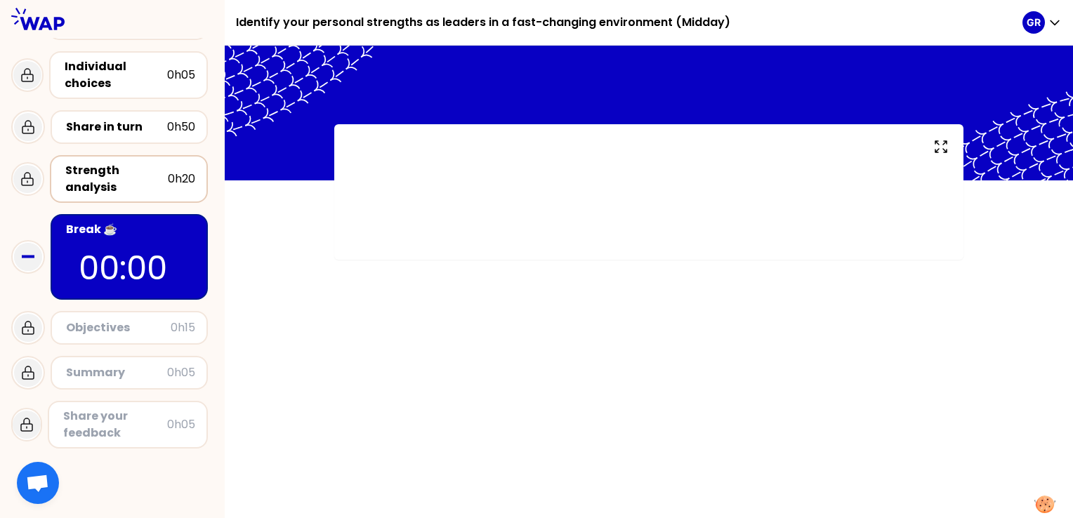
scroll to position [73, 0]
click at [109, 322] on div "Objectives" at bounding box center [118, 328] width 105 height 17
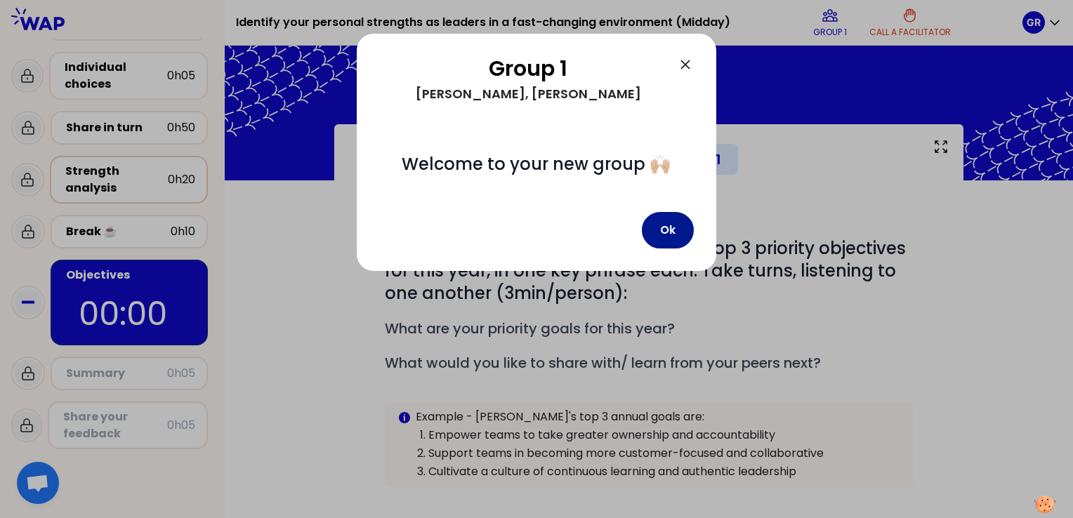
click at [663, 235] on button "Ok" at bounding box center [668, 230] width 52 height 37
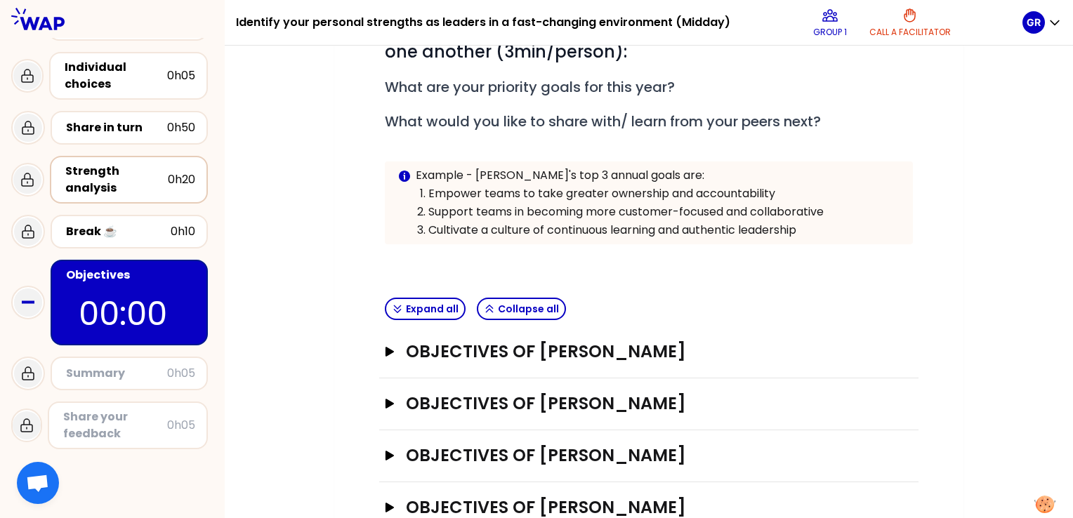
scroll to position [281, 0]
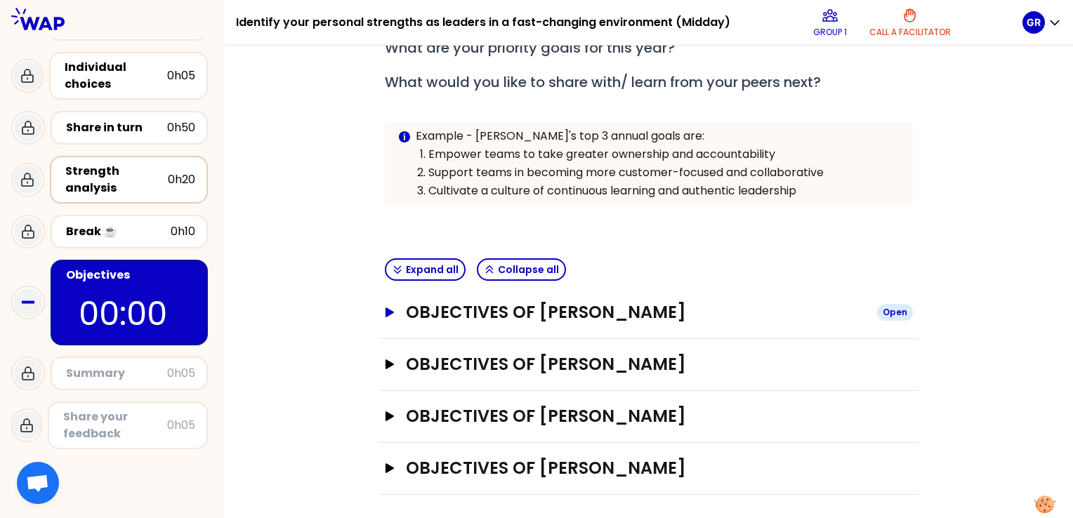
click at [389, 311] on icon "button" at bounding box center [389, 312] width 8 height 10
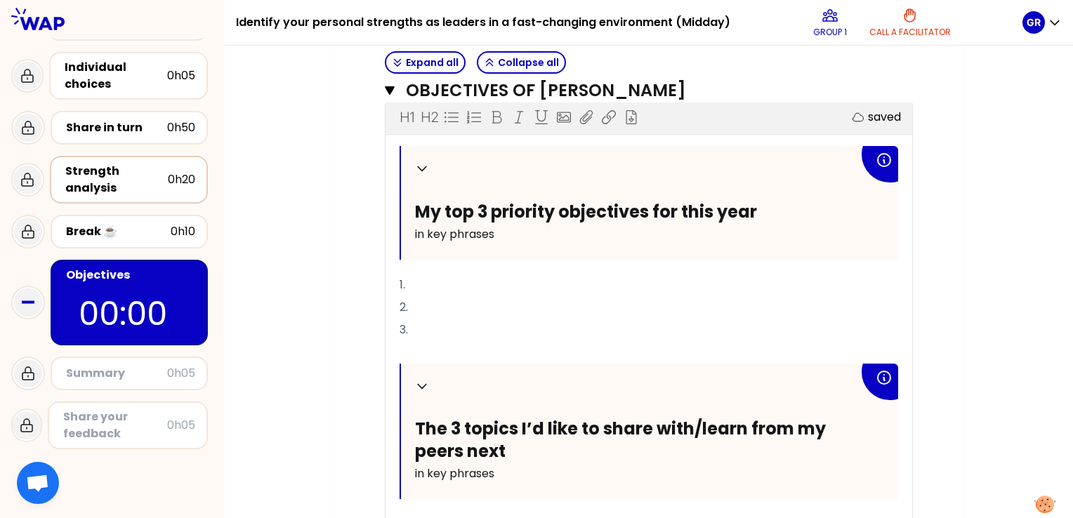
scroll to position [509, 0]
click at [442, 279] on p "1." at bounding box center [648, 284] width 498 height 22
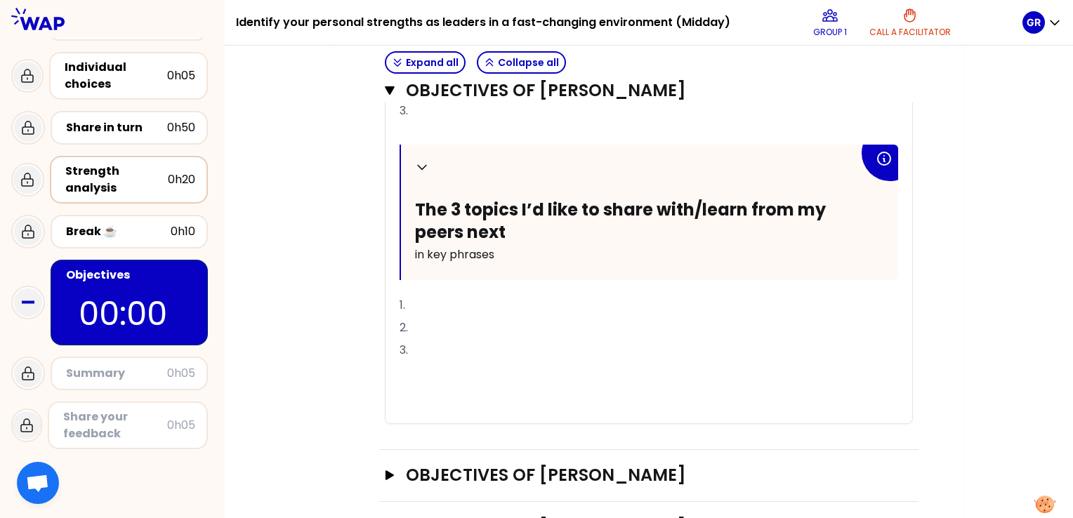
scroll to position [741, 0]
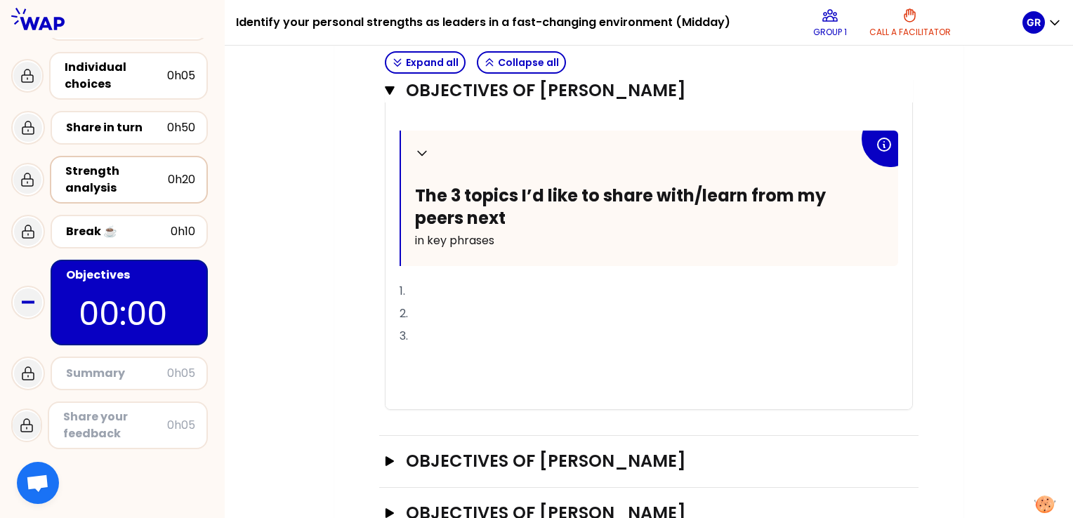
click at [425, 288] on p "1." at bounding box center [648, 291] width 498 height 22
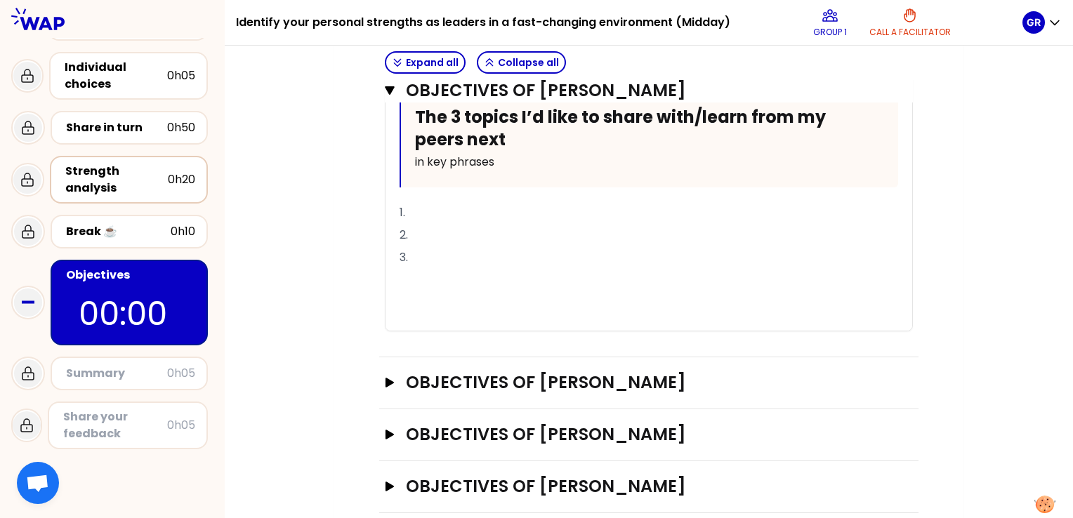
scroll to position [868, 0]
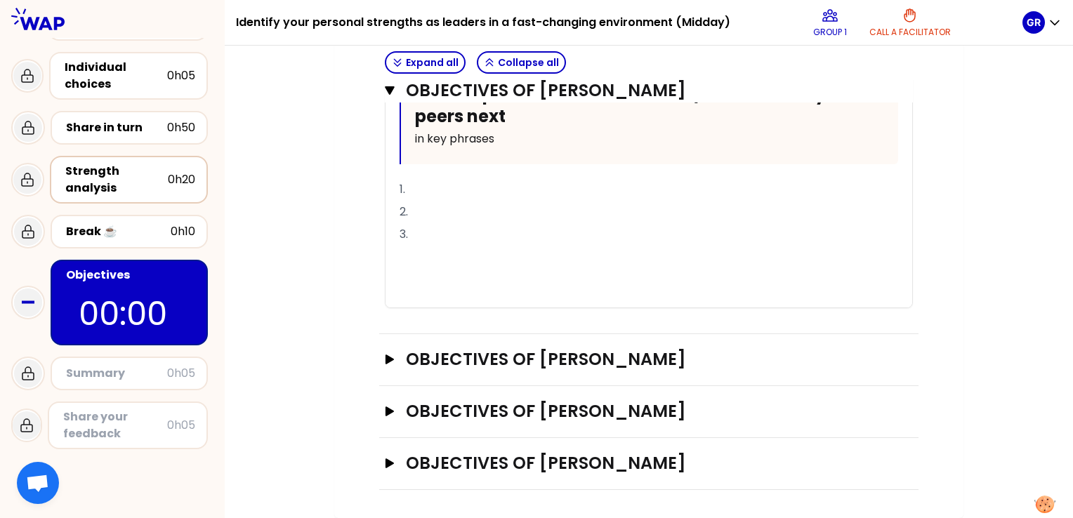
drag, startPoint x: 364, startPoint y: 247, endPoint x: 329, endPoint y: 299, distance: 62.7
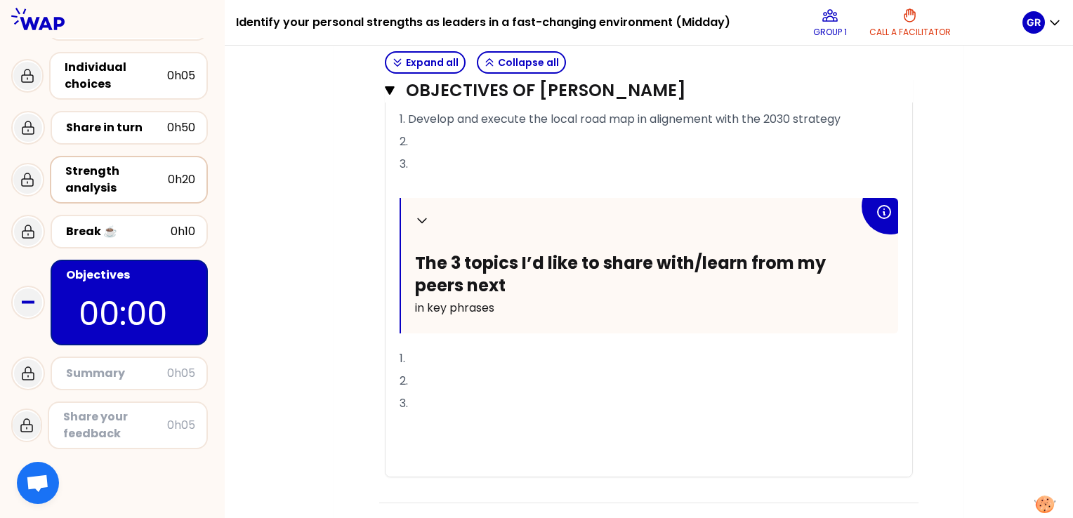
scroll to position [677, 0]
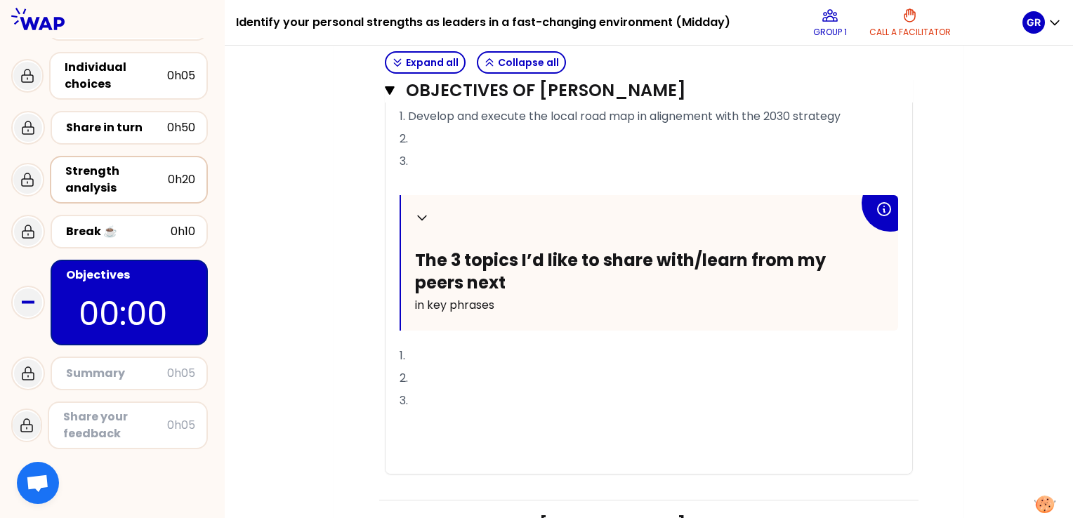
click at [441, 367] on p "1." at bounding box center [648, 356] width 498 height 22
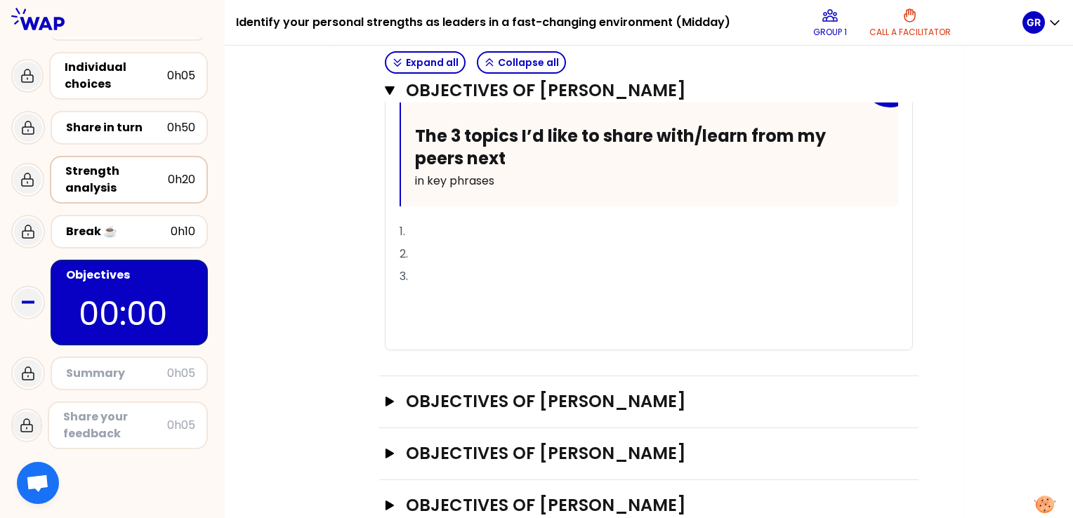
scroll to position [814, 0]
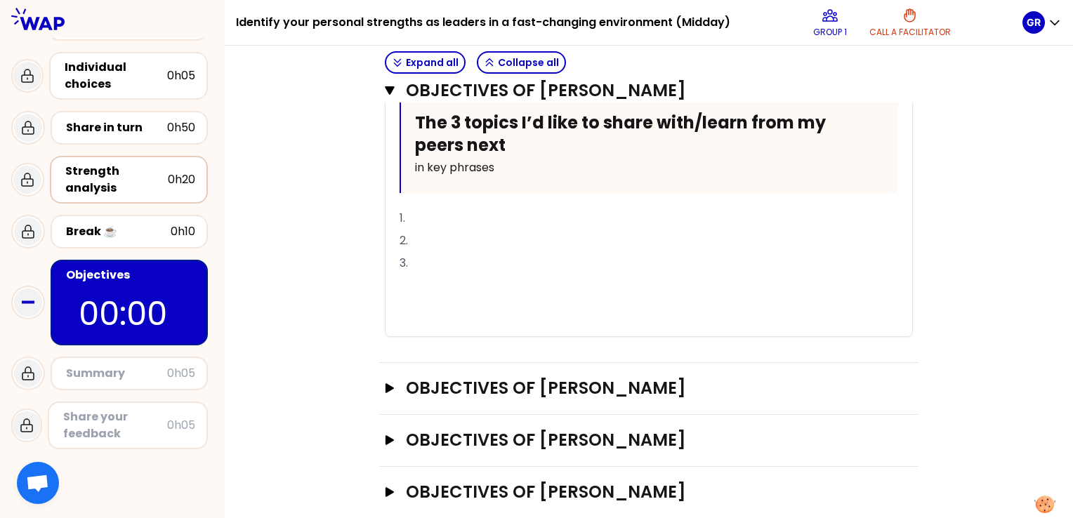
click at [677, 230] on p "1." at bounding box center [648, 218] width 498 height 22
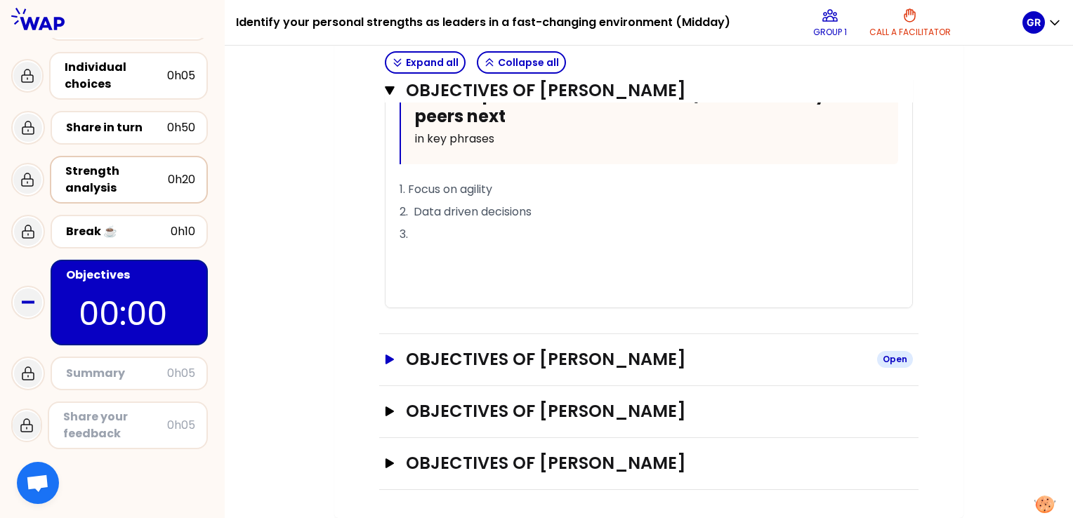
click at [388, 364] on icon "button" at bounding box center [389, 359] width 11 height 10
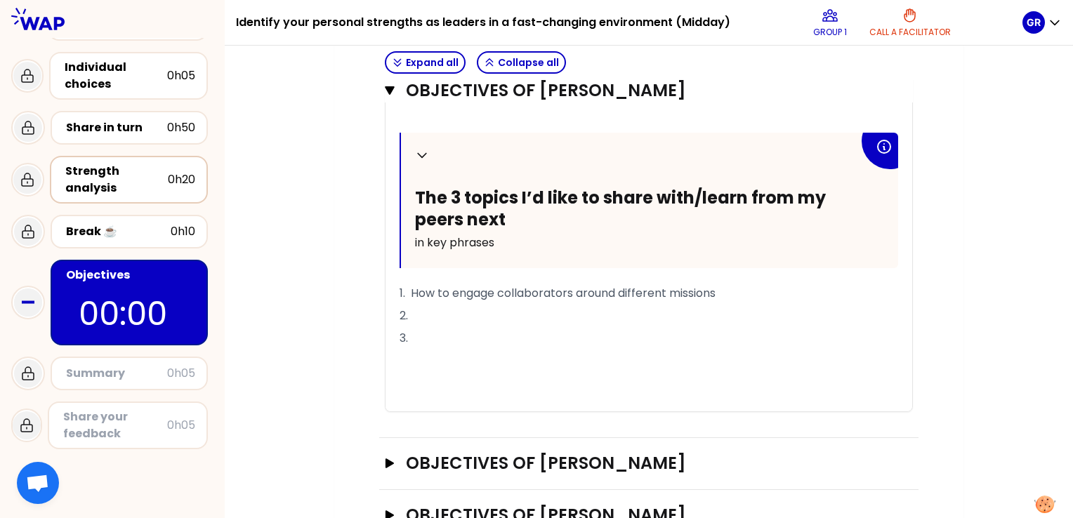
scroll to position [1428, 0]
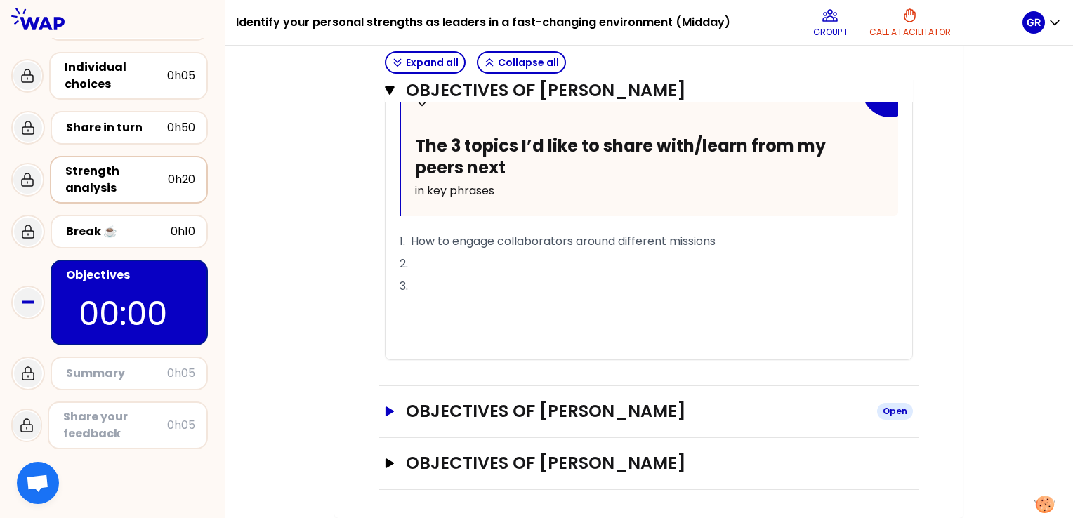
click at [388, 409] on icon "button" at bounding box center [389, 411] width 8 height 10
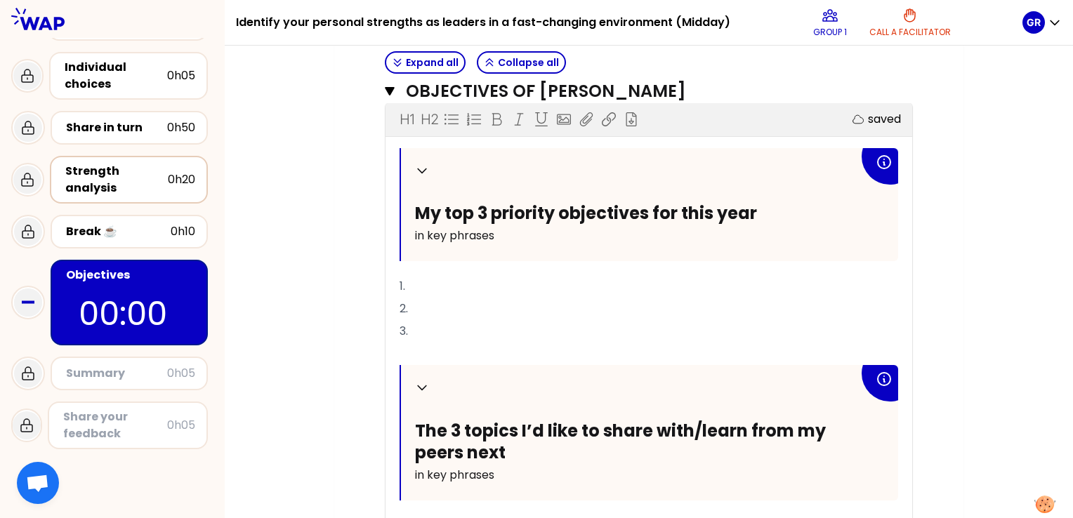
scroll to position [1817, 0]
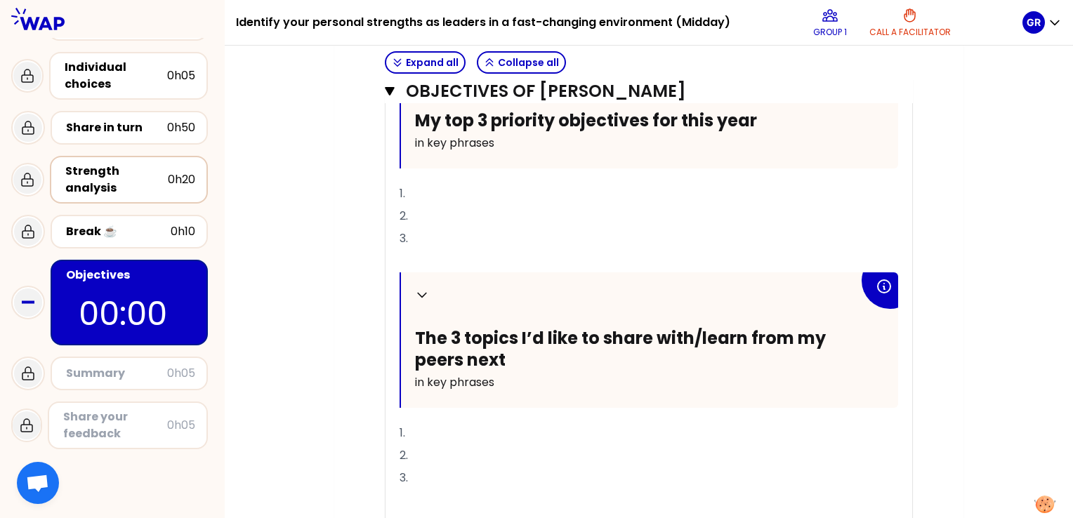
click at [442, 205] on p "1." at bounding box center [648, 194] width 498 height 22
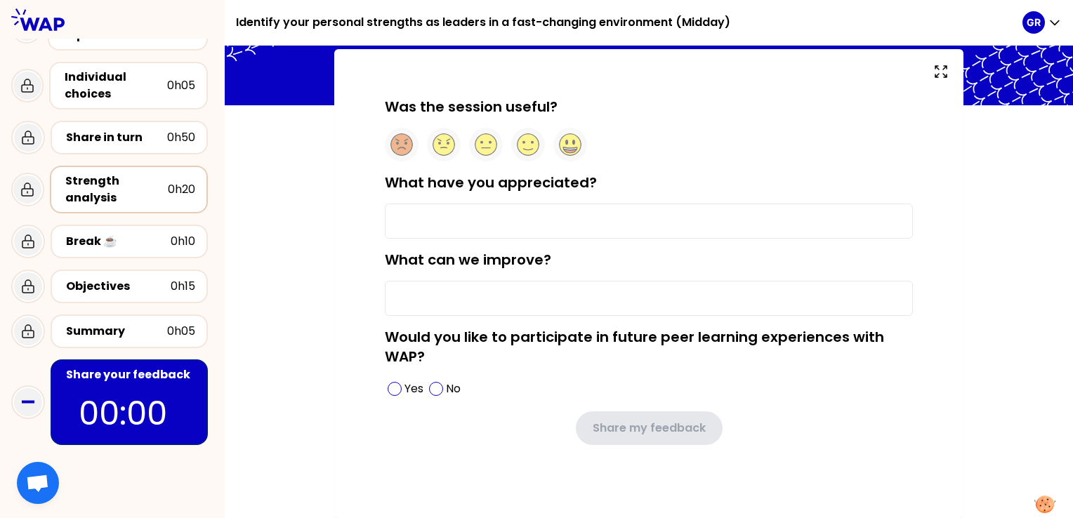
scroll to position [74, 0]
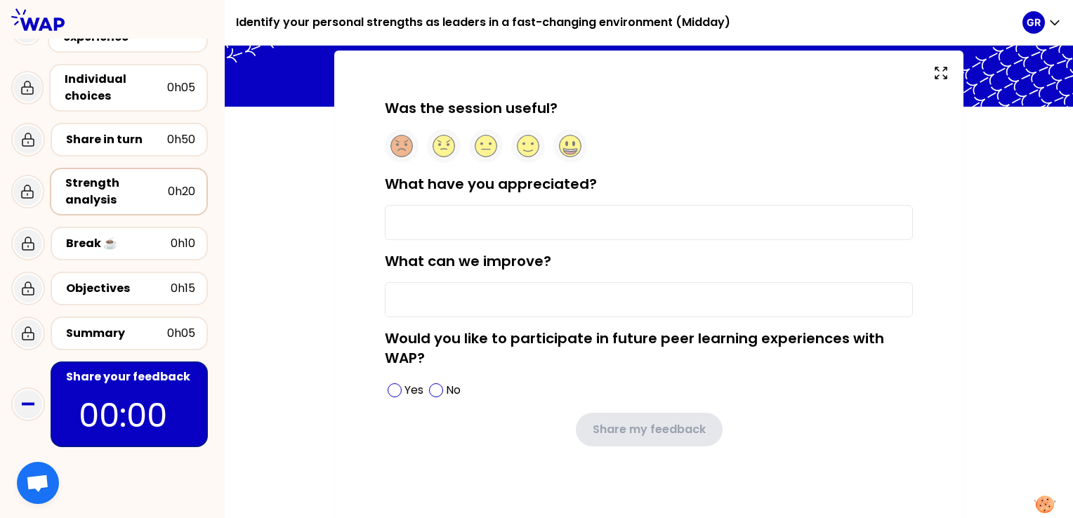
click at [729, 226] on input "What have you appreciated?" at bounding box center [649, 222] width 528 height 35
click at [702, 220] on input "What have you appreciated?" at bounding box center [649, 222] width 528 height 35
